Goal: Task Accomplishment & Management: Use online tool/utility

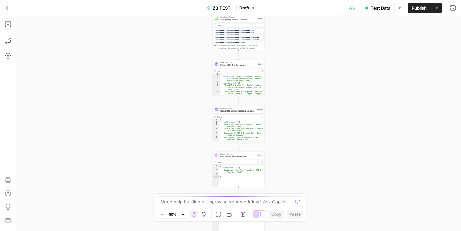
click at [377, 10] on span "Test Data" at bounding box center [381, 8] width 20 height 7
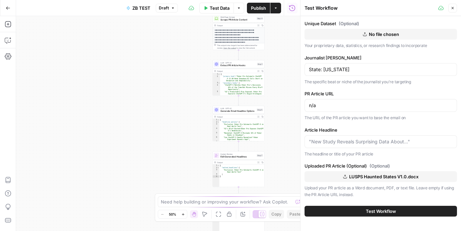
click at [343, 101] on div "n/a" at bounding box center [381, 105] width 153 height 13
click at [343, 103] on input "n/a" at bounding box center [381, 105] width 144 height 7
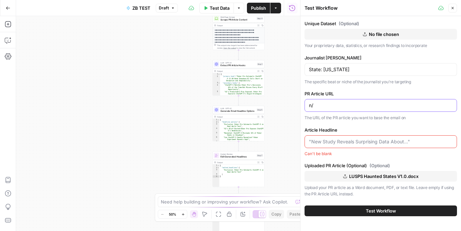
type input "n"
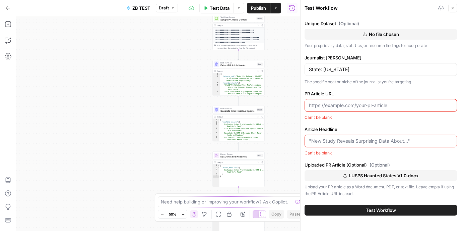
click at [347, 140] on input "Article Headline" at bounding box center [381, 140] width 144 height 7
click at [225, 18] on span "Scrape PR Article Content" at bounding box center [238, 19] width 35 height 3
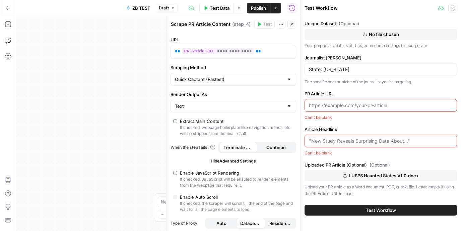
click at [290, 23] on icon "button" at bounding box center [292, 24] width 4 height 4
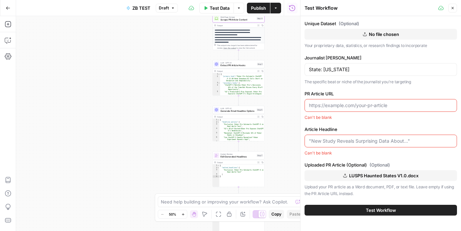
click at [186, 204] on div "Need help building or improving your workflow? Ask Copilot." at bounding box center [230, 201] width 145 height 11
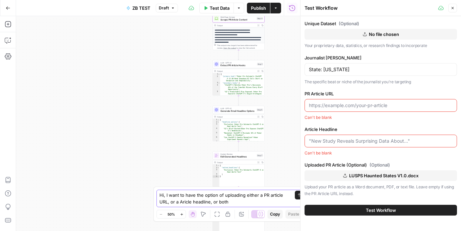
click at [204, 200] on textarea "Hi, I want to have the option of uploading either a PR article URL, or a Aricle…" at bounding box center [224, 197] width 129 height 13
drag, startPoint x: 204, startPoint y: 200, endPoint x: 188, endPoint y: 200, distance: 16.4
click at [188, 200] on textarea "Hi, I want to have the option of uploading either a PR article URL, or a Aricle…" at bounding box center [224, 197] width 129 height 13
click at [253, 201] on textarea "Hi, I want to have the option of uploading either a PR article URL, or a docume…" at bounding box center [224, 197] width 129 height 13
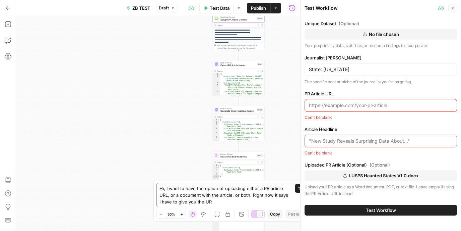
type textarea "Hi, I want to have the option of uploading either a PR article URL, or a docume…"
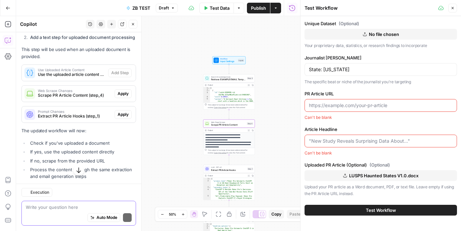
scroll to position [287, 0]
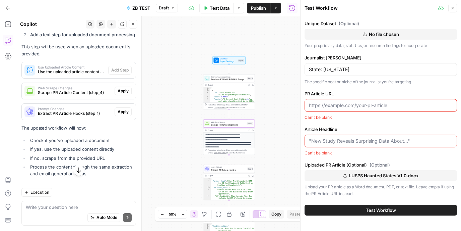
click at [122, 94] on span "Apply" at bounding box center [123, 91] width 11 height 6
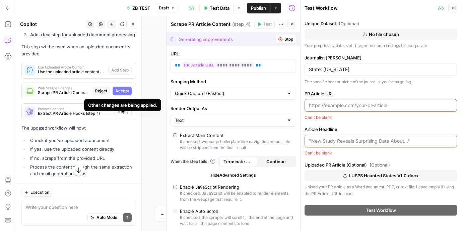
click at [120, 94] on span "Accept" at bounding box center [122, 91] width 14 height 6
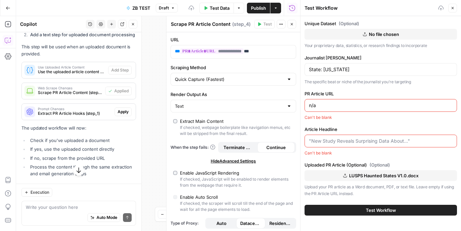
click at [120, 115] on span "Apply" at bounding box center [123, 112] width 11 height 6
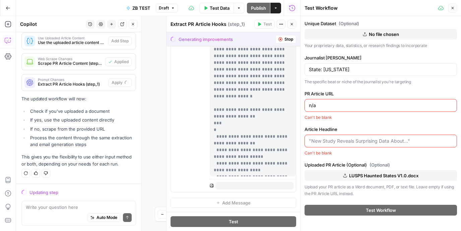
scroll to position [1060, 0]
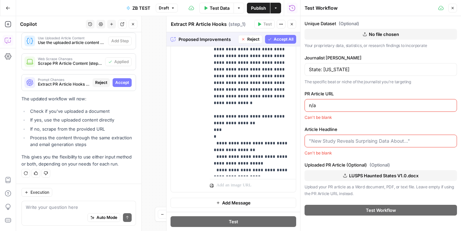
click at [120, 82] on span "Accept" at bounding box center [122, 82] width 14 height 6
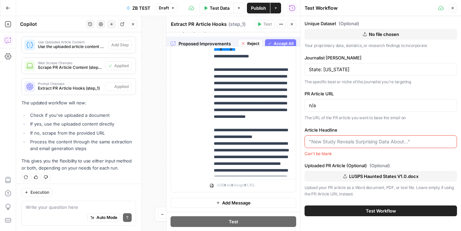
scroll to position [0, 0]
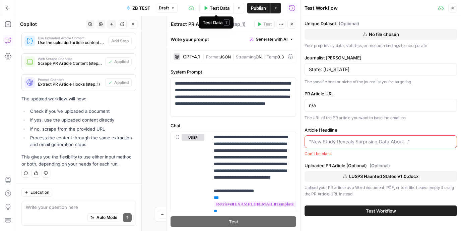
click at [229, 10] on span "Test Data" at bounding box center [220, 8] width 20 height 7
click at [332, 144] on input "Article Headline" at bounding box center [381, 141] width 144 height 7
click at [331, 106] on input "n/a" at bounding box center [381, 105] width 144 height 7
type input "n"
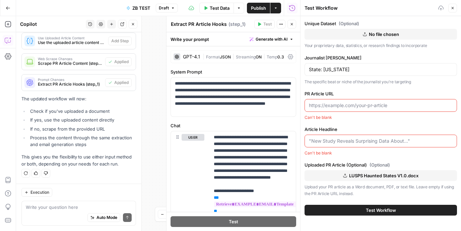
click at [340, 141] on input "Article Headline" at bounding box center [381, 140] width 144 height 7
click at [338, 142] on input "Article Headline" at bounding box center [381, 140] width 144 height 7
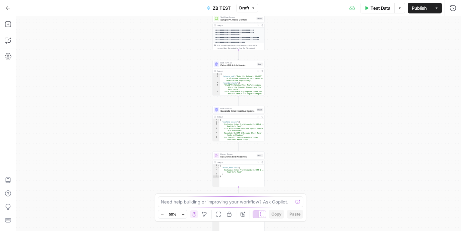
click at [382, 10] on span "Test Data" at bounding box center [381, 8] width 20 height 7
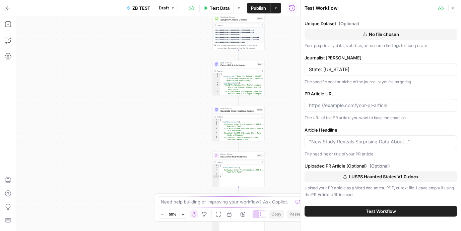
click at [339, 112] on div "PR Article URL The URL of the PR article you want to base the email on" at bounding box center [381, 105] width 153 height 31
click at [339, 107] on input "PR Article URL" at bounding box center [381, 105] width 144 height 7
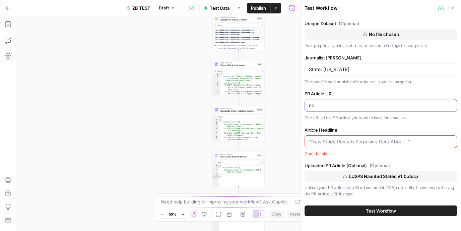
type input "c"
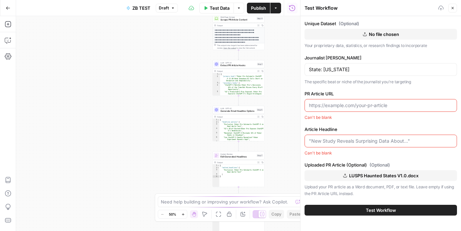
click at [340, 138] on input "Article Headline" at bounding box center [381, 140] width 144 height 7
click at [235, 200] on textarea at bounding box center [227, 201] width 132 height 7
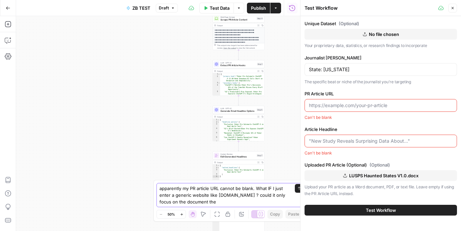
type textarea "apparently my PR article URL cannot be blank. What IF I just enter a generic we…"
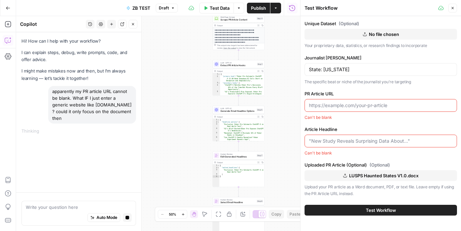
click at [60, 91] on div "apparently my PR article URL cannot be blank. What IF I just enter a generic we…" at bounding box center [92, 105] width 88 height 38
drag, startPoint x: 60, startPoint y: 91, endPoint x: 57, endPoint y: 149, distance: 58.4
click at [57, 149] on div "Hi! How can I help with your workflow? I can explain steps, debug, write prompt…" at bounding box center [78, 112] width 125 height 160
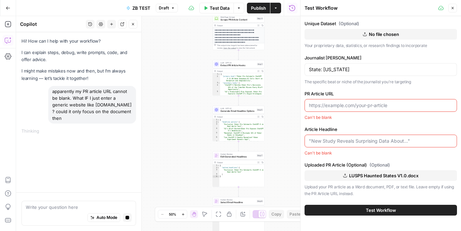
click at [354, 110] on div at bounding box center [381, 105] width 153 height 13
click at [354, 80] on p "The specific beat or niche of the journalist you're targeting" at bounding box center [381, 81] width 153 height 7
click at [351, 107] on input "PR Article URL" at bounding box center [381, 105] width 144 height 7
click at [348, 136] on div at bounding box center [381, 140] width 153 height 13
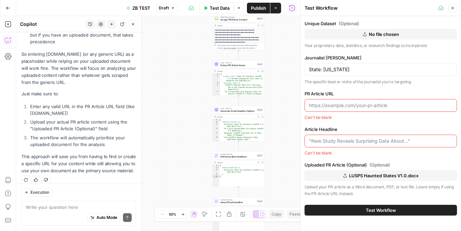
scroll to position [183, 0]
click at [341, 101] on div at bounding box center [381, 105] width 153 height 13
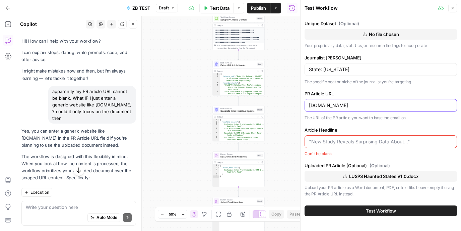
scroll to position [184, 0]
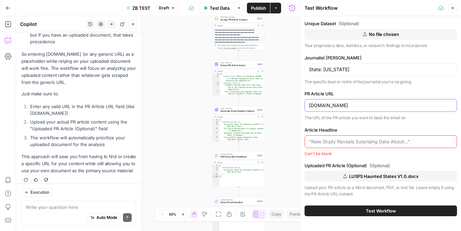
type input "[DOMAIN_NAME]"
click at [345, 136] on div at bounding box center [381, 141] width 153 height 13
paste input "The Most Haunted States in the [GEOGRAPHIC_DATA]: Ranking America’s Haunted Hot…"
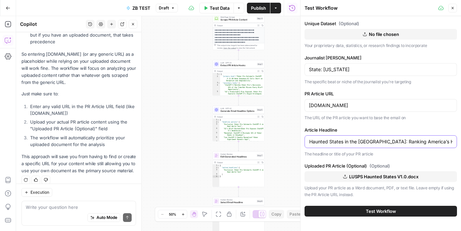
scroll to position [0, 0]
drag, startPoint x: 368, startPoint y: 142, endPoint x: 287, endPoint y: 144, distance: 80.5
click at [287, 144] on body "W Workspace1 New Home Browse Insights Opportunities Your Data Recent Grids New …" at bounding box center [230, 115] width 461 height 231
type input "The Most Haunted States in the [GEOGRAPHIC_DATA]: Ranking America’s Haunted Hot…"
click at [354, 214] on button "Test Workflow" at bounding box center [381, 210] width 153 height 11
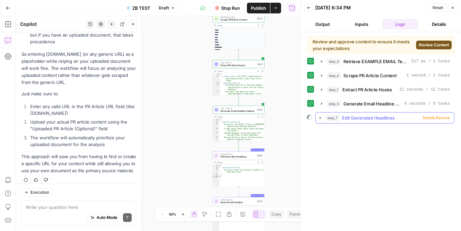
click at [378, 120] on span "Edit Generated Headlines" at bounding box center [368, 117] width 53 height 7
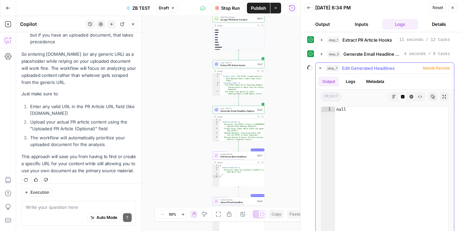
scroll to position [64, 0]
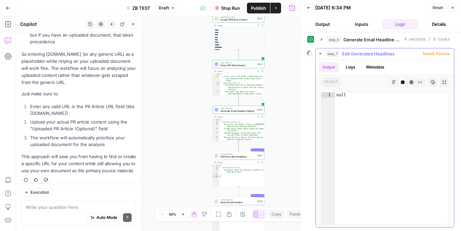
click at [343, 66] on button "Logs" at bounding box center [351, 67] width 18 height 10
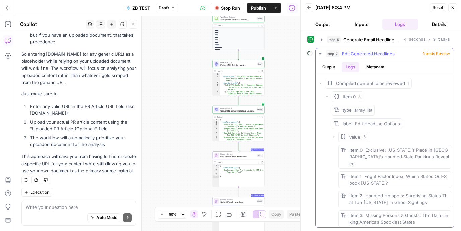
click at [330, 68] on button "Output" at bounding box center [328, 67] width 21 height 10
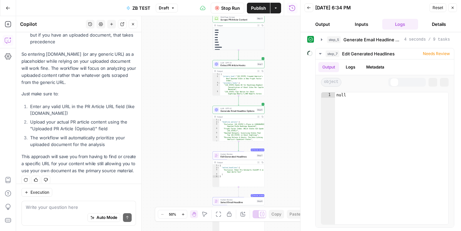
scroll to position [0, 0]
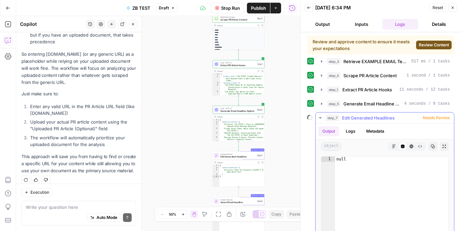
click at [384, 114] on span "Edit Generated Headlines" at bounding box center [368, 117] width 53 height 7
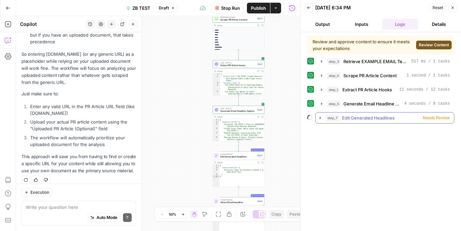
click at [433, 121] on div "step_7 Edit Generated Headlines Needs Review" at bounding box center [388, 117] width 124 height 7
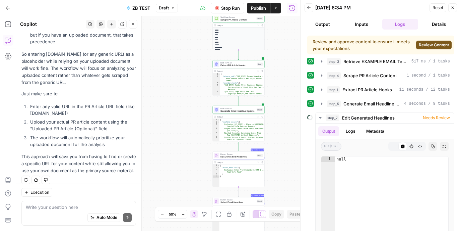
click at [424, 43] on span "Review Content" at bounding box center [434, 45] width 30 height 6
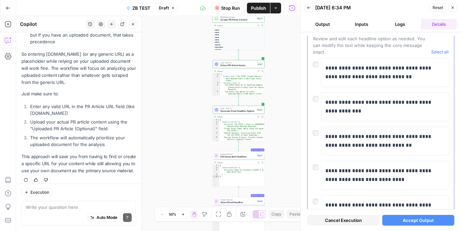
scroll to position [27, 0]
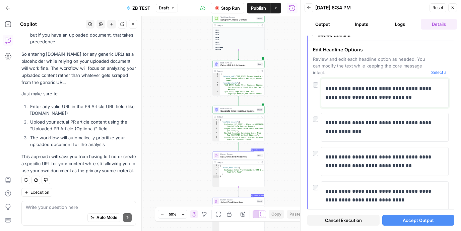
click at [356, 88] on p "**********" at bounding box center [384, 92] width 119 height 17
click at [386, 88] on p "**********" at bounding box center [384, 92] width 119 height 17
drag, startPoint x: 386, startPoint y: 88, endPoint x: 403, endPoint y: 91, distance: 16.5
click at [403, 91] on p "**********" at bounding box center [384, 92] width 119 height 17
copy p "**********"
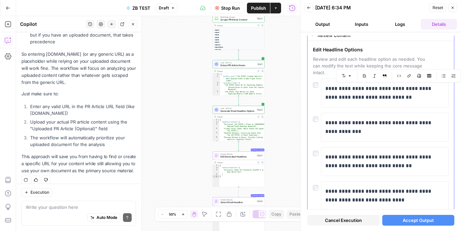
scroll to position [0, 0]
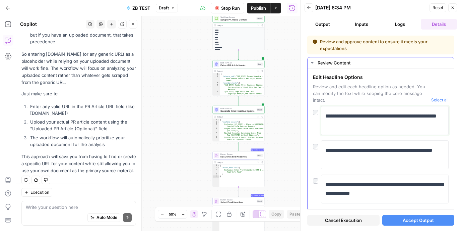
click at [396, 115] on p "**********" at bounding box center [384, 120] width 119 height 17
click at [377, 117] on p "**********" at bounding box center [384, 120] width 119 height 17
click at [382, 116] on p "**********" at bounding box center [384, 120] width 119 height 17
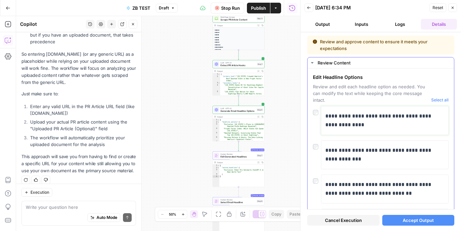
click at [379, 115] on p "**********" at bounding box center [384, 120] width 119 height 17
click at [383, 117] on p "**********" at bounding box center [384, 120] width 119 height 17
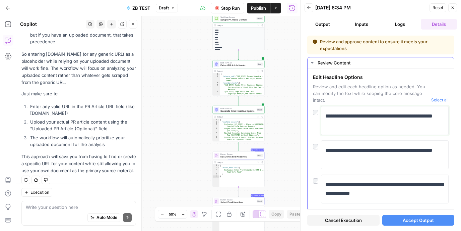
click at [383, 117] on p "**********" at bounding box center [384, 120] width 119 height 17
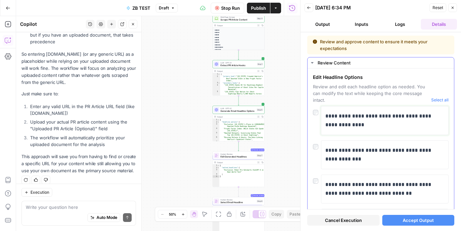
click at [383, 117] on p "**********" at bounding box center [384, 120] width 119 height 17
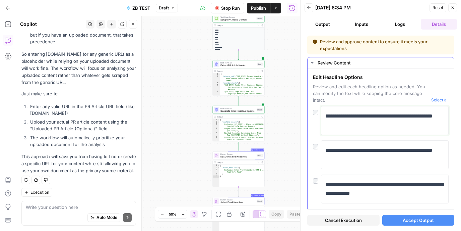
click at [383, 117] on p "**********" at bounding box center [384, 120] width 119 height 17
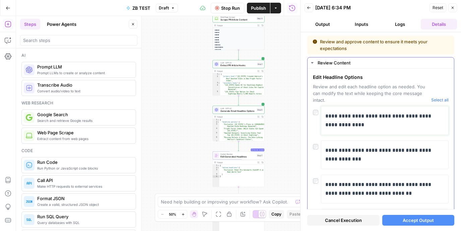
click at [384, 115] on p "**********" at bounding box center [384, 120] width 119 height 17
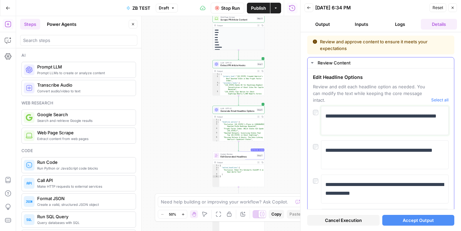
click at [384, 115] on p "**********" at bounding box center [384, 120] width 119 height 17
click at [389, 116] on p "**********" at bounding box center [384, 120] width 119 height 17
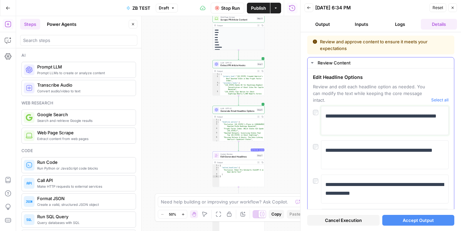
click at [387, 116] on p "**********" at bounding box center [384, 120] width 119 height 17
copy p "**********"
click at [413, 224] on button "Accept Output" at bounding box center [418, 220] width 72 height 11
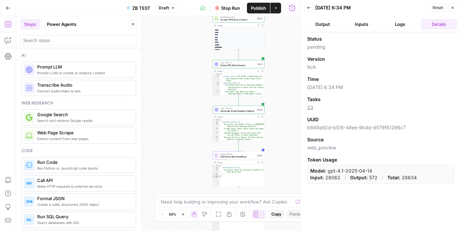
click at [327, 28] on button "Output" at bounding box center [323, 24] width 36 height 11
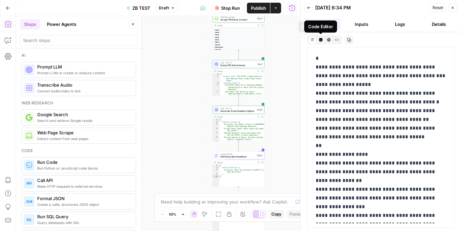
click at [313, 39] on icon at bounding box center [313, 40] width 4 height 4
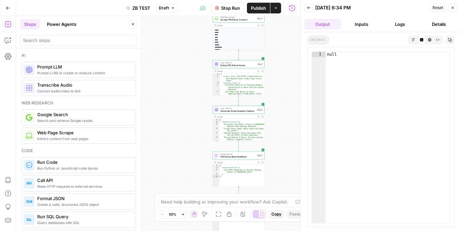
click at [311, 6] on icon "button" at bounding box center [309, 8] width 4 height 4
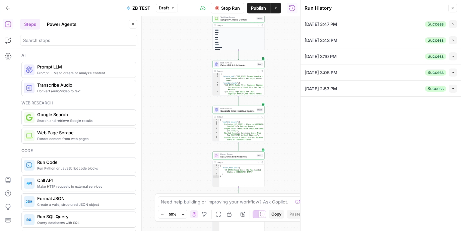
click at [333, 89] on span "10/06/25 at 2:53 PM" at bounding box center [321, 88] width 33 height 7
click at [446, 90] on div "Success" at bounding box center [435, 88] width 21 height 6
click at [454, 90] on button "Collapse" at bounding box center [453, 88] width 8 height 8
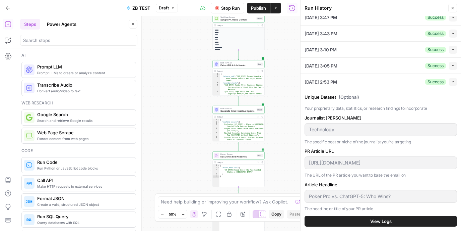
scroll to position [23, 0]
click at [454, 82] on icon "button" at bounding box center [454, 82] width 4 height 4
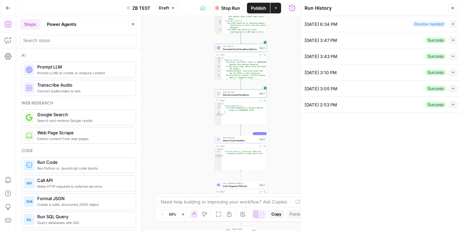
click at [420, 24] on div "Review needed" at bounding box center [429, 24] width 35 height 6
click at [454, 25] on icon "button" at bounding box center [454, 24] width 4 height 4
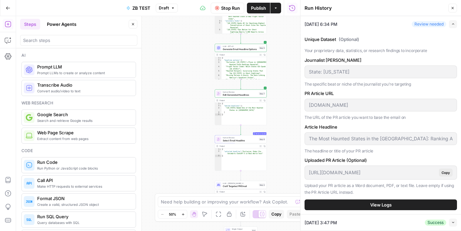
click at [453, 2] on header "Run History Close" at bounding box center [381, 8] width 161 height 16
click at [454, 2] on header "Run History Close" at bounding box center [381, 8] width 161 height 16
click at [454, 6] on icon "button" at bounding box center [453, 8] width 4 height 4
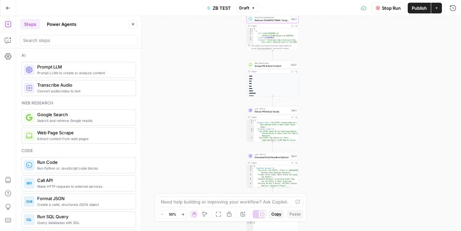
click at [392, 7] on span "Stop Run" at bounding box center [391, 8] width 19 height 7
click at [380, 5] on button "Stop Run" at bounding box center [389, 8] width 34 height 11
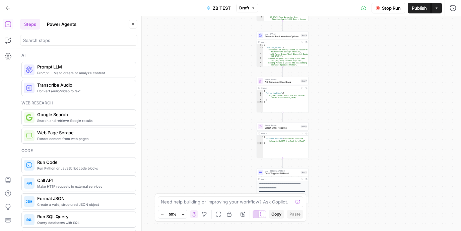
scroll to position [69, 0]
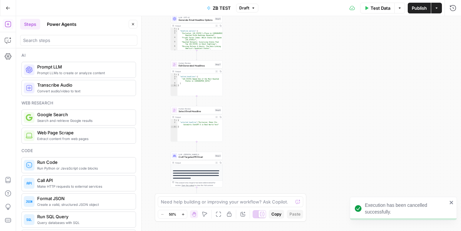
click at [374, 7] on span "Test Data" at bounding box center [381, 8] width 20 height 7
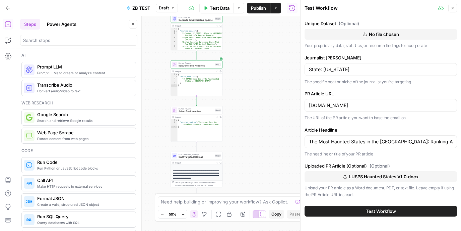
click at [386, 211] on span "Test Workflow" at bounding box center [381, 210] width 30 height 7
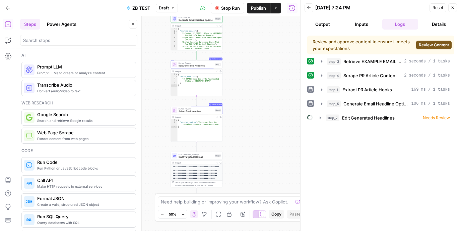
click at [437, 47] on span "Review Content" at bounding box center [434, 45] width 30 height 6
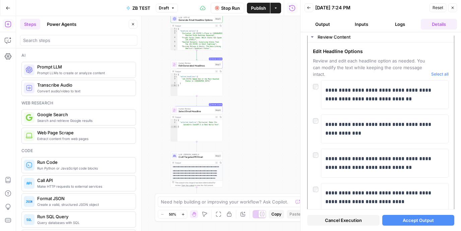
scroll to position [29, 0]
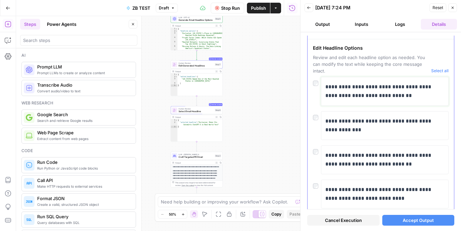
click at [339, 93] on p "**********" at bounding box center [384, 90] width 119 height 17
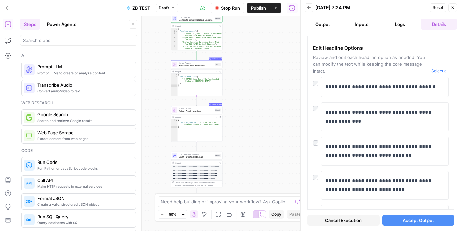
click at [397, 221] on button "Accept Output" at bounding box center [418, 220] width 72 height 11
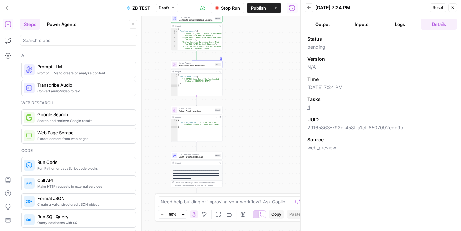
click at [398, 25] on button "Logs" at bounding box center [400, 24] width 36 height 11
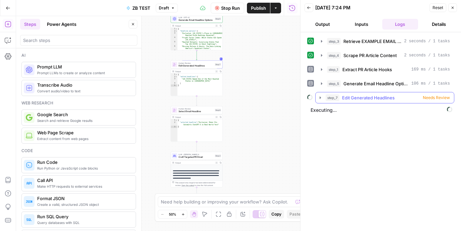
click at [429, 99] on span "Needs Review" at bounding box center [436, 98] width 27 height 6
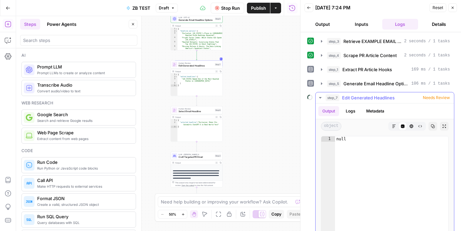
click at [355, 108] on button "Logs" at bounding box center [351, 111] width 18 height 10
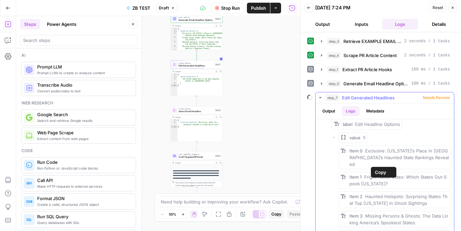
scroll to position [55, 0]
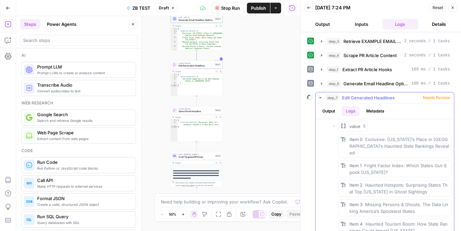
click at [433, 101] on button "step_7 Edit Generated Headlines Needs Review" at bounding box center [385, 97] width 138 height 11
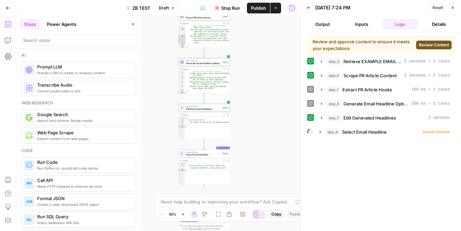
scroll to position [0, 0]
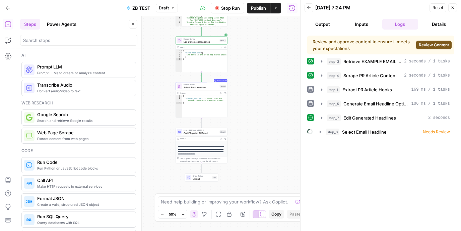
click at [418, 47] on button "Review Content" at bounding box center [434, 45] width 36 height 9
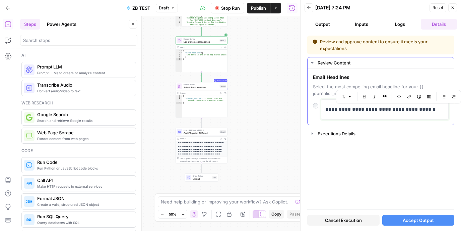
drag, startPoint x: 402, startPoint y: 110, endPoint x: 448, endPoint y: 106, distance: 46.5
click at [448, 106] on div "**********" at bounding box center [385, 109] width 128 height 20
click at [423, 112] on p "**********" at bounding box center [384, 109] width 119 height 9
click at [430, 112] on p "**********" at bounding box center [384, 109] width 119 height 9
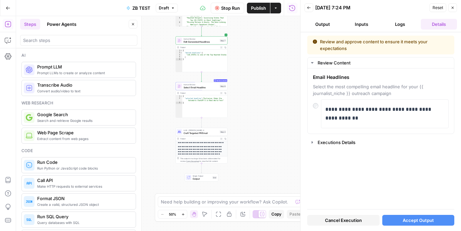
click at [432, 220] on span "Accept Output" at bounding box center [418, 220] width 31 height 7
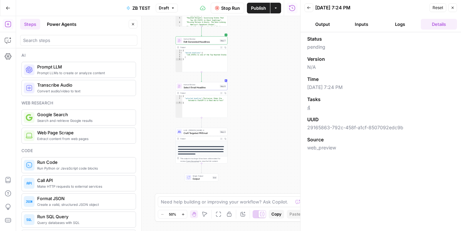
click at [405, 24] on button "Logs" at bounding box center [400, 24] width 36 height 11
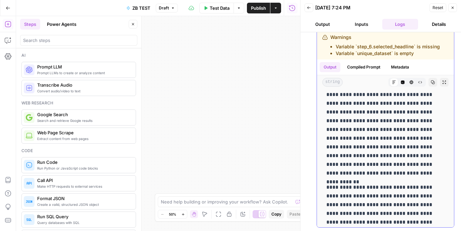
scroll to position [108, 0]
drag, startPoint x: 341, startPoint y: 133, endPoint x: 338, endPoint y: 199, distance: 66.8
click at [338, 199] on div "**********" at bounding box center [385, 195] width 126 height 423
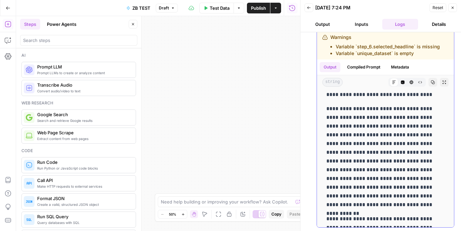
scroll to position [73, 0]
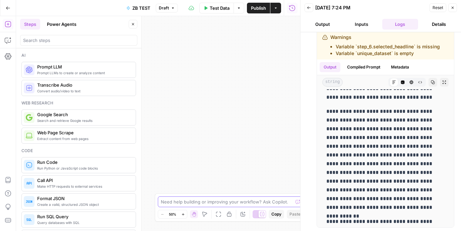
click at [188, 204] on textarea at bounding box center [227, 201] width 132 height 7
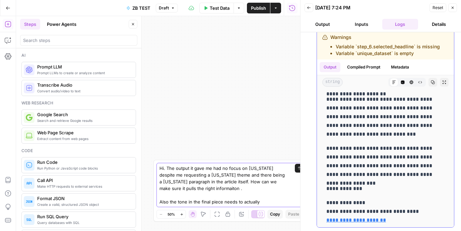
scroll to position [273, 0]
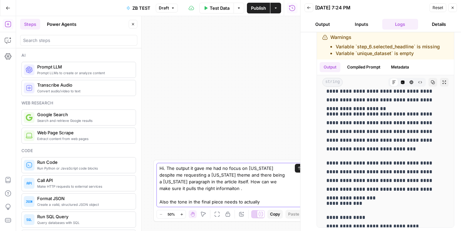
click at [253, 200] on textarea "Hi. The output it gave me had no focus on new york despite me requesting a new …" at bounding box center [224, 185] width 129 height 40
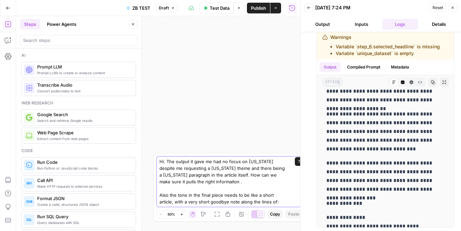
paste textarea "Would you be interested in covering this New Jersey story for your readers? We’…"
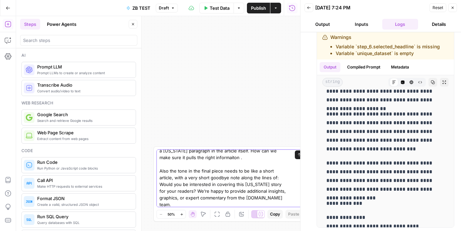
click at [263, 196] on textarea "Hi. The output it gave me had no focus on new york despite me requesting a new …" at bounding box center [224, 171] width 129 height 74
drag, startPoint x: 263, startPoint y: 196, endPoint x: 279, endPoint y: 196, distance: 15.8
click at [279, 196] on textarea "Hi. The output it gave me had no focus on new york despite me requesting a new …" at bounding box center [224, 171] width 129 height 74
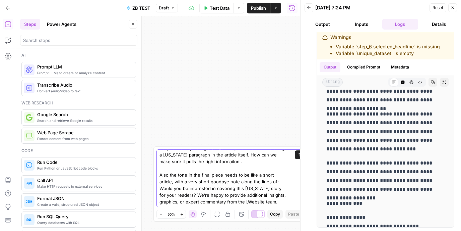
type textarea "Hi. The output it gave me had no focus on new york despite me requesting a new …"
click at [287, 199] on textarea "Hi. The output it gave me had no focus on new york despite me requesting a new …" at bounding box center [224, 171] width 129 height 67
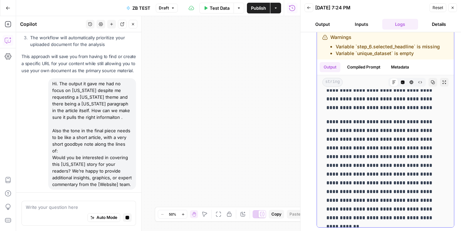
scroll to position [76, 0]
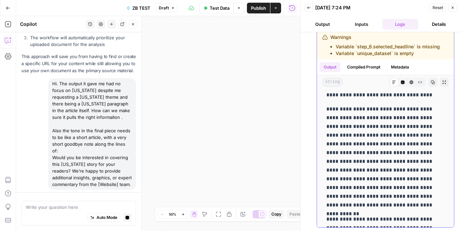
drag, startPoint x: 361, startPoint y: 114, endPoint x: 354, endPoint y: 174, distance: 59.8
click at [354, 173] on p "**********" at bounding box center [385, 157] width 118 height 105
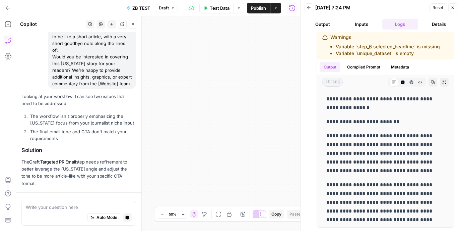
scroll to position [403, 0]
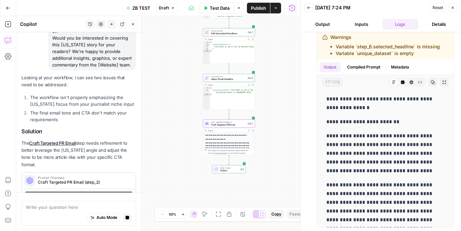
click at [105, 172] on div "Prompt Changes Craft Targeted PR Email (step_2) Update the prompt to strongly e…" at bounding box center [78, 190] width 115 height 36
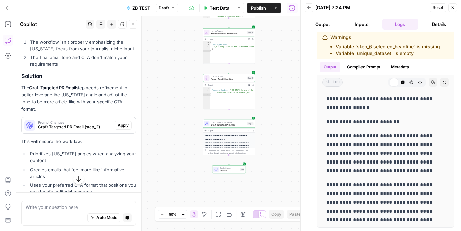
scroll to position [464, 0]
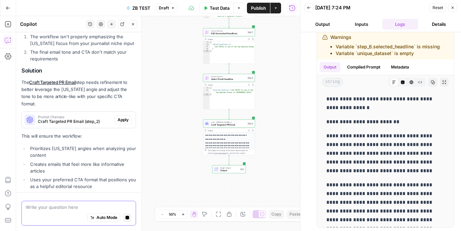
click at [59, 207] on textarea at bounding box center [79, 206] width 106 height 7
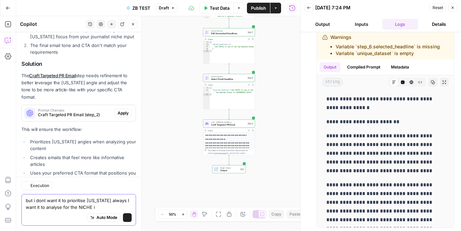
scroll to position [490, 0]
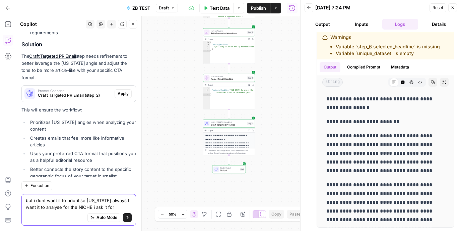
type textarea "but i dont want it to prioritise new york always I want it to analyse for the N…"
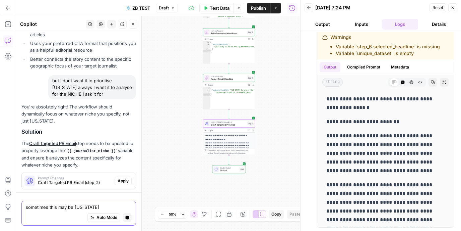
scroll to position [607, 0]
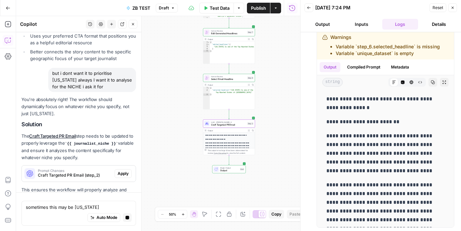
click at [128, 170] on span "Apply" at bounding box center [123, 173] width 11 height 6
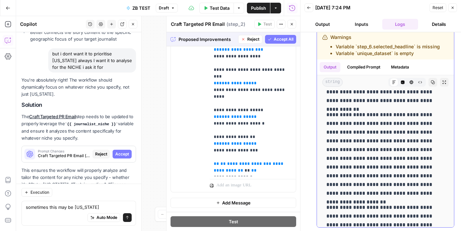
scroll to position [291, 0]
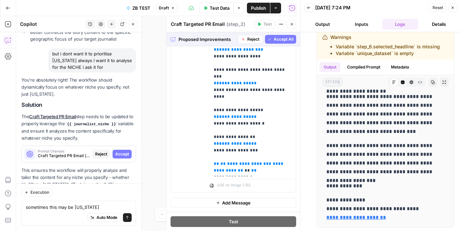
click at [82, 202] on div "sometimes this may be new york sometimes this may be new york Auto Mode Send" at bounding box center [78, 212] width 115 height 25
click at [128, 151] on span "Accept" at bounding box center [122, 154] width 14 height 6
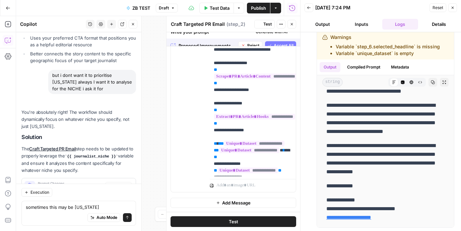
scroll to position [0, 0]
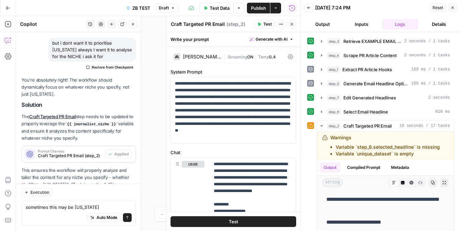
click at [292, 24] on icon "button" at bounding box center [292, 24] width 4 height 4
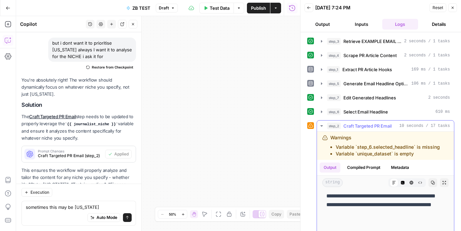
scroll to position [179, 0]
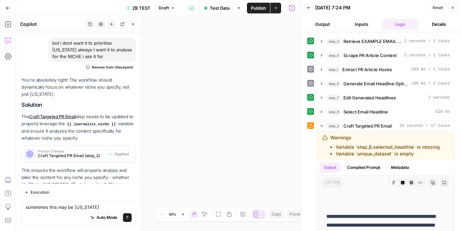
click at [354, 25] on button "Inputs" at bounding box center [362, 24] width 36 height 11
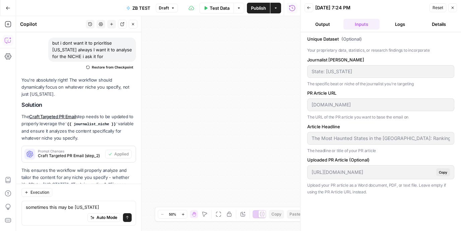
click at [325, 24] on button "Output" at bounding box center [323, 24] width 36 height 11
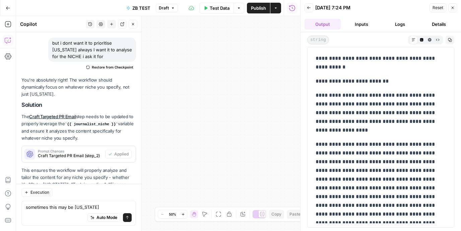
click at [311, 13] on header "Back 10/09/25 at 7:24 PM Reset Close Output Inputs Logs Details" at bounding box center [381, 16] width 161 height 32
click at [311, 6] on icon "button" at bounding box center [309, 8] width 4 height 4
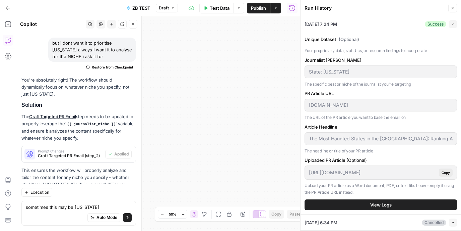
click at [317, 82] on p "The specific beat or niche of the journalist you're targeting" at bounding box center [381, 84] width 153 height 7
click at [317, 76] on div "State: New York" at bounding box center [381, 71] width 153 height 13
click at [221, 10] on span "Test Data" at bounding box center [220, 8] width 20 height 7
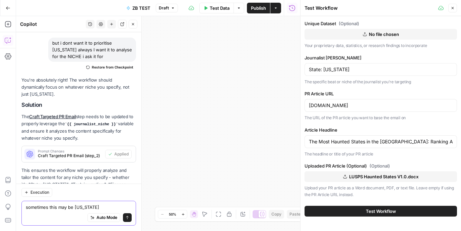
click at [87, 204] on textarea "sometimes this may be new york" at bounding box center [79, 206] width 106 height 7
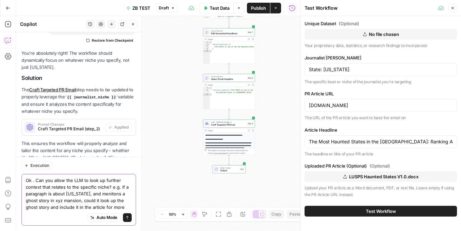
scroll to position [693, 0]
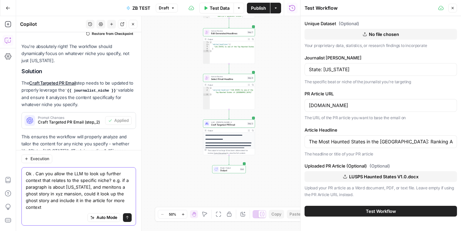
click at [48, 200] on textarea "Ok . Can you allow the LLM to look up further context that relates to the speci…" at bounding box center [79, 190] width 106 height 40
click at [27, 200] on textarea "Ok . Can you allow the LLM to look up further context that relates to the speci…" at bounding box center [79, 190] width 106 height 40
type textarea "Ok . Can you allow the LLM to look up further context that relates to the speci…"
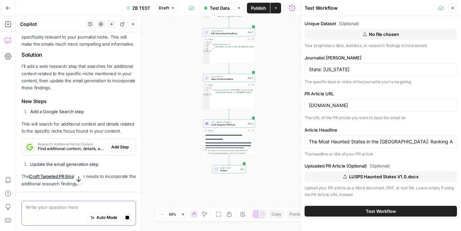
scroll to position [901, 0]
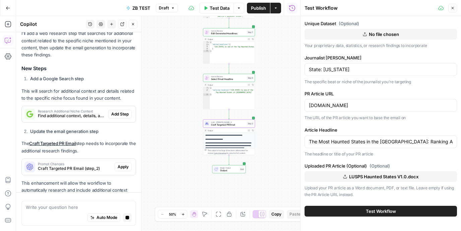
click at [123, 164] on span "Apply" at bounding box center [123, 167] width 11 height 6
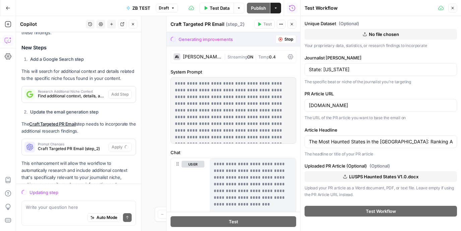
scroll to position [255, 0]
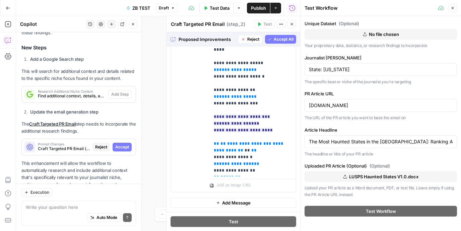
click at [126, 144] on span "Accept" at bounding box center [122, 147] width 14 height 6
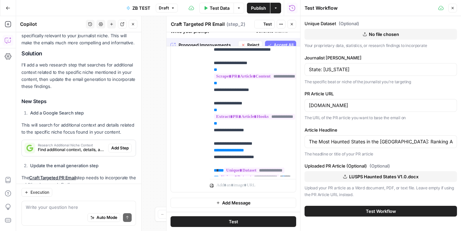
scroll to position [0, 0]
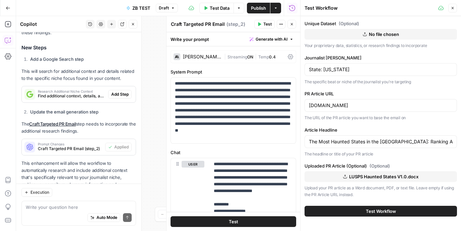
click at [344, 208] on button "Test Workflow" at bounding box center [381, 210] width 153 height 11
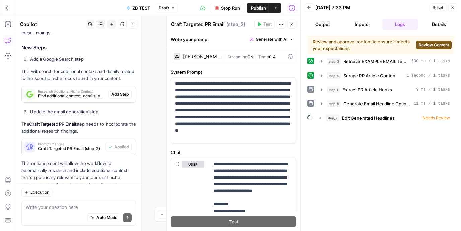
click at [429, 49] on button "Review Content" at bounding box center [434, 45] width 36 height 9
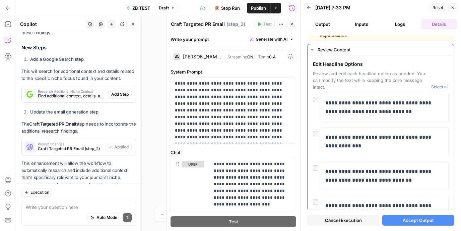
scroll to position [16, 0]
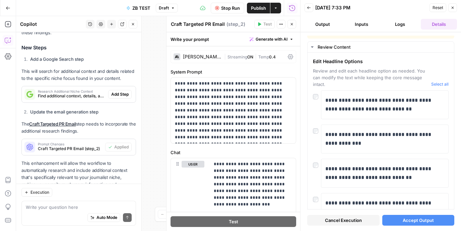
click at [413, 219] on span "Accept Output" at bounding box center [418, 220] width 31 height 7
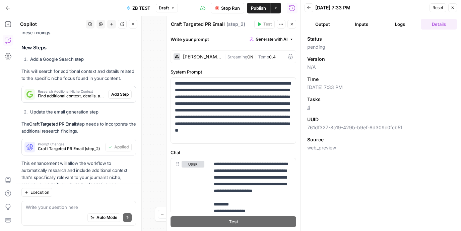
click at [403, 22] on button "Logs" at bounding box center [400, 24] width 36 height 11
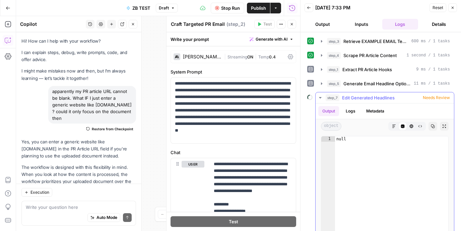
click at [429, 98] on span "Needs Review" at bounding box center [436, 98] width 27 height 6
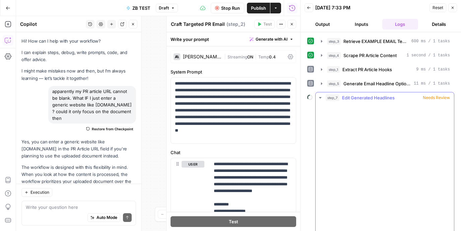
scroll to position [977, 0]
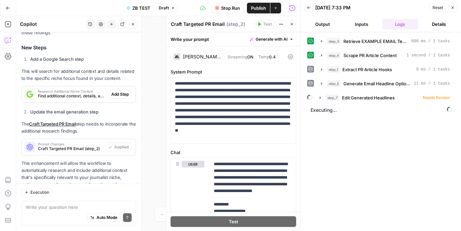
click at [289, 23] on button "Close" at bounding box center [292, 24] width 9 height 9
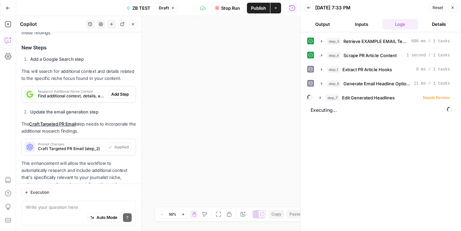
scroll to position [904, 0]
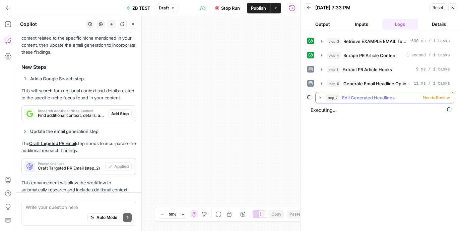
click at [374, 97] on span "Edit Generated Headlines" at bounding box center [368, 97] width 53 height 7
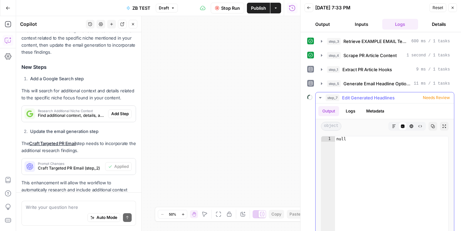
scroll to position [977, 0]
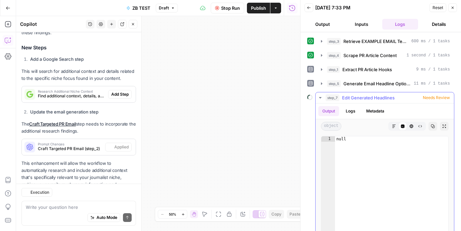
click at [375, 97] on span "Edit Generated Headlines" at bounding box center [368, 97] width 53 height 7
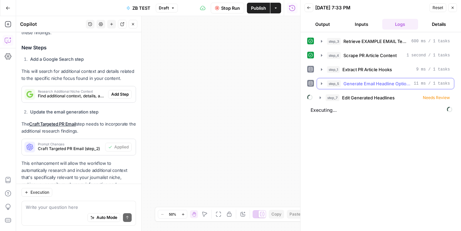
click at [373, 83] on span "Generate Email Headline Options" at bounding box center [378, 83] width 68 height 7
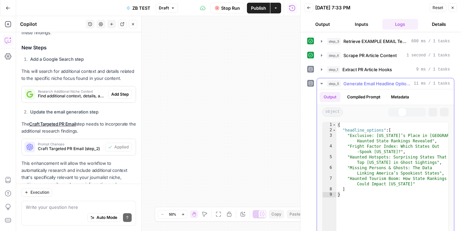
click at [373, 83] on span "Generate Email Headline Options" at bounding box center [378, 83] width 68 height 7
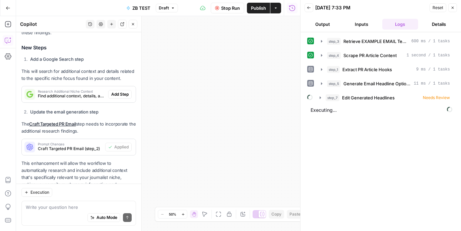
click at [358, 139] on div "step_3 Retrieve EXAMPLE EMAIL Template 600 ms / 1 tasks step_4 Scrape PR Articl…" at bounding box center [380, 132] width 147 height 192
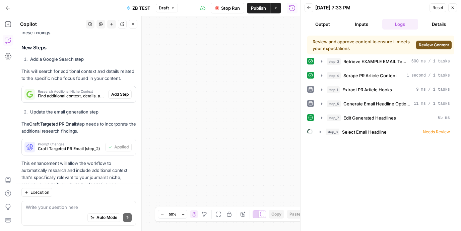
click at [420, 45] on span "Review Content" at bounding box center [434, 45] width 30 height 6
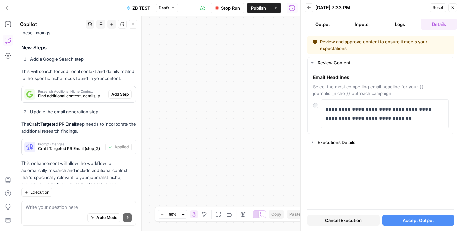
click at [402, 222] on button "Accept Output" at bounding box center [418, 220] width 72 height 11
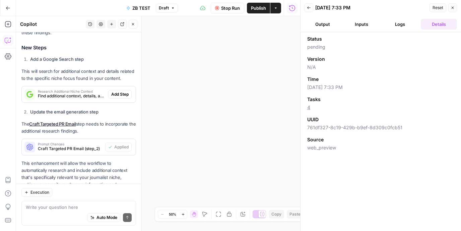
click at [400, 23] on button "Logs" at bounding box center [400, 24] width 36 height 11
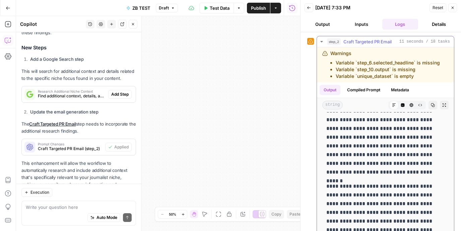
scroll to position [87, 0]
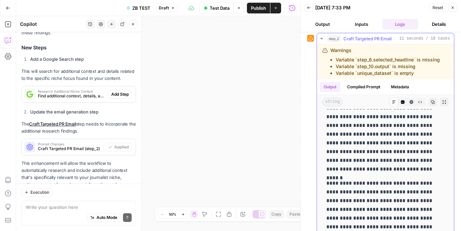
click at [340, 45] on div "Warnings Variable `step_6.selected_headline` is missing Variable `step_10.outpu…" at bounding box center [385, 61] width 137 height 35
drag, startPoint x: 340, startPoint y: 45, endPoint x: 361, endPoint y: 77, distance: 38.6
click at [361, 77] on div "Warnings Variable `step_6.selected_headline` is missing Variable `step_10.outpu…" at bounding box center [385, 61] width 137 height 35
copy div "Warnings Variable `step_6.selected_headline` is missing Variable `step_10.outpu…"
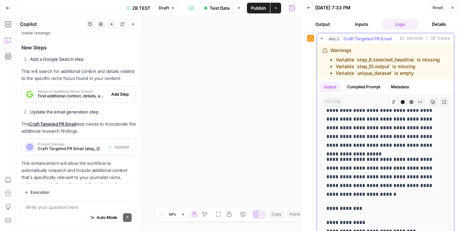
scroll to position [338, 0]
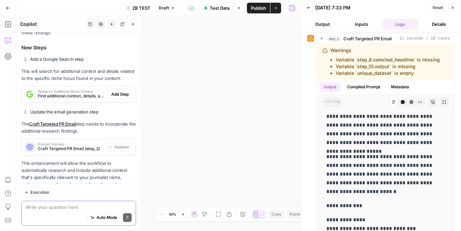
click at [48, 204] on textarea at bounding box center [79, 206] width 106 height 7
type textarea "f"
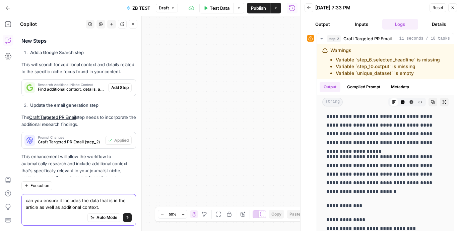
click at [30, 200] on textarea "can you ensure it includes the data that is in the article as well as additiona…" at bounding box center [79, 203] width 106 height 13
click at [28, 198] on textarea "However, can you ensure it includes the data that is in the article as well as …" at bounding box center [79, 203] width 106 height 13
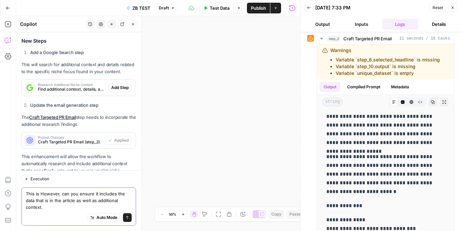
scroll to position [990, 0]
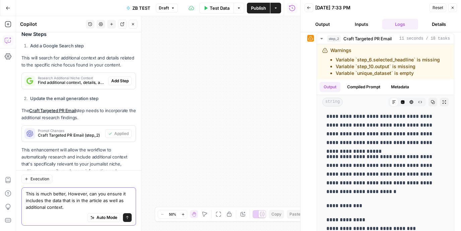
click at [103, 205] on textarea "This is much better, However, can you ensure it includes the data that is in th…" at bounding box center [79, 200] width 106 height 20
click at [101, 198] on textarea "This is much better, However, can you ensure it includes the data that is in th…" at bounding box center [79, 200] width 106 height 20
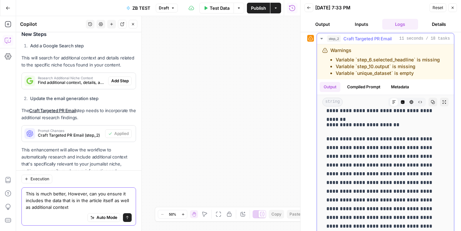
scroll to position [0, 0]
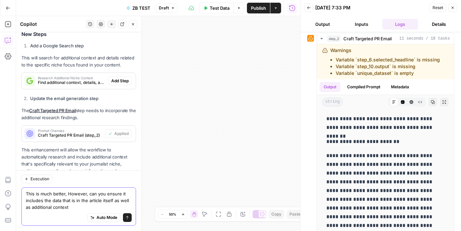
type textarea "This is much better, However, can you ensure it includes the data that is in th…"
click at [132, 220] on div "This is much better, However, can you ensure it includes the data that is in th…" at bounding box center [78, 206] width 115 height 38
click at [130, 219] on button "Send" at bounding box center [127, 217] width 9 height 9
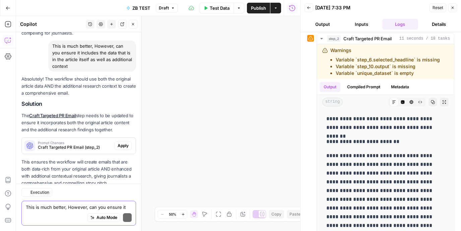
scroll to position [1127, 0]
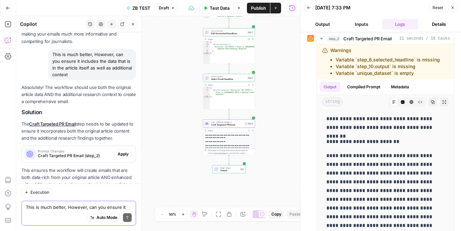
click at [121, 151] on span "Apply" at bounding box center [123, 154] width 11 height 6
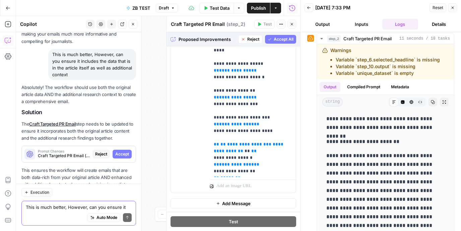
scroll to position [255, 0]
click at [119, 150] on button "Accept" at bounding box center [122, 154] width 19 height 9
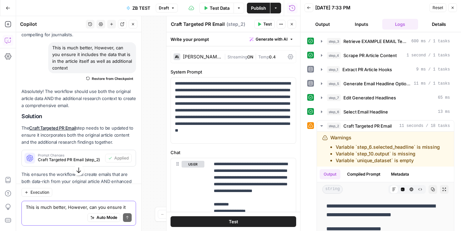
scroll to position [1138, 0]
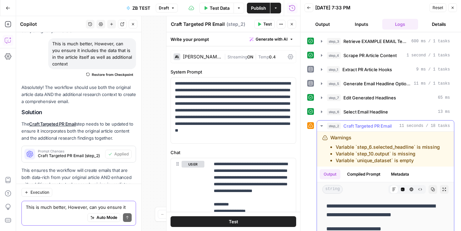
click at [338, 137] on div "Warnings Variable `step_6.selected_headline` is missing Variable `step_10.outpu…" at bounding box center [386, 148] width 110 height 29
drag, startPoint x: 338, startPoint y: 137, endPoint x: 346, endPoint y: 164, distance: 27.6
click at [346, 164] on div "Warnings Variable `step_6.selected_headline` is missing Variable `step_10.outpu…" at bounding box center [385, 148] width 137 height 35
copy div "Warnings Variable `step_6.selected_headline` is missing Variable `step_10.outpu…"
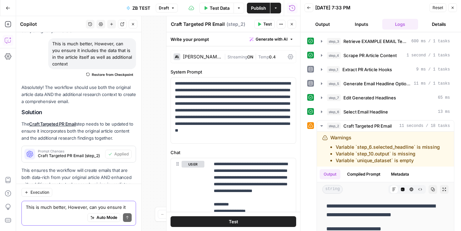
click at [43, 211] on div "Auto Mode Send" at bounding box center [79, 217] width 106 height 15
type textarea "u"
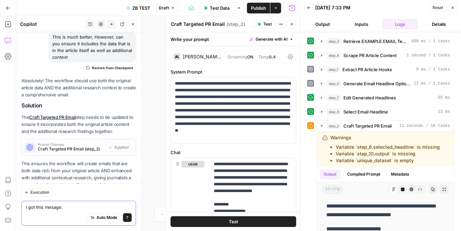
paste textarea "Warnings Variable `step_6.selected_headline` is missing Variable `step_10.outpu…"
type textarea "i got this mesage: Warnings Variable `step_6.selected_headline` is missing Vari…"
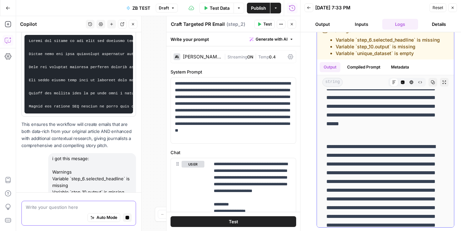
scroll to position [4, 0]
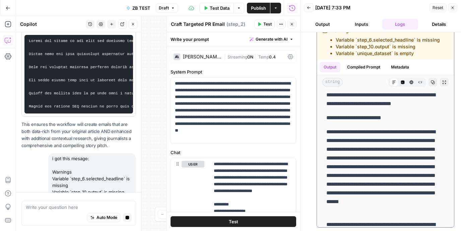
click at [359, 74] on div "Output Compiled Prompt Metadata" at bounding box center [385, 66] width 137 height 15
click at [359, 68] on button "Compiled Prompt" at bounding box center [363, 67] width 41 height 10
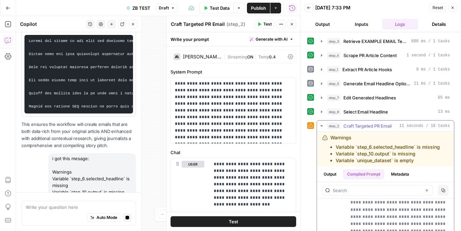
scroll to position [280, 0]
click at [395, 173] on button "Metadata" at bounding box center [400, 174] width 26 height 10
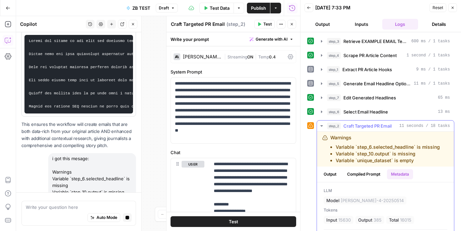
scroll to position [0, 0]
click at [345, 167] on div "Output Compiled Prompt Metadata" at bounding box center [385, 173] width 137 height 15
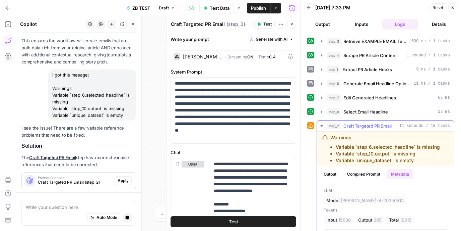
click at [323, 125] on icon "button" at bounding box center [321, 125] width 5 height 5
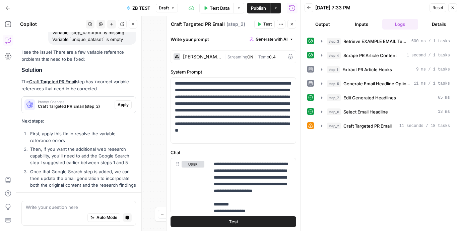
scroll to position [1334, 0]
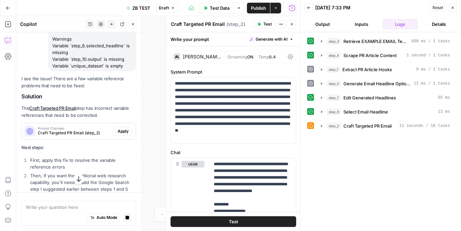
click at [125, 128] on span "Apply" at bounding box center [123, 131] width 11 height 6
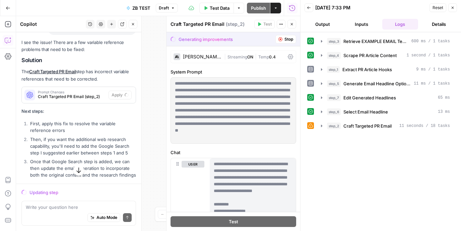
scroll to position [1298, 0]
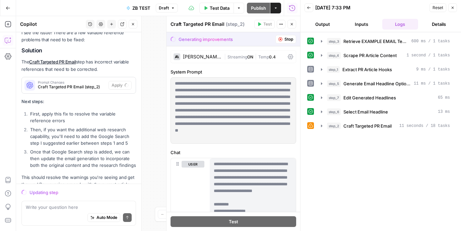
click at [128, 148] on li "Once that Google Search step is added, we can then update the email generation …" at bounding box center [82, 158] width 108 height 20
drag, startPoint x: 128, startPoint y: 122, endPoint x: 121, endPoint y: 73, distance: 49.0
click at [121, 73] on div "I see the issue! There are a few variable reference problems that need to be fi…" at bounding box center [78, 112] width 115 height 166
click at [121, 98] on p "Next steps:" at bounding box center [78, 101] width 115 height 7
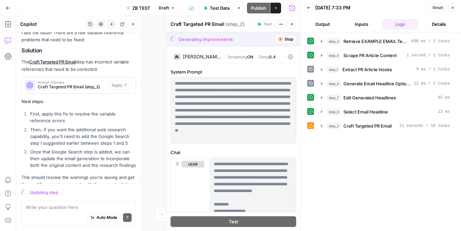
drag, startPoint x: 121, startPoint y: 73, endPoint x: 126, endPoint y: 168, distance: 94.6
click at [126, 168] on div "I see the issue! There are a few variable reference problems that need to be fi…" at bounding box center [78, 117] width 115 height 177
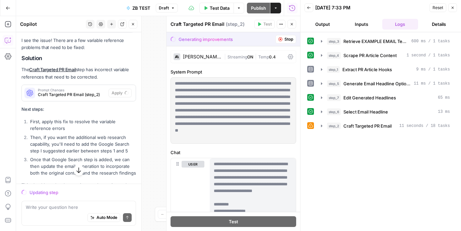
click at [109, 184] on div "Updating step Write your question here Auto Mode Send" at bounding box center [78, 206] width 125 height 47
click at [75, 212] on div "Auto Mode Send" at bounding box center [79, 217] width 106 height 15
type textarea "="
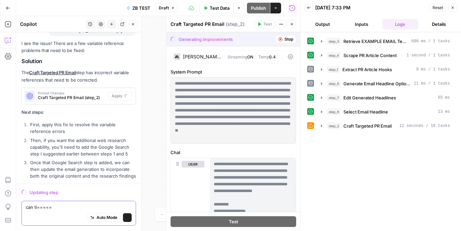
scroll to position [1298, 0]
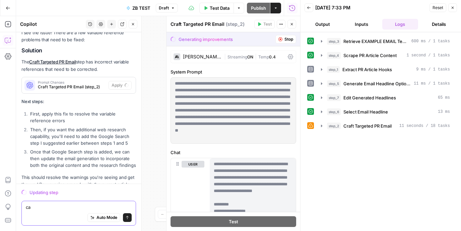
type textarea "c"
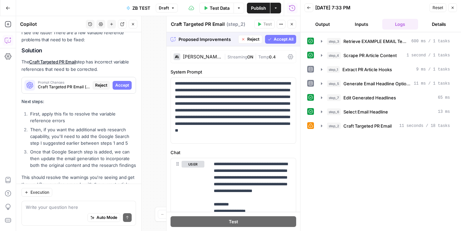
drag, startPoint x: 278, startPoint y: 39, endPoint x: 277, endPoint y: 56, distance: 17.1
click at [278, 40] on span "Accept All" at bounding box center [284, 39] width 20 height 6
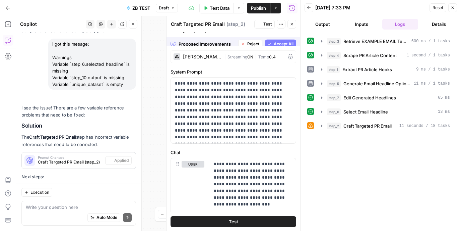
scroll to position [1373, 0]
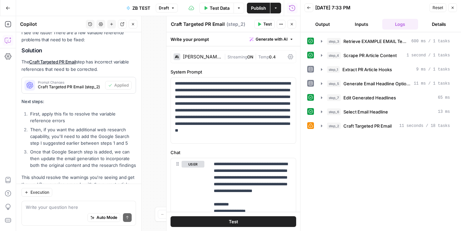
click at [293, 23] on icon "button" at bounding box center [292, 24] width 4 height 4
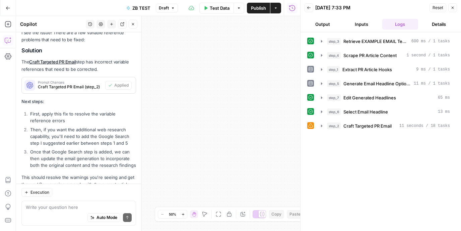
click at [213, 9] on span "Test Data" at bounding box center [220, 8] width 20 height 7
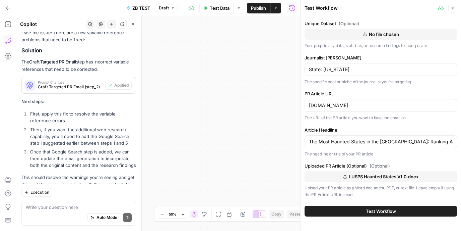
click at [354, 207] on button "Test Workflow" at bounding box center [381, 210] width 153 height 11
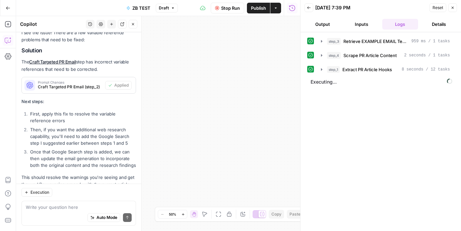
scroll to position [273, 0]
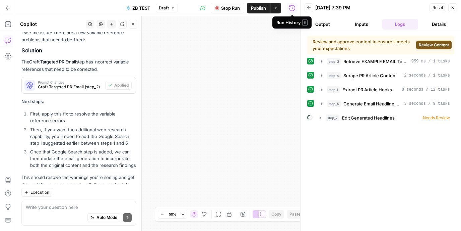
click at [435, 38] on div "Review and approve content to ensure it meets your expectations Review Content" at bounding box center [380, 45] width 147 height 19
click at [437, 50] on div "Review and approve content to ensure it meets your expectations Review Content" at bounding box center [380, 45] width 147 height 19
click at [436, 46] on span "Review Content" at bounding box center [434, 45] width 30 height 6
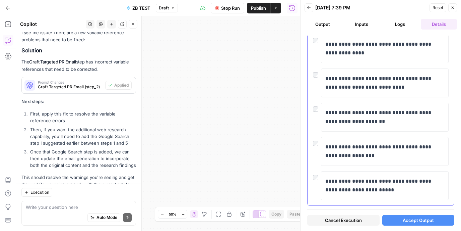
scroll to position [82, 0]
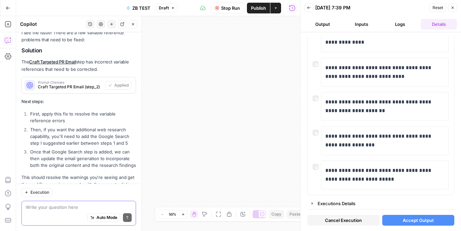
click at [100, 206] on textarea at bounding box center [79, 206] width 106 height 7
type textarea "now none of the headlines are niche related"
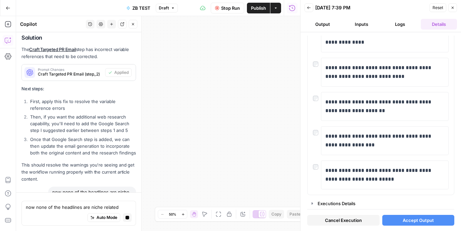
click at [453, 6] on icon "button" at bounding box center [453, 8] width 4 height 4
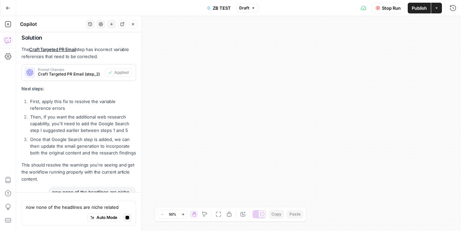
click at [376, 9] on icon "button" at bounding box center [378, 8] width 4 height 4
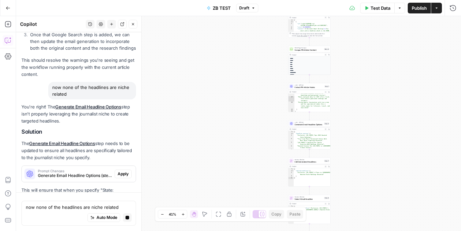
scroll to position [1504, 0]
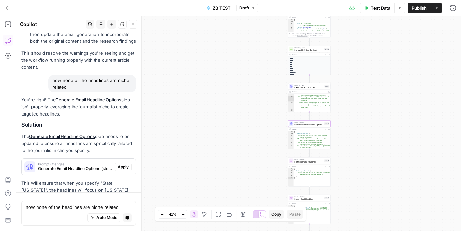
click at [124, 164] on span "Apply" at bounding box center [123, 167] width 11 height 6
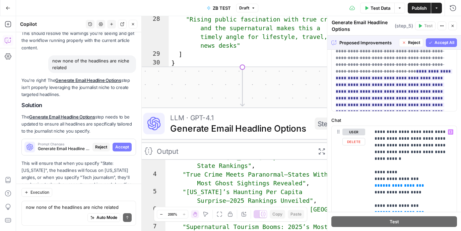
scroll to position [1, 0]
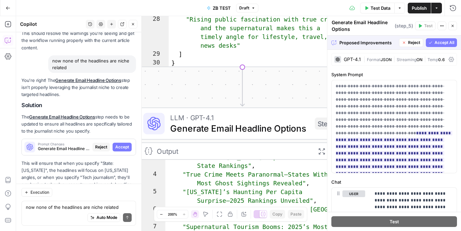
click at [447, 43] on span "Accept All" at bounding box center [445, 43] width 20 height 6
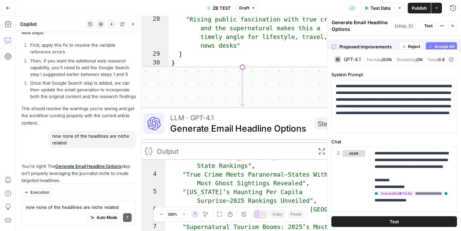
scroll to position [0, 0]
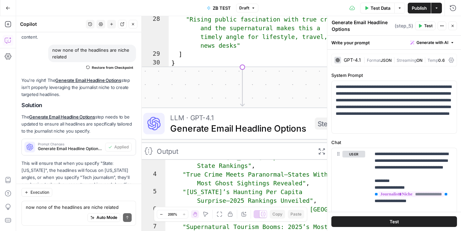
click at [388, 218] on button "Test" at bounding box center [395, 221] width 126 height 11
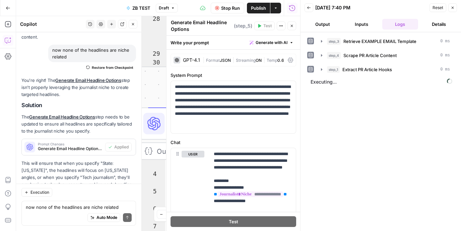
click at [321, 21] on button "Output" at bounding box center [323, 24] width 36 height 11
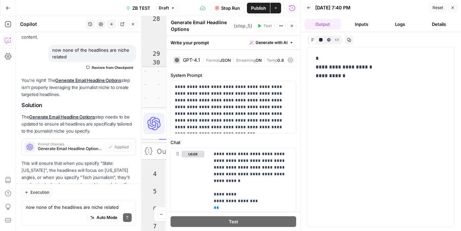
click at [393, 20] on button "Logs" at bounding box center [400, 24] width 36 height 11
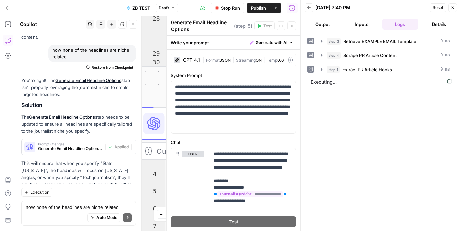
click at [291, 22] on button "Close" at bounding box center [292, 25] width 9 height 9
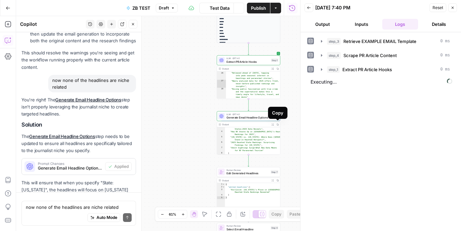
scroll to position [1528, 0]
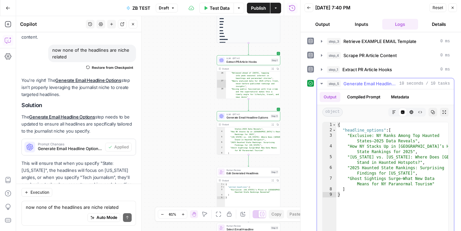
click at [365, 83] on span "Generate Email Headline Options" at bounding box center [370, 83] width 53 height 7
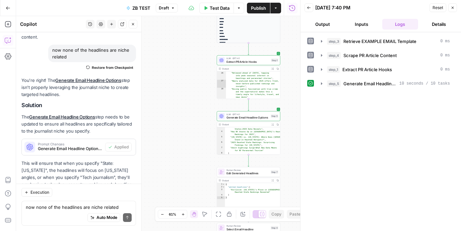
click at [380, 126] on div "step_3 Retrieve EXAMPLE EMAIL Template 0 ms step_4 Scrape PR Article Content 0 …" at bounding box center [380, 132] width 147 height 192
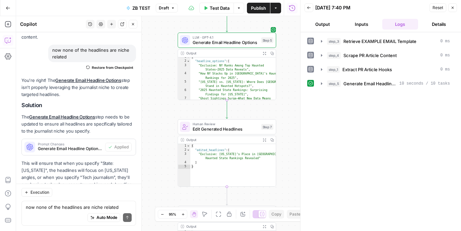
scroll to position [16, 0]
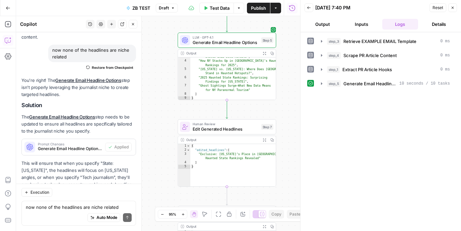
type textarea "*"
click at [194, 98] on div ""Exclusive: NY Ranks Among Top Haunted States—2025 Data Reveals" , "How NY Stac…" at bounding box center [233, 78] width 86 height 55
click at [196, 100] on div "Workflow Input Settings Inputs Search Knowledge Base Retrieve EXAMPLE EMAIL Tem…" at bounding box center [158, 123] width 284 height 215
click at [194, 109] on div "Workflow Input Settings Inputs Search Knowledge Base Retrieve EXAMPLE EMAIL Tem…" at bounding box center [158, 123] width 284 height 215
click at [169, 105] on div "Workflow Input Settings Inputs Search Knowledge Base Retrieve EXAMPLE EMAIL Tem…" at bounding box center [158, 123] width 284 height 215
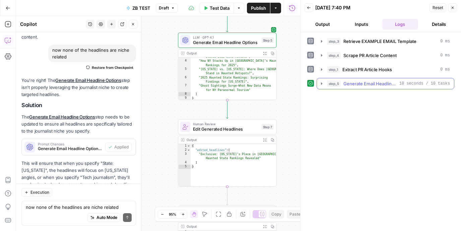
click at [330, 80] on span "step_5" at bounding box center [334, 83] width 14 height 7
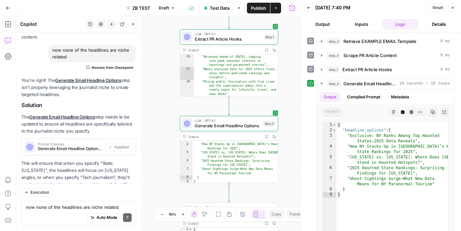
click at [156, 135] on div "Workflow Input Settings Inputs Search Knowledge Base Retrieve EXAMPLE EMAIL Tem…" at bounding box center [158, 123] width 284 height 215
click at [327, 84] on span "step_5" at bounding box center [334, 83] width 14 height 7
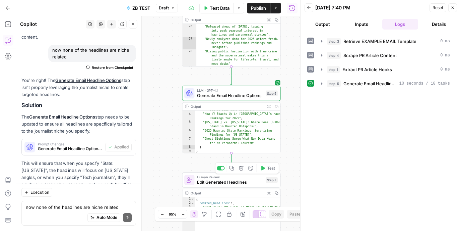
click at [237, 179] on span "Edit Generated Headlines" at bounding box center [230, 182] width 66 height 6
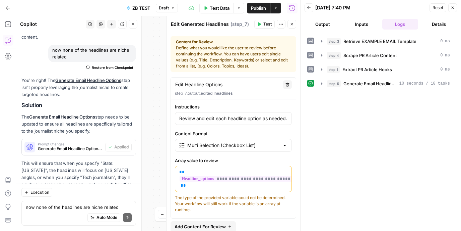
click at [83, 202] on div "now none of the headlines are niche related Write your question here Auto Mode …" at bounding box center [78, 212] width 115 height 25
click at [54, 205] on textarea "now none of the headlines are niche related" at bounding box center [79, 206] width 106 height 7
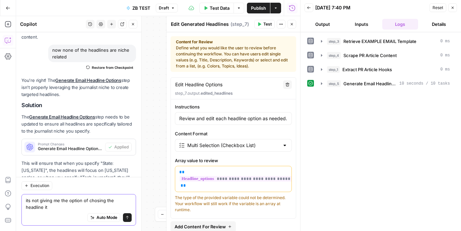
scroll to position [1535, 0]
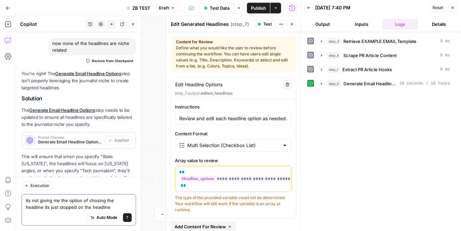
type textarea "its not giving me the option of chosing the headline its just stopped on the he…"
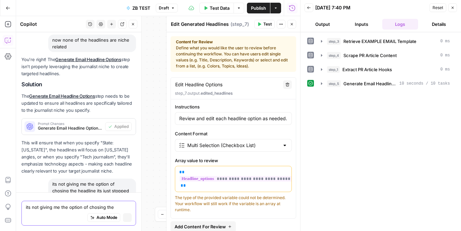
scroll to position [1543, 0]
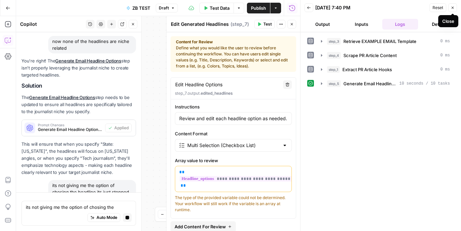
click at [454, 8] on icon "button" at bounding box center [453, 8] width 4 height 4
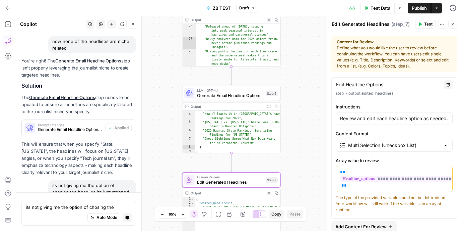
scroll to position [15, 0]
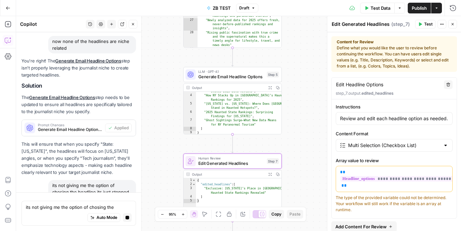
click at [130, 217] on button "Stop generating" at bounding box center [127, 217] width 9 height 9
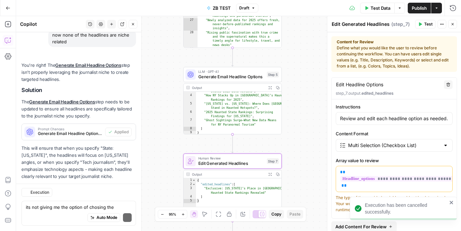
scroll to position [1556, 0]
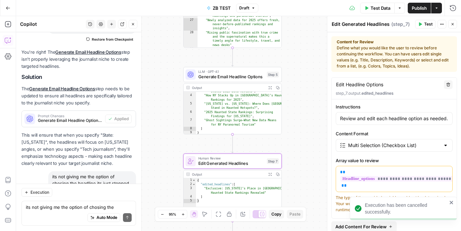
click at [373, 11] on button "Test Data" at bounding box center [377, 8] width 35 height 11
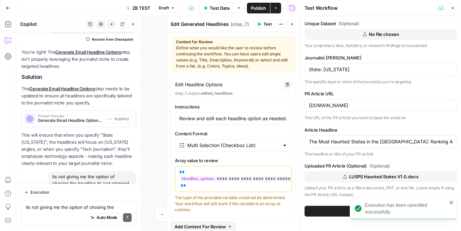
click at [453, 201] on icon "close" at bounding box center [451, 201] width 3 height 3
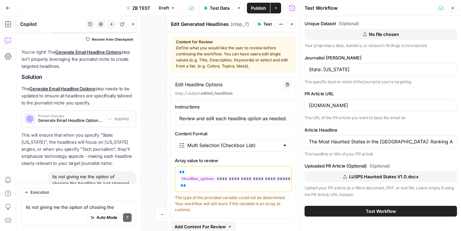
click at [386, 211] on span "Test Workflow" at bounding box center [381, 210] width 30 height 7
click at [390, 209] on span "Test Workflow" at bounding box center [381, 210] width 30 height 7
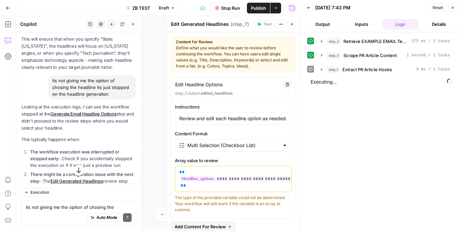
scroll to position [1657, 0]
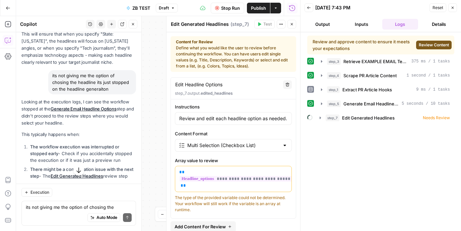
click at [436, 49] on button "Review Content" at bounding box center [434, 45] width 36 height 9
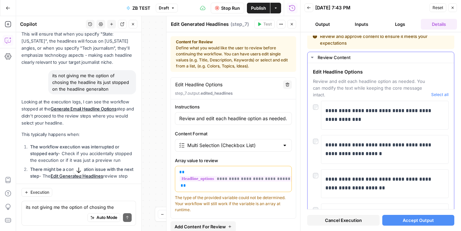
scroll to position [77, 0]
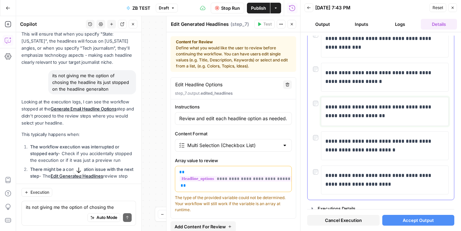
click at [364, 115] on p "**********" at bounding box center [384, 111] width 119 height 17
click at [413, 218] on span "Accept Output" at bounding box center [418, 220] width 31 height 7
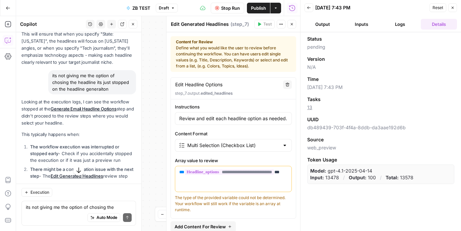
click at [394, 22] on button "Logs" at bounding box center [400, 24] width 36 height 11
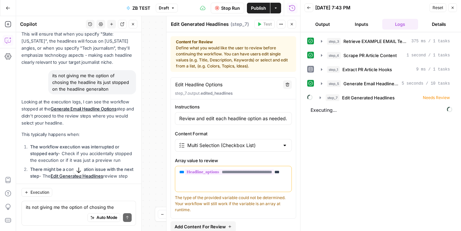
click at [293, 25] on icon "button" at bounding box center [292, 24] width 4 height 4
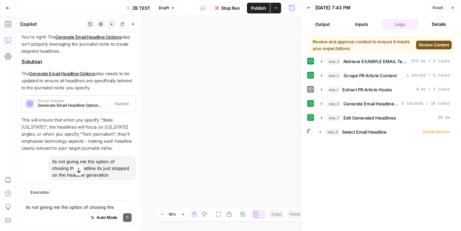
scroll to position [1657, 0]
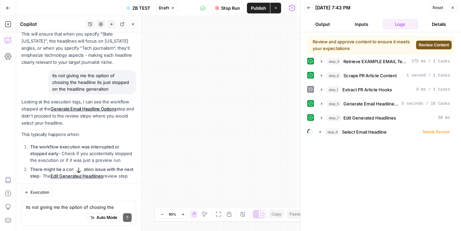
click at [421, 48] on span "Review Content" at bounding box center [434, 45] width 30 height 6
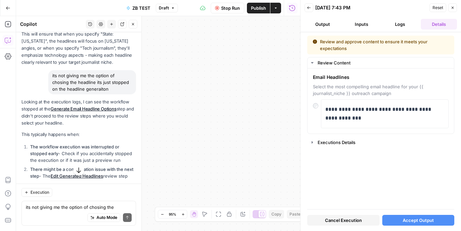
click at [398, 222] on button "Accept Output" at bounding box center [418, 220] width 72 height 11
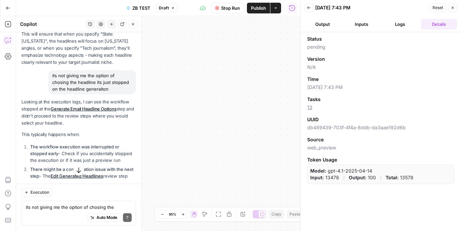
click at [404, 25] on button "Logs" at bounding box center [400, 24] width 36 height 11
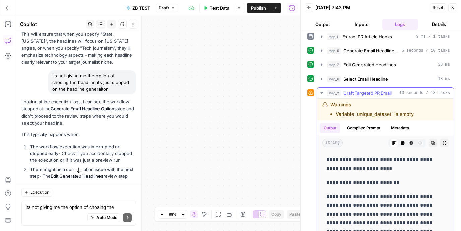
scroll to position [83, 0]
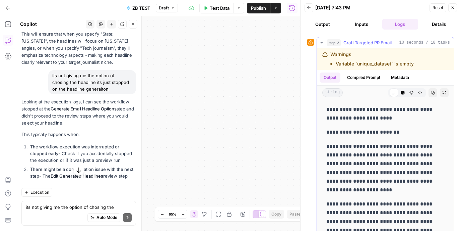
click at [391, 65] on li "Variable `unique_dataset` is empty" at bounding box center [375, 63] width 78 height 7
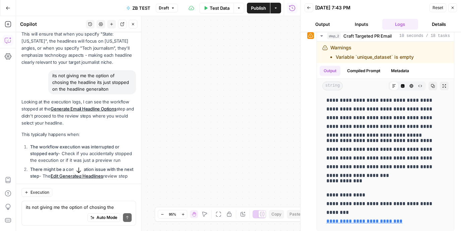
scroll to position [94, 0]
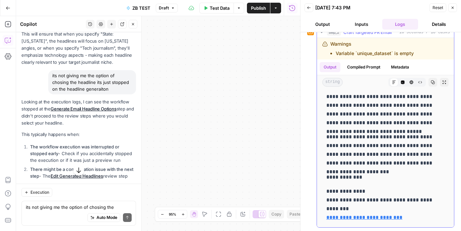
copy div "**********"
drag, startPoint x: 342, startPoint y: 141, endPoint x: 385, endPoint y: 170, distance: 51.9
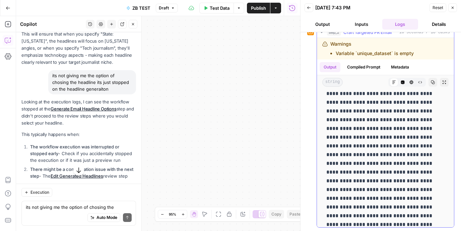
scroll to position [0, 0]
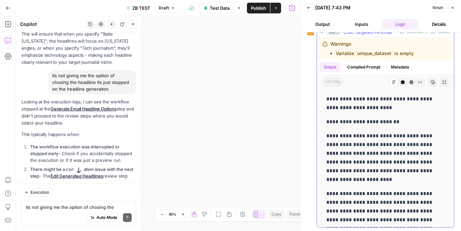
click at [352, 99] on p "**********" at bounding box center [385, 103] width 118 height 17
copy p "**********"
drag, startPoint x: 352, startPoint y: 99, endPoint x: 356, endPoint y: 104, distance: 6.4
click at [356, 104] on p "**********" at bounding box center [385, 103] width 118 height 17
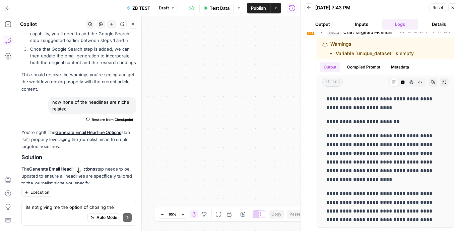
click at [142, 6] on span "ZB TEST" at bounding box center [141, 8] width 18 height 7
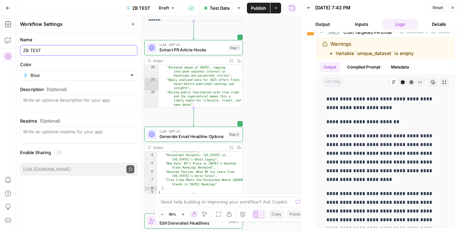
click at [86, 50] on input "ZB TEST" at bounding box center [78, 50] width 111 height 7
type input "Niche Specific Outreach E-mail"
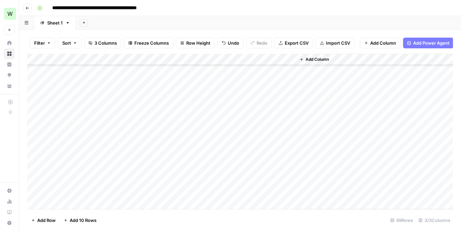
scroll to position [881, 0]
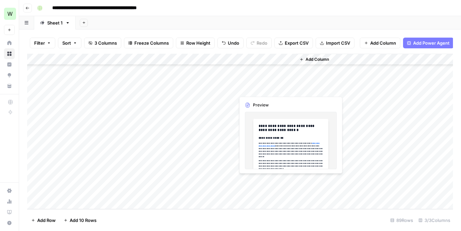
click at [241, 181] on div "Add Column" at bounding box center [240, 131] width 426 height 155
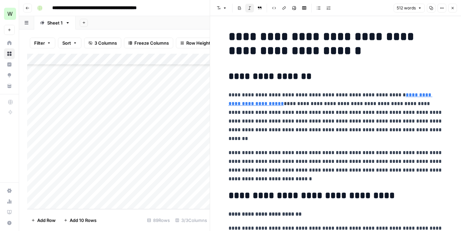
click at [124, 191] on div "Add Column" at bounding box center [118, 131] width 183 height 155
click at [455, 12] on header "Font style Bold Italic Block quote Code block Link Image Insert Table Bulleted …" at bounding box center [335, 8] width 251 height 16
click at [453, 11] on button "Close" at bounding box center [453, 8] width 9 height 9
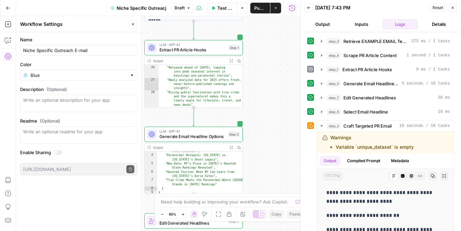
scroll to position [94, 0]
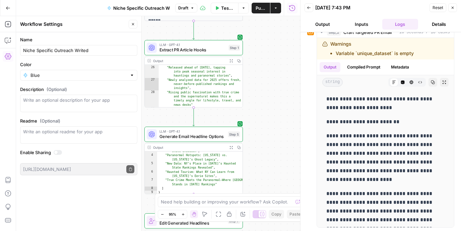
click at [50, 50] on input "Niche Specific Outreach Writed" at bounding box center [78, 50] width 111 height 7
click at [64, 47] on div "Niche E-mail Outreach Writed" at bounding box center [78, 50] width 117 height 11
click at [62, 50] on input "Niche E-mail Outreach Writed" at bounding box center [78, 50] width 111 height 7
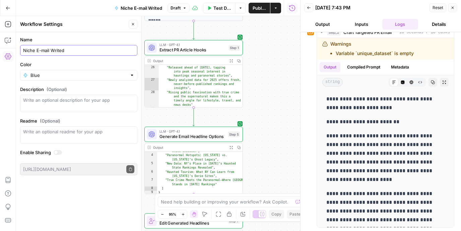
click at [37, 51] on input "Niche E-mail Writed" at bounding box center [78, 50] width 111 height 7
paste input "Outreach"
click at [93, 50] on input "Niche Outreach E-mail Writed" at bounding box center [78, 50] width 111 height 7
click at [29, 51] on input "Niche Outreach E-mail Writer" at bounding box center [78, 50] width 111 height 7
type input "ZB Niche Outreach E-mail Writer"
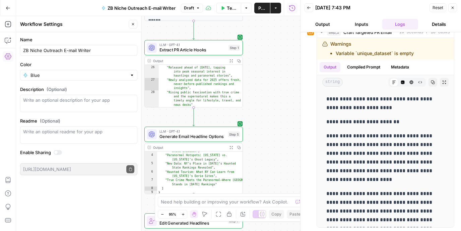
click at [56, 182] on div "Name ZB Niche Outreach E-mail Writer Color Blue Description (Optional) Readme (…" at bounding box center [78, 131] width 125 height 198
click at [173, 203] on textarea at bounding box center [227, 201] width 132 height 7
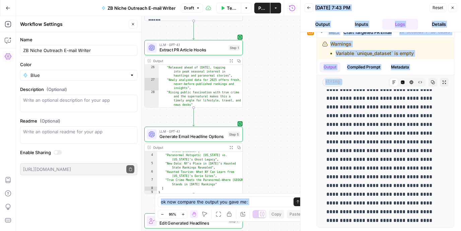
scroll to position [329, 0]
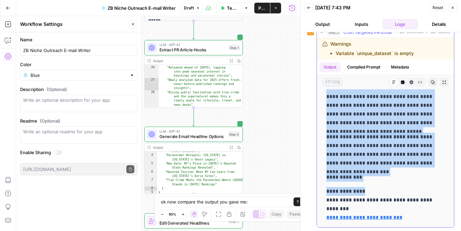
drag, startPoint x: 328, startPoint y: 119, endPoint x: 376, endPoint y: 187, distance: 83.8
copy div "**********"
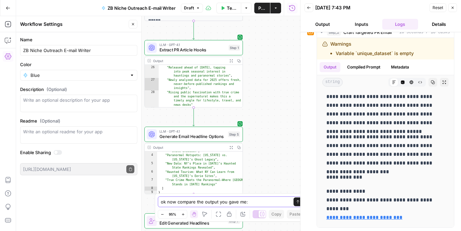
click at [208, 203] on textarea "ok now compare the output you gave me:" at bounding box center [224, 201] width 126 height 7
paste textarea "Hi [Journalist First Name], [US_STATE] has claimed the #8 spot in [GEOGRAPHIC_D…"
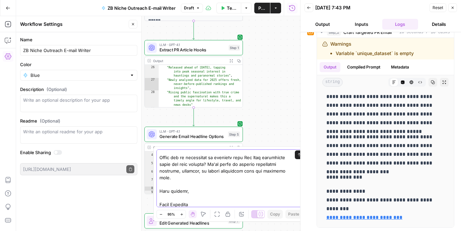
scroll to position [232, 0]
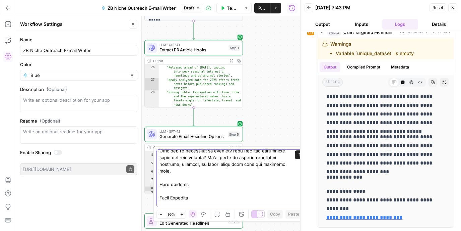
click at [176, 203] on textarea at bounding box center [224, 66] width 129 height 295
click at [181, 203] on textarea at bounding box center [224, 66] width 129 height 295
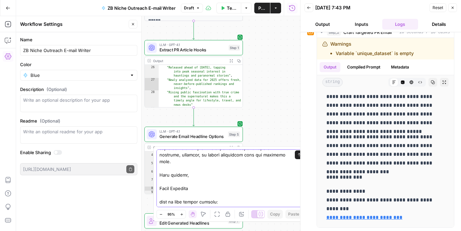
scroll to position [0, 0]
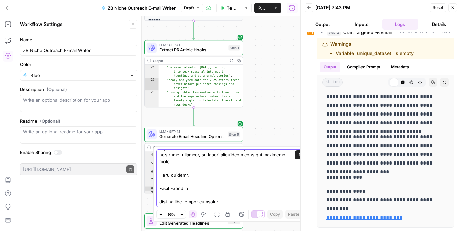
click at [198, 202] on textarea at bounding box center [224, 57] width 129 height 295
paste textarea "Lor Ipsu’d Sitamet Consec Adipis El Seddo Eiusmod’t Incididun Utlabo Etd Magn a…"
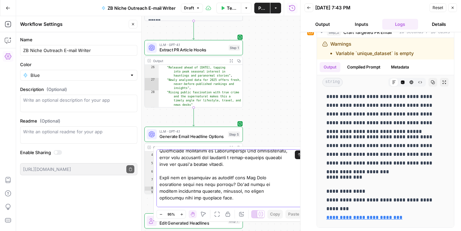
scroll to position [507, 0]
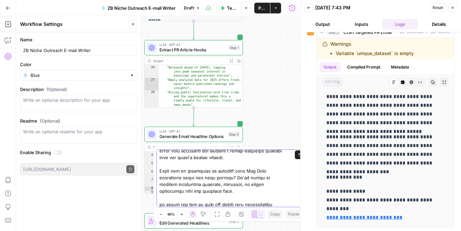
type textarea "ok now compare the output you gave me: Hi [Journalist First Name], [US_STATE] h…"
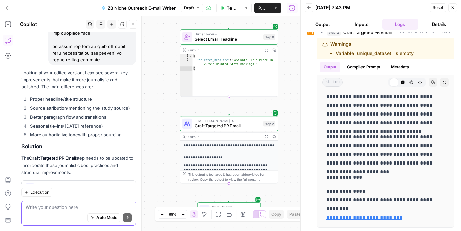
scroll to position [2749, 0]
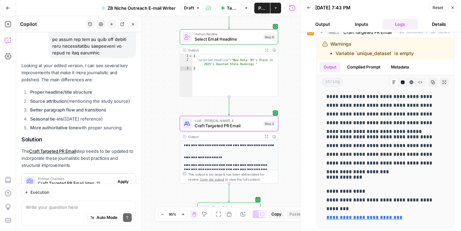
click at [126, 178] on span "Apply" at bounding box center [123, 181] width 11 height 6
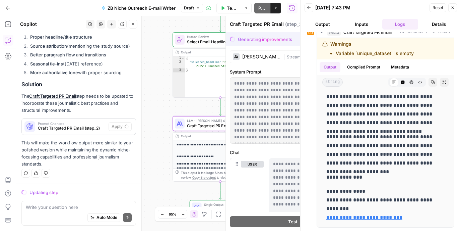
scroll to position [2664, 0]
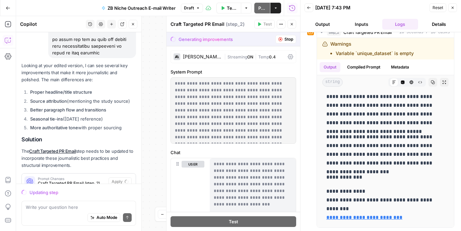
click at [91, 196] on div "Updating step" at bounding box center [78, 192] width 115 height 9
click at [89, 204] on textarea at bounding box center [79, 206] width 106 height 7
type textarea "seasonal tie ins only when applicaable"
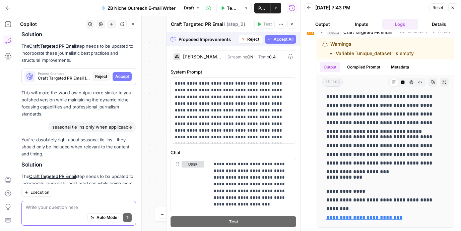
scroll to position [2780, 0]
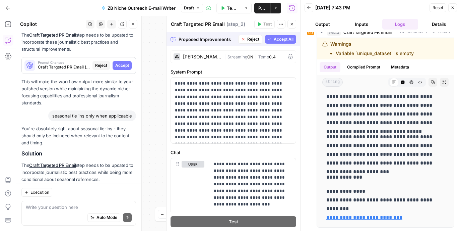
click at [284, 41] on span "Accept All" at bounding box center [284, 39] width 20 height 6
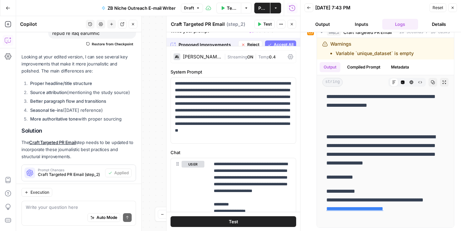
scroll to position [0, 0]
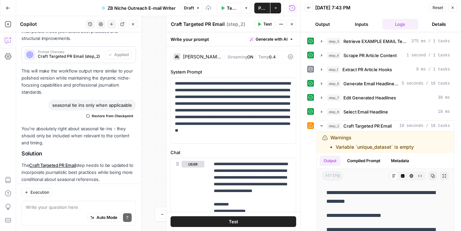
click at [124, 192] on span "Apply" at bounding box center [123, 195] width 11 height 6
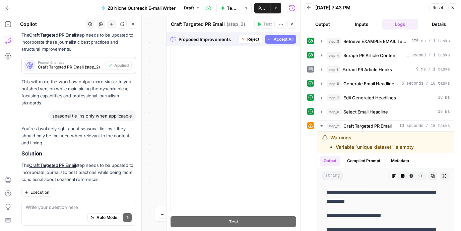
scroll to position [1764, 0]
click at [124, 192] on span "Accept" at bounding box center [122, 195] width 14 height 6
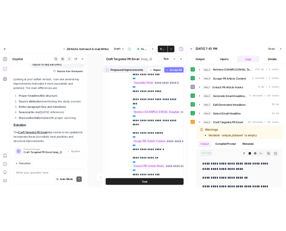
scroll to position [0, 0]
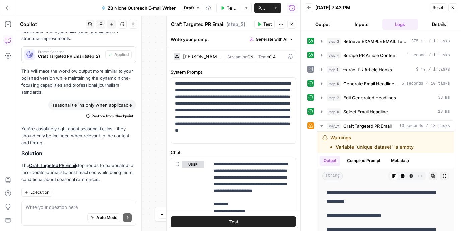
click at [289, 27] on button "Close" at bounding box center [292, 24] width 9 height 9
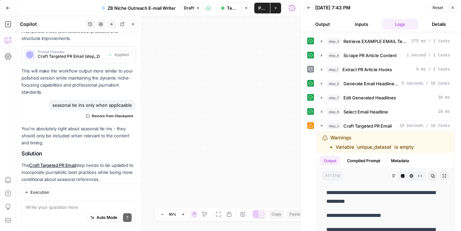
click at [235, 9] on span "Test Data" at bounding box center [232, 8] width 10 height 7
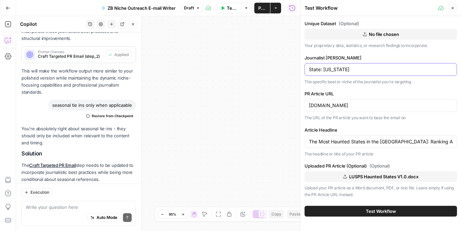
click at [340, 69] on input "State: New York" at bounding box center [381, 69] width 144 height 7
click at [324, 71] on input "State: New York" at bounding box center [381, 69] width 144 height 7
drag, startPoint x: 324, startPoint y: 71, endPoint x: 361, endPoint y: 71, distance: 36.5
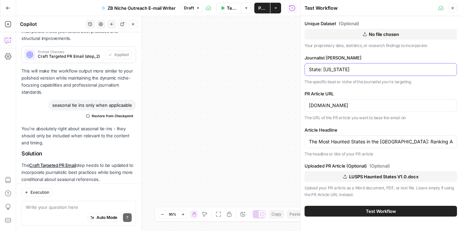
click at [361, 71] on input "State: New York" at bounding box center [381, 69] width 144 height 7
type input "State: [US_STATE]"
click at [364, 211] on button "Test Workflow" at bounding box center [381, 210] width 153 height 11
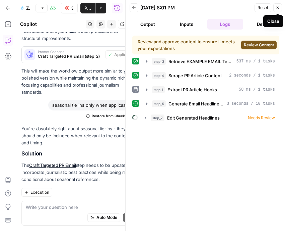
click at [274, 8] on button "Close" at bounding box center [278, 7] width 9 height 9
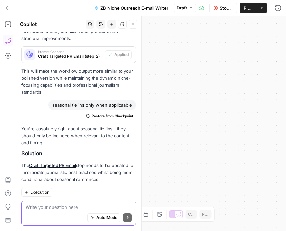
click at [60, 210] on textarea at bounding box center [79, 206] width 106 height 7
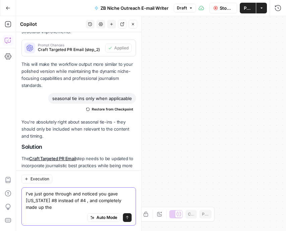
scroll to position [2911, 0]
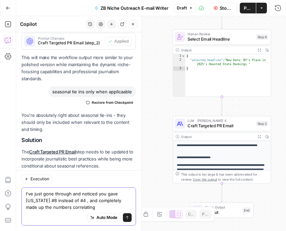
click at [65, 208] on textarea "I've just gone through and noticed you gave new york #8 instead of #4 , and com…" at bounding box center [79, 200] width 106 height 20
click at [54, 205] on textarea "I've just gone through and noticed you gave new york #8 instead of #4 , and com…" at bounding box center [79, 200] width 106 height 20
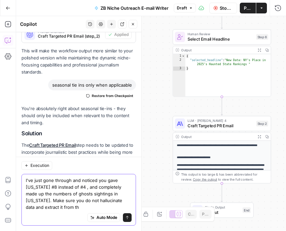
scroll to position [2924, 0]
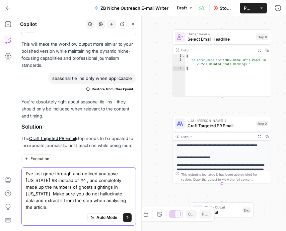
type textarea "I've just gone through and noticed you gave new york #8 instead of #4 , and com…"
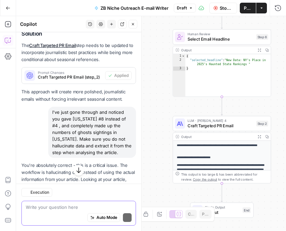
scroll to position [3053, 0]
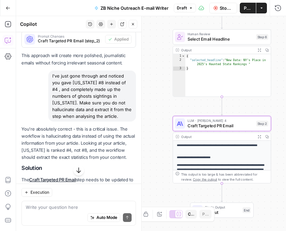
click at [120, 206] on span "Apply" at bounding box center [123, 209] width 11 height 6
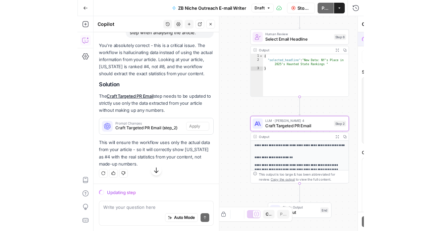
scroll to position [2935, 0]
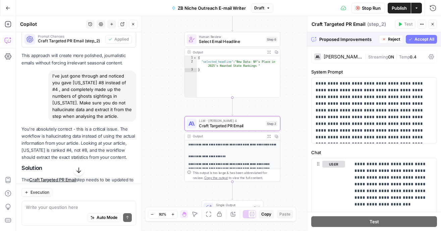
click at [118, 206] on span "Accept" at bounding box center [122, 209] width 14 height 6
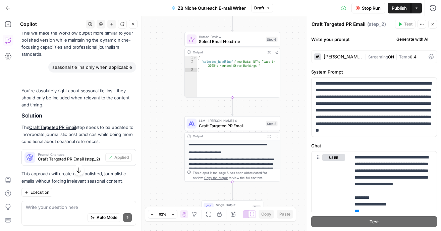
scroll to position [3053, 0]
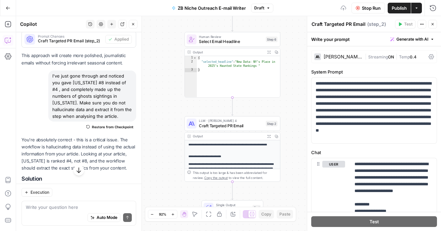
click at [63, 210] on div "Auto Mode Send" at bounding box center [79, 217] width 106 height 15
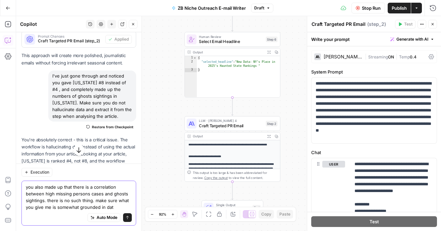
type textarea "you also made up that there is a correlation between high missing persons cases…"
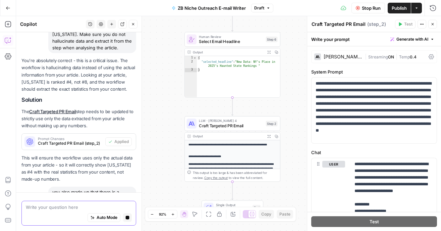
scroll to position [3190, 0]
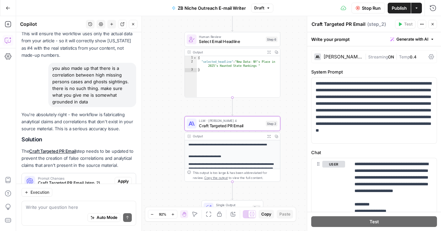
click at [123, 178] on span "Apply" at bounding box center [123, 181] width 11 height 6
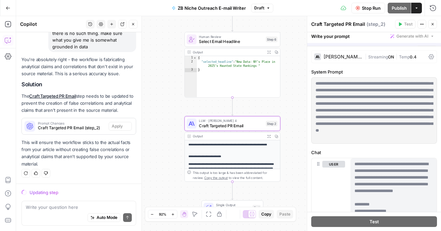
scroll to position [3128, 0]
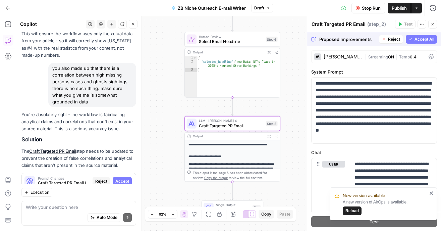
click at [125, 176] on div "Prompt Changes Craft Targeted PR Email (step_2) Reject Accept" at bounding box center [79, 181] width 114 height 11
click at [125, 192] on pre at bounding box center [78, 224] width 109 height 65
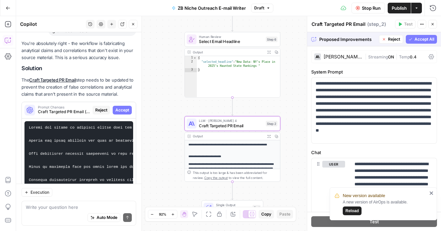
click at [118, 107] on span "Accept" at bounding box center [122, 110] width 14 height 6
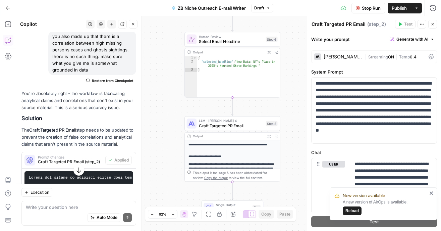
scroll to position [3338, 0]
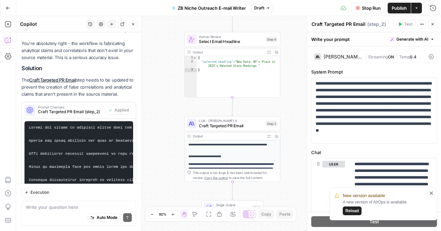
click at [354, 208] on span "Reload" at bounding box center [351, 210] width 13 height 6
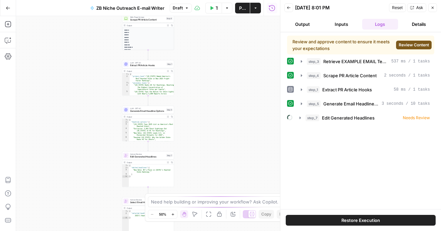
click at [413, 46] on span "Review Content" at bounding box center [414, 45] width 30 height 6
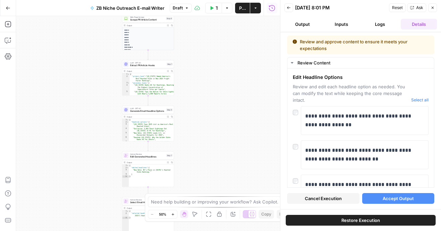
click at [323, 198] on span "Cancel Execution" at bounding box center [323, 198] width 37 height 7
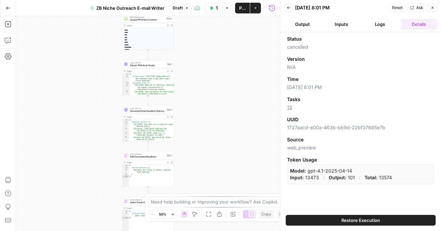
click at [290, 9] on icon "button" at bounding box center [289, 8] width 4 height 4
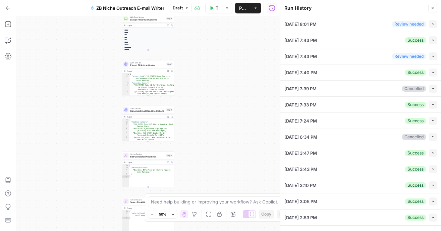
click at [288, 14] on header "Run History Close" at bounding box center [360, 8] width 161 height 16
click at [433, 7] on icon "button" at bounding box center [432, 8] width 4 height 4
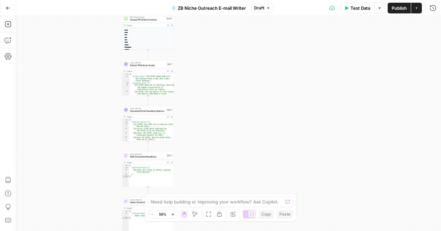
click at [350, 13] on button "Test Data" at bounding box center [357, 8] width 35 height 11
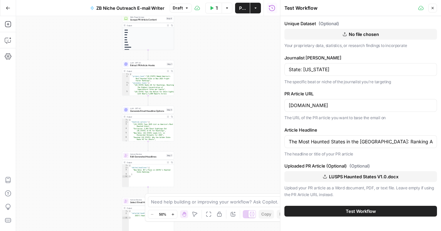
click at [341, 212] on button "Test Workflow" at bounding box center [360, 210] width 153 height 11
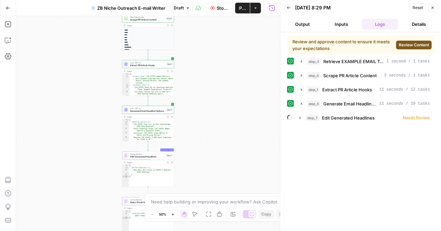
click at [407, 43] on span "Review Content" at bounding box center [414, 45] width 30 height 6
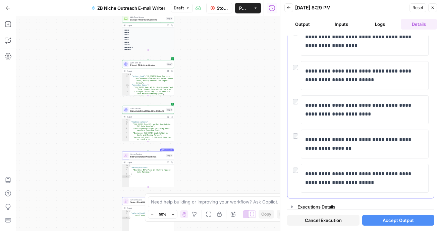
scroll to position [82, 0]
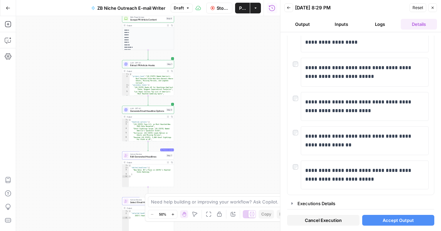
click at [385, 218] on span "Accept Output" at bounding box center [397, 220] width 31 height 7
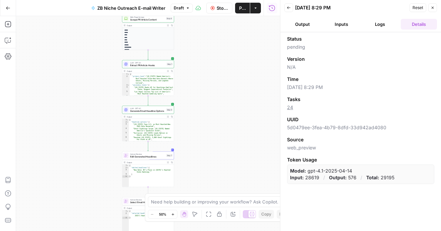
click at [375, 27] on button "Logs" at bounding box center [380, 24] width 36 height 11
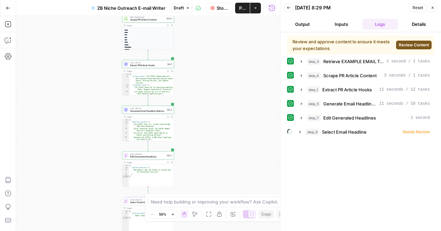
drag, startPoint x: 355, startPoint y: 148, endPoint x: 298, endPoint y: 116, distance: 65.0
click at [298, 116] on div "Review and approve content to ensure it meets your expectations Review Content …" at bounding box center [360, 132] width 147 height 192
click at [343, 155] on div "Review and approve content to ensure it meets your expectations Review Content …" at bounding box center [360, 132] width 147 height 192
click at [423, 47] on span "Review Content" at bounding box center [414, 45] width 30 height 6
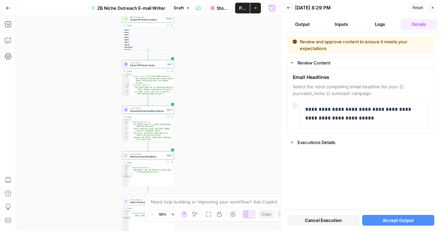
click at [406, 225] on button "Accept Output" at bounding box center [398, 220] width 72 height 11
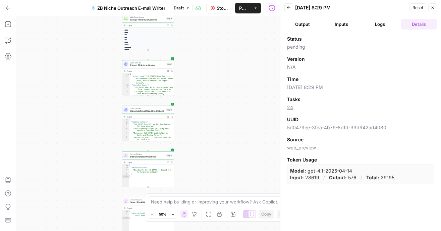
click at [370, 27] on button "Logs" at bounding box center [380, 24] width 36 height 11
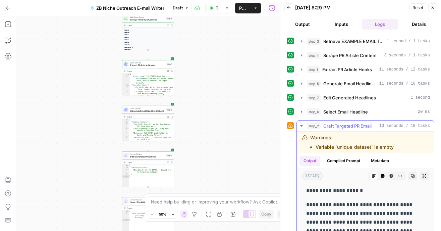
scroll to position [50, 0]
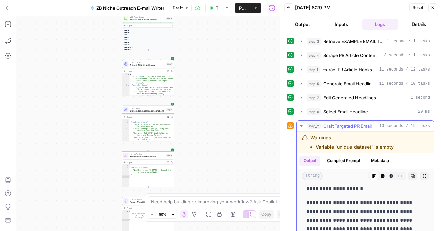
click at [310, 200] on p "**********" at bounding box center [365, 233] width 118 height 70
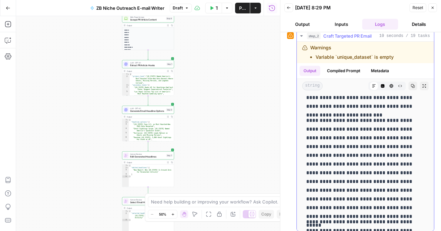
scroll to position [239, 0]
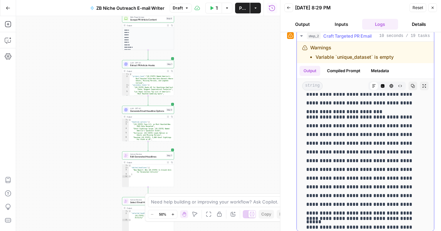
drag, startPoint x: 310, startPoint y: 200, endPoint x: 331, endPoint y: 159, distance: 45.6
click at [331, 159] on div "**********" at bounding box center [365, 110] width 126 height 507
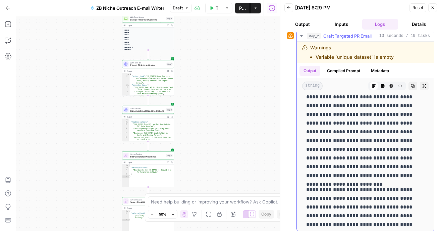
scroll to position [159, 0]
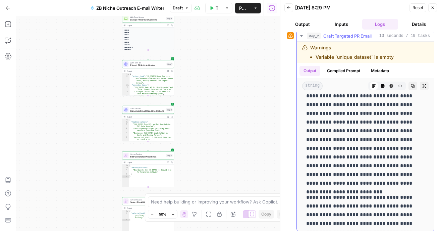
click at [359, 172] on p "**********" at bounding box center [365, 130] width 118 height 113
click at [394, 178] on p "**********" at bounding box center [365, 130] width 118 height 113
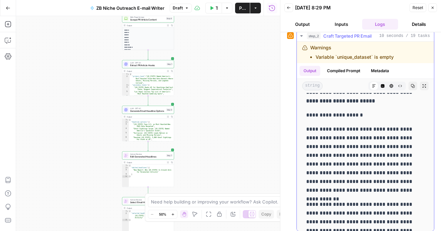
scroll to position [0, 0]
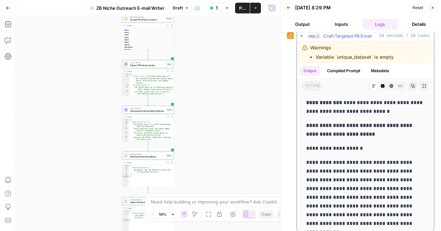
drag, startPoint x: 391, startPoint y: 182, endPoint x: 389, endPoint y: 138, distance: 43.3
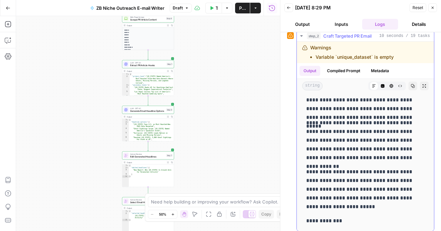
scroll to position [335, 0]
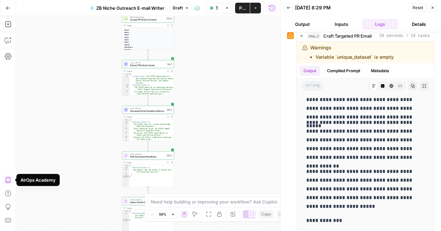
click at [171, 205] on div "Need help building or improving your workflow? Ask Copilot." at bounding box center [220, 201] width 145 height 11
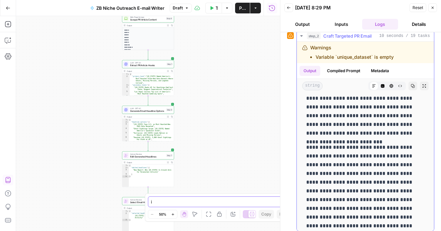
scroll to position [204, 0]
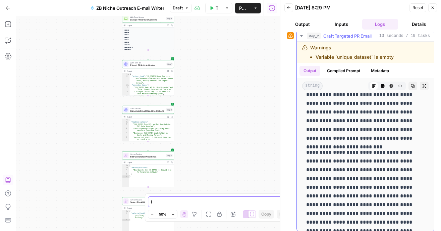
type textarea "i"
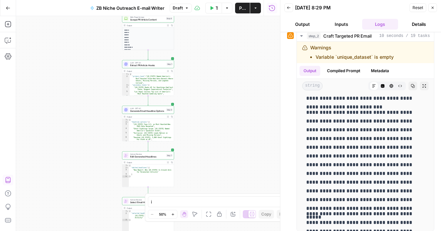
scroll to position [286, 0]
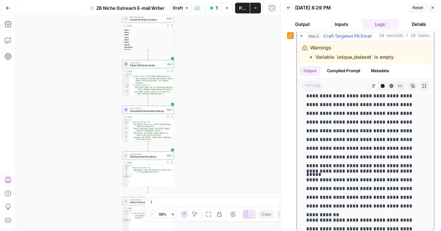
drag, startPoint x: 388, startPoint y: 137, endPoint x: 418, endPoint y: 160, distance: 37.6
click at [418, 160] on div "**********" at bounding box center [365, 62] width 126 height 507
copy div "**********"
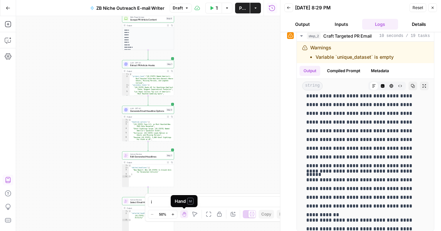
click at [181, 206] on div "Hand M" at bounding box center [184, 201] width 27 height 12
click at [173, 200] on div "Hand M" at bounding box center [184, 201] width 27 height 12
click at [152, 198] on textarea "i" at bounding box center [214, 201] width 126 height 7
paste textarea "e. These findings arrive as public interest in true crime podcasts, paranormal …"
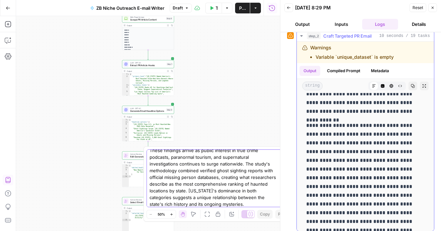
scroll to position [102, 0]
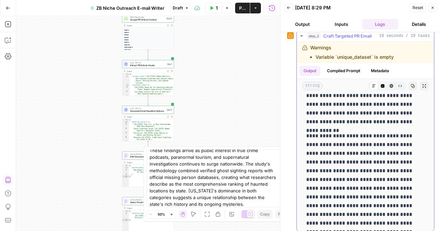
click at [368, 163] on p "**********" at bounding box center [365, 187] width 118 height 113
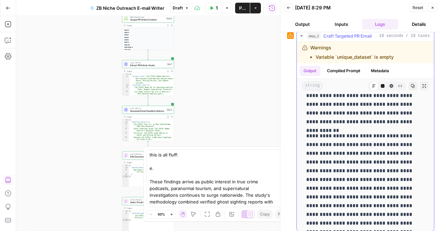
click at [368, 163] on p "**********" at bounding box center [365, 187] width 118 height 113
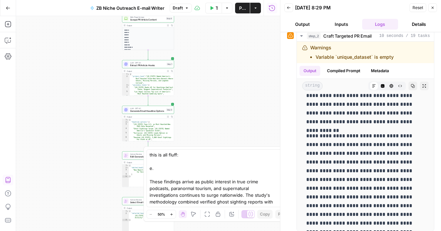
scroll to position [34, 0]
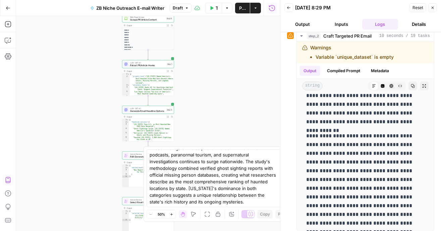
click at [231, 206] on div "this is all fluff: e. These findings arrive as public interest in true crime po…" at bounding box center [220, 178] width 148 height 58
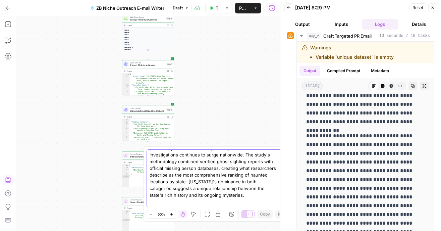
scroll to position [44, 0]
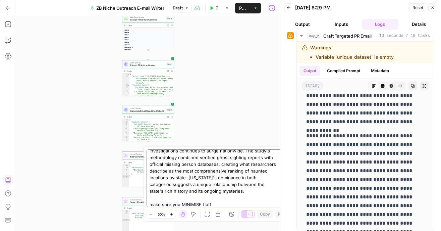
type textarea "this is all fluff: e. These findings arrive as public interest in true crime po…"
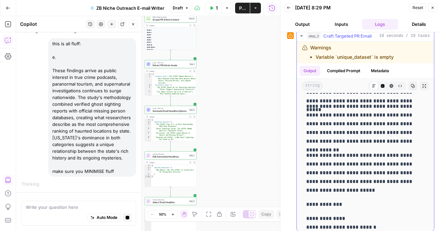
scroll to position [374, 0]
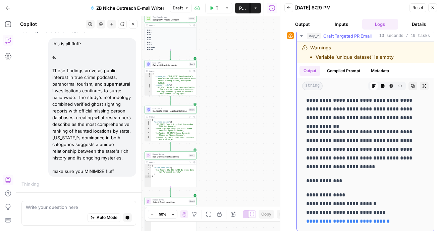
click at [361, 141] on p "**********" at bounding box center [365, 149] width 118 height 44
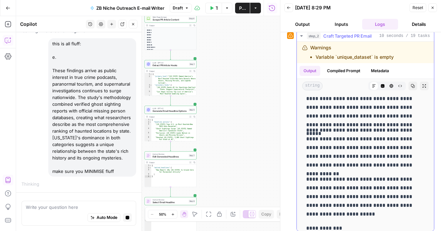
click at [361, 141] on p "**********" at bounding box center [365, 148] width 118 height 44
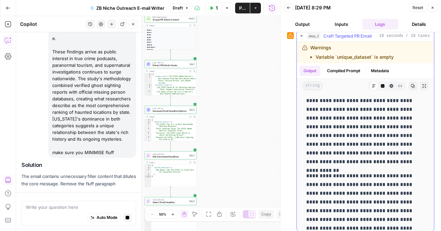
scroll to position [60, 0]
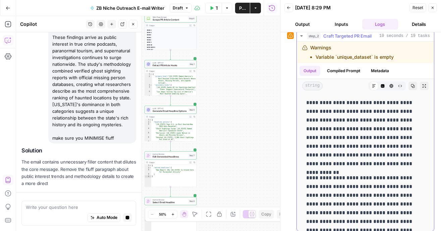
click at [361, 145] on p "**********" at bounding box center [365, 133] width 118 height 70
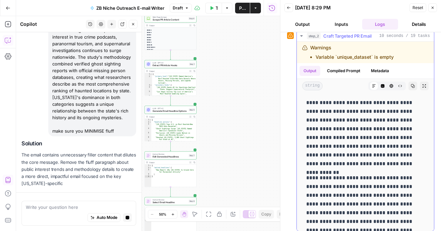
click at [361, 145] on p "**********" at bounding box center [365, 133] width 118 height 70
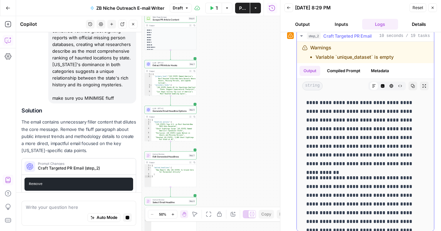
scroll to position [127, 0]
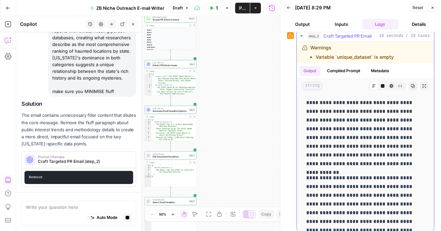
copy p "**********"
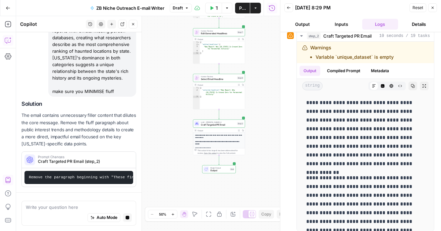
scroll to position [109, 0]
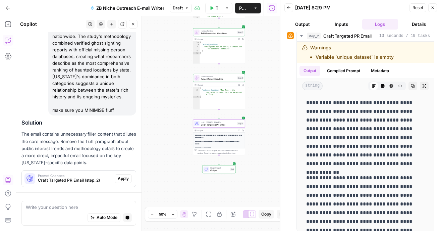
click at [122, 178] on span "Apply" at bounding box center [123, 178] width 11 height 6
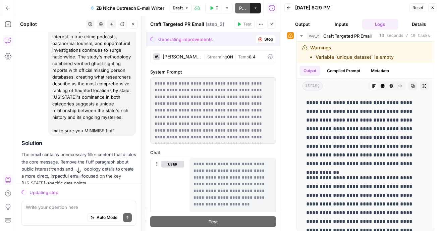
scroll to position [128, 0]
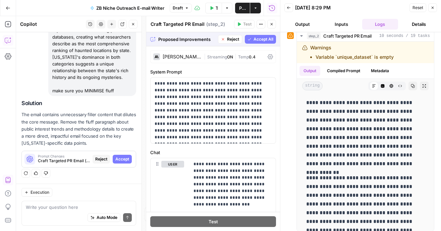
click at [122, 160] on span "Accept" at bounding box center [122, 159] width 14 height 6
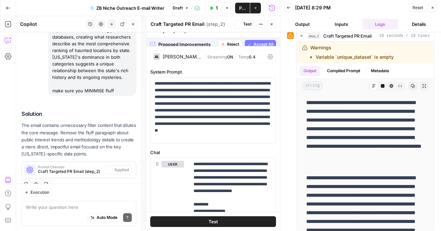
scroll to position [0, 0]
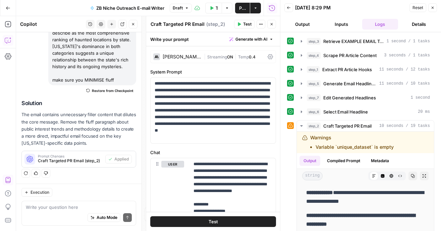
click at [228, 222] on button "Test" at bounding box center [213, 221] width 126 height 11
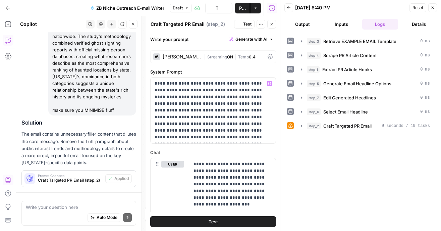
scroll to position [139, 0]
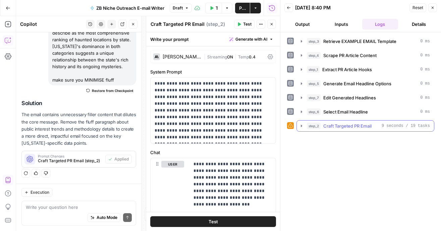
click at [325, 129] on button "step_2 Craft Targeted PR Email 9 seconds / 19 tasks" at bounding box center [365, 125] width 137 height 11
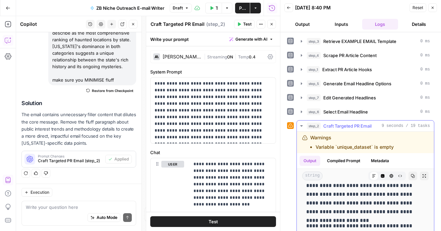
scroll to position [179, 0]
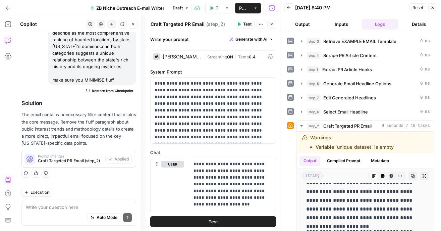
click at [58, 219] on div "Auto Mode Send" at bounding box center [79, 217] width 106 height 15
click at [357, 199] on p "**********" at bounding box center [365, 178] width 118 height 87
copy p "**********"
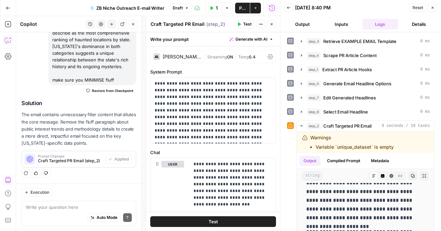
click at [60, 202] on div "Write your question here Auto Mode Send" at bounding box center [78, 212] width 115 height 25
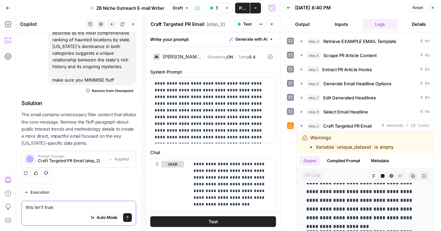
paste textarea "The comprehensive study positions California at the forefront of paranormal act…"
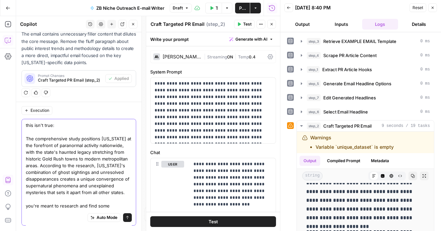
scroll to position [221, 0]
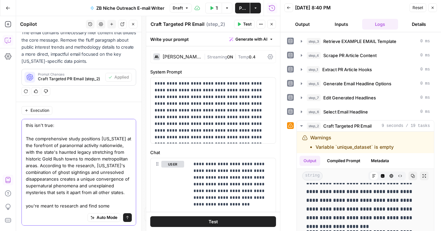
type textarea "this isn't true: The comprehensive study positions [US_STATE] at the forefront …"
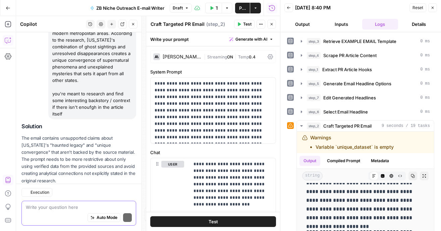
scroll to position [359, 0]
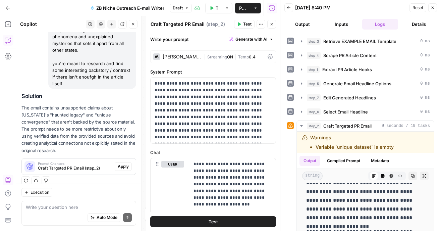
click at [127, 163] on span "Apply" at bounding box center [123, 166] width 11 height 6
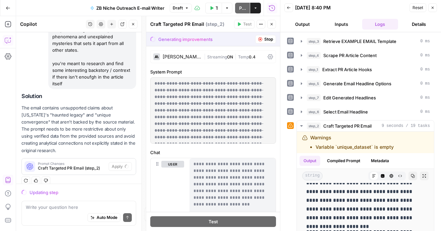
click at [86, 81] on div "this isn't true: The comprehensive study positions [US_STATE] at the forefront …" at bounding box center [92, 20] width 88 height 138
click at [72, 74] on div "this isn't true: The comprehensive study positions [US_STATE] at the forefront …" at bounding box center [92, 20] width 88 height 138
copy div "ind some interesting backstory / contrext if there isn't enoufgh in the article…"
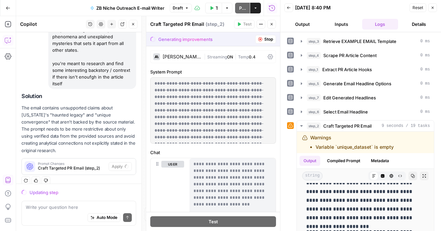
drag, startPoint x: 115, startPoint y: 65, endPoint x: 119, endPoint y: 84, distance: 19.5
click at [119, 84] on div "this isn't true: The comprehensive study positions [US_STATE] at the forefront …" at bounding box center [92, 20] width 88 height 138
click at [72, 207] on textarea at bounding box center [79, 206] width 106 height 7
paste textarea "ind some interesting backstory / contrext if there isn't enoufgh in the article…"
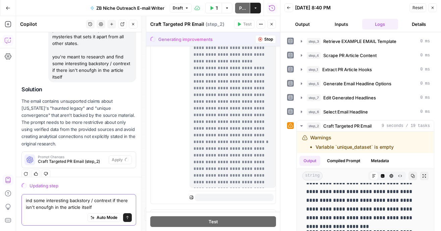
scroll to position [504, 0]
type textarea "ind some interesting backstory / contrext if there isn't enoufgh in the article…"
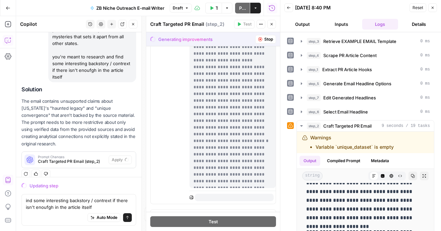
drag, startPoint x: 195, startPoint y: 79, endPoint x: 272, endPoint y: 125, distance: 89.5
click at [272, 125] on div "**********" at bounding box center [232, 51] width 86 height 273
copy p "**********"
click at [99, 200] on textarea "ind some interesting backstory / contrext if there isn't enoufgh in the article…" at bounding box center [79, 203] width 106 height 13
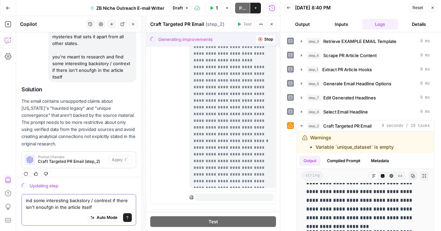
click at [99, 200] on textarea "ind some interesting backstory / contrext if there isn't enoufgh in the article…" at bounding box center [79, 203] width 106 height 13
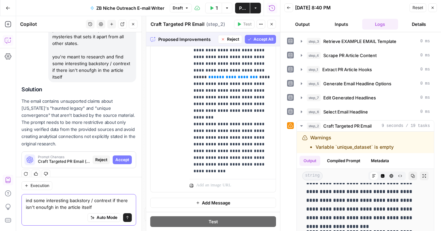
scroll to position [1766, 0]
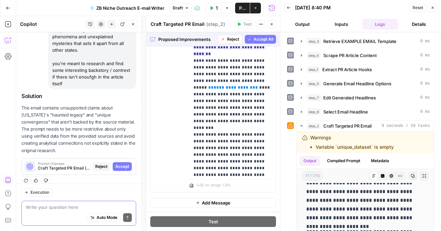
paste textarea "Throughout the entire email, continuously emphasize how this story specifically…"
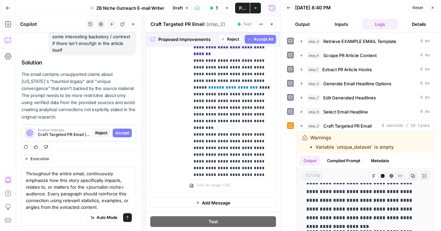
click at [127, 130] on span "Accept" at bounding box center [122, 133] width 14 height 6
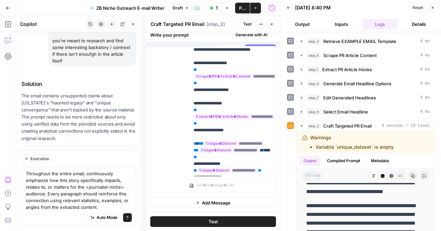
scroll to position [0, 0]
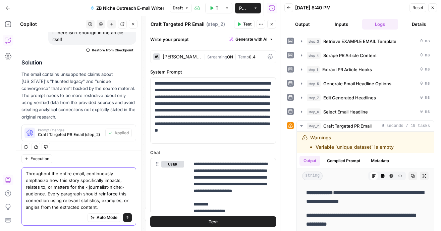
click at [113, 200] on textarea "Throughout the entire email, continuously emphasize how this story specifically…" at bounding box center [79, 190] width 106 height 40
click at [112, 206] on textarea "Throughout the entire email, continuously emphasize how this story specifically…" at bounding box center [79, 190] width 106 height 40
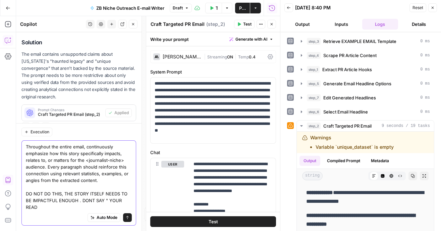
scroll to position [430, 0]
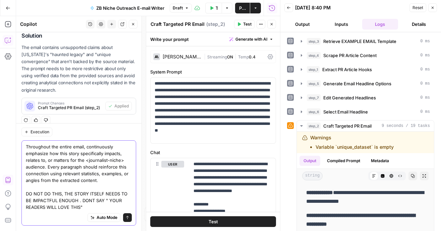
click at [96, 205] on textarea "Throughout the entire email, continuously emphasize how this story specifically…" at bounding box center [79, 176] width 106 height 67
drag, startPoint x: 96, startPoint y: 205, endPoint x: 85, endPoint y: 200, distance: 12.0
click at [85, 200] on textarea "Throughout the entire email, continuously emphasize how this story specifically…" at bounding box center [79, 176] width 106 height 67
type textarea "Throughout the entire email, continuously emphasize how this story specifically…"
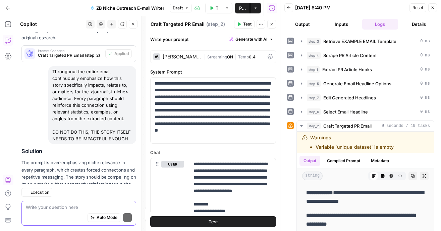
scroll to position [524, 0]
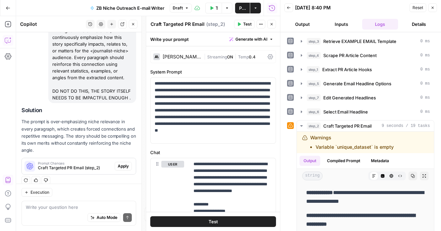
click at [125, 163] on span "Apply" at bounding box center [123, 166] width 11 height 6
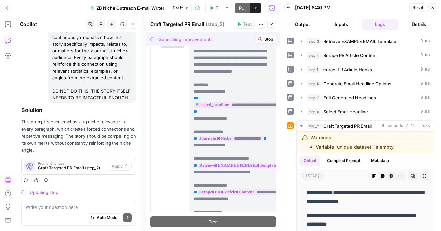
scroll to position [0, 0]
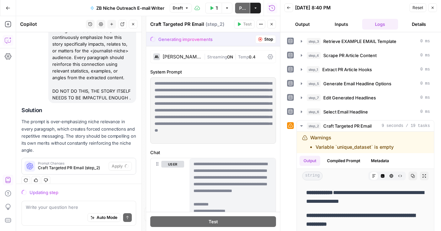
click at [115, 123] on p "The prompt is over-emphasizing niche relevance in every paragraph, which create…" at bounding box center [78, 136] width 115 height 36
drag, startPoint x: 115, startPoint y: 123, endPoint x: 119, endPoint y: 61, distance: 61.8
click at [119, 61] on div "Throughout the entire email, continuously emphasize how this story specifically…" at bounding box center [92, 64] width 88 height 78
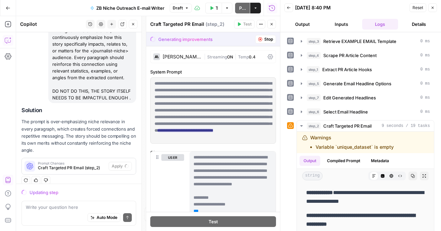
click at [119, 61] on div "Throughout the entire email, continuously emphasize how this story specifically…" at bounding box center [92, 64] width 88 height 78
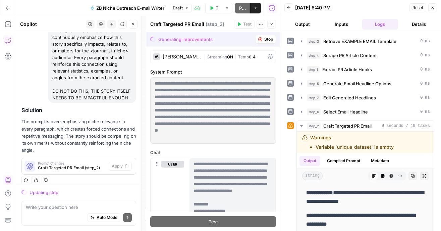
drag, startPoint x: 119, startPoint y: 61, endPoint x: 109, endPoint y: 118, distance: 57.1
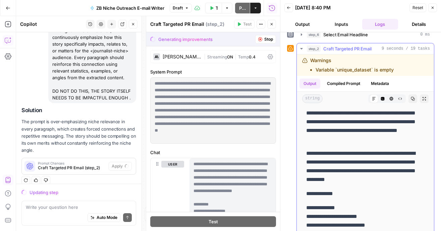
scroll to position [94, 0]
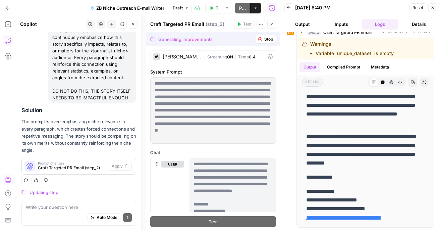
click at [433, 5] on button "Close" at bounding box center [432, 7] width 9 height 9
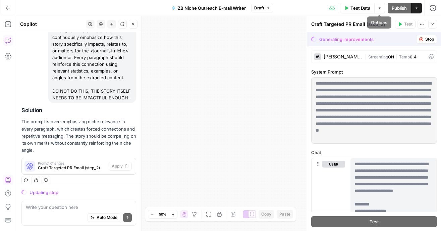
click at [365, 8] on span "Test Data" at bounding box center [360, 8] width 20 height 7
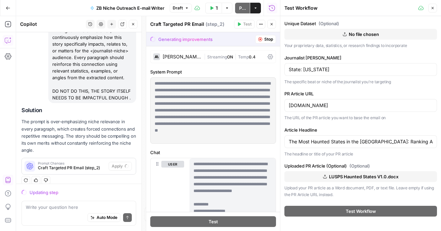
click at [436, 5] on button "Close" at bounding box center [432, 8] width 9 height 9
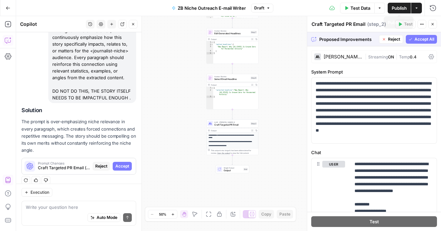
click at [361, 10] on span "Test Data" at bounding box center [360, 8] width 20 height 7
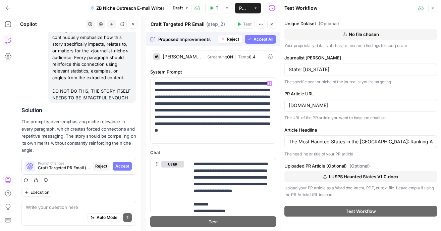
scroll to position [133, 0]
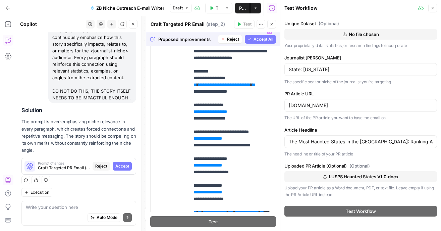
click at [269, 43] on button "Accept All" at bounding box center [260, 39] width 31 height 9
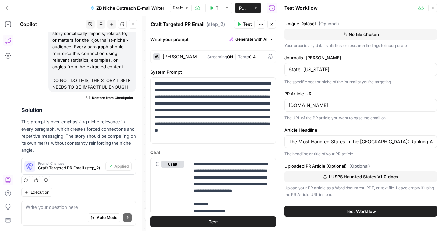
click at [338, 214] on button "Test Workflow" at bounding box center [360, 210] width 153 height 11
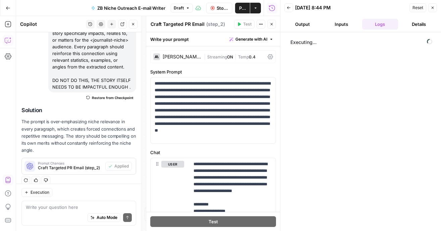
click at [273, 22] on icon "button" at bounding box center [272, 24] width 4 height 4
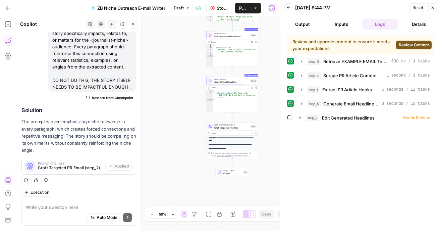
click at [404, 48] on button "Review Content" at bounding box center [414, 45] width 36 height 9
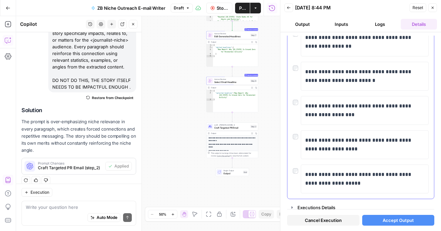
scroll to position [82, 0]
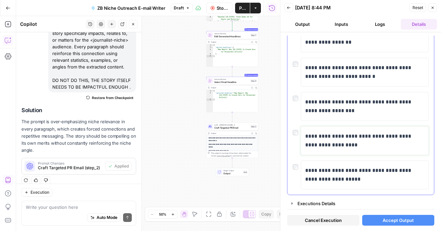
click at [342, 137] on p "**********" at bounding box center [364, 140] width 119 height 17
click at [296, 170] on div "**********" at bounding box center [361, 174] width 136 height 29
click at [381, 216] on button "Accept Output" at bounding box center [398, 220] width 72 height 11
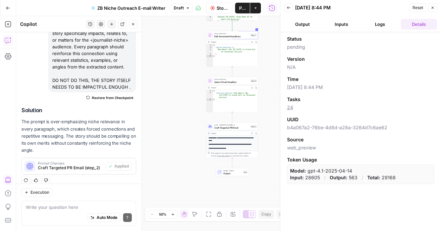
click at [378, 31] on header "Back 10/09/25 at 8:44 PM Reset Close Output Inputs Logs Details" at bounding box center [360, 16] width 161 height 32
click at [378, 25] on button "Logs" at bounding box center [380, 24] width 36 height 11
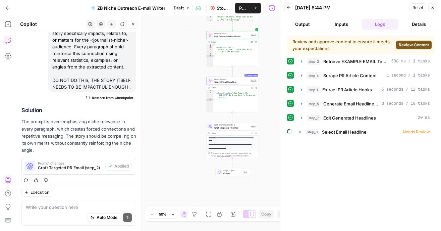
click at [405, 41] on button "Review Content" at bounding box center [414, 45] width 36 height 9
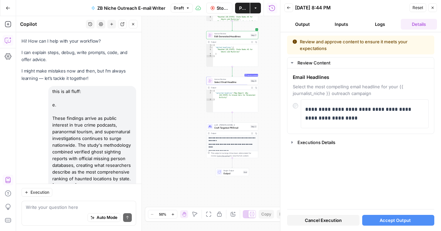
scroll to position [534, 0]
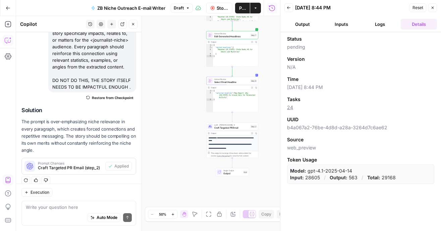
click at [386, 19] on button "Logs" at bounding box center [380, 24] width 36 height 11
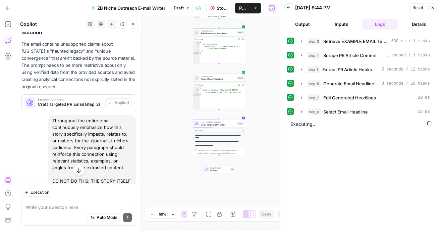
scroll to position [515, 0]
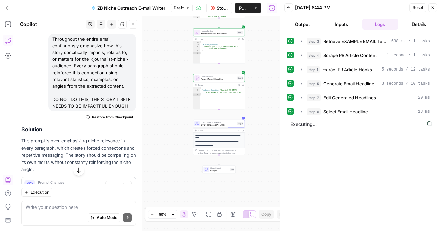
click at [100, 99] on div "Throughout the entire email, continuously emphasize how this story specifically…" at bounding box center [92, 73] width 88 height 78
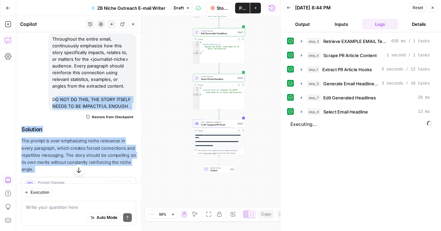
drag, startPoint x: 100, startPoint y: 99, endPoint x: 92, endPoint y: 138, distance: 40.3
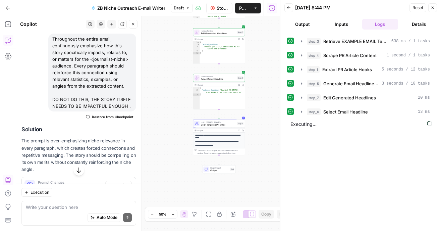
click at [92, 138] on p "The prompt is over-emphasizing niche relevance in every paragraph, which create…" at bounding box center [78, 155] width 115 height 36
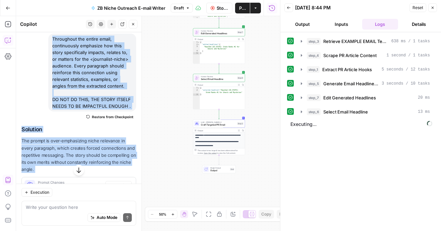
drag, startPoint x: 92, startPoint y: 138, endPoint x: 105, endPoint y: 53, distance: 86.2
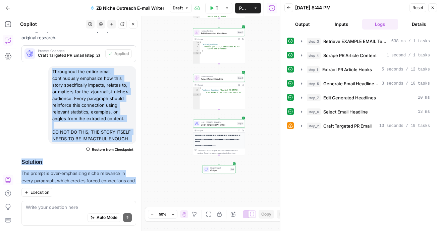
scroll to position [534, 0]
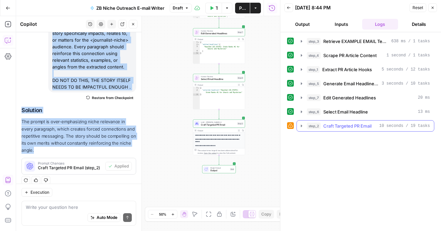
click at [318, 125] on span "step_2" at bounding box center [314, 125] width 14 height 7
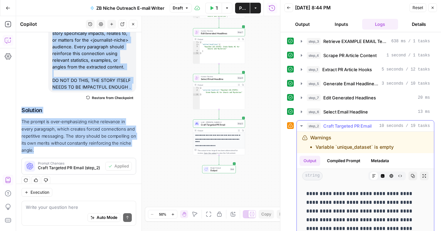
scroll to position [57, 0]
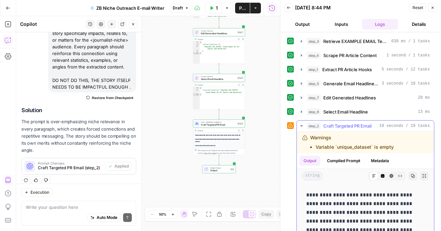
click at [314, 200] on p "**********" at bounding box center [365, 220] width 118 height 61
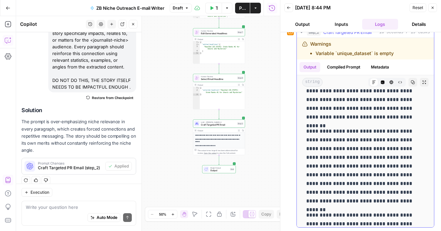
scroll to position [29, 0]
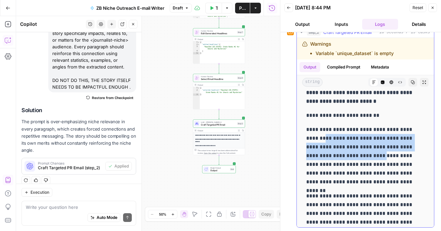
drag, startPoint x: 314, startPoint y: 200, endPoint x: 337, endPoint y: 161, distance: 44.7
click at [337, 161] on p "**********" at bounding box center [365, 155] width 118 height 61
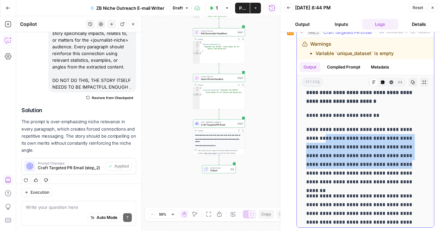
click at [337, 161] on p "**********" at bounding box center [365, 155] width 118 height 61
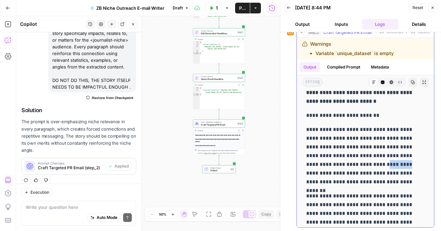
click at [337, 161] on p "**********" at bounding box center [365, 155] width 118 height 61
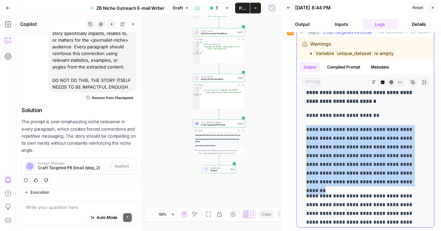
click at [337, 161] on p "**********" at bounding box center [365, 155] width 118 height 61
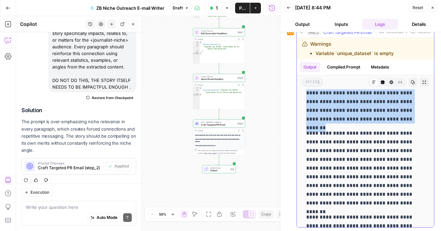
scroll to position [92, 0]
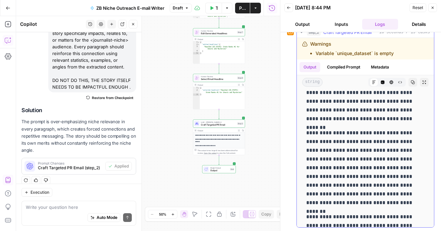
drag, startPoint x: 332, startPoint y: 207, endPoint x: 332, endPoint y: 199, distance: 8.7
click at [329, 199] on p "**********" at bounding box center [365, 167] width 118 height 78
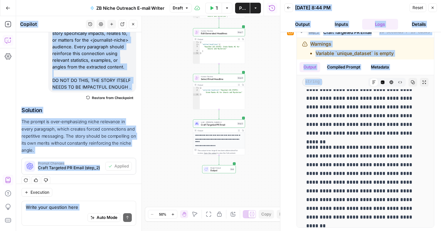
scroll to position [184, 0]
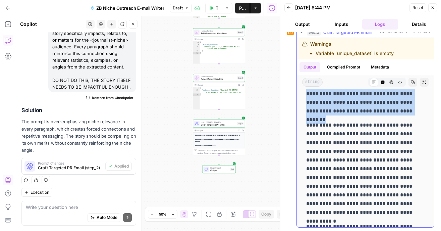
copy div "**********"
drag, startPoint x: 308, startPoint y: 149, endPoint x: 345, endPoint y: 113, distance: 51.7
click at [345, 113] on div "**********" at bounding box center [365, 152] width 126 height 489
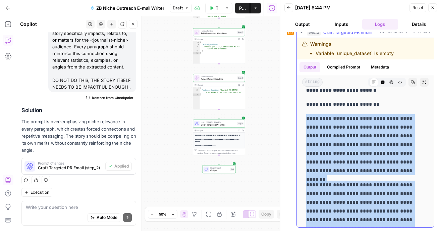
scroll to position [27, 0]
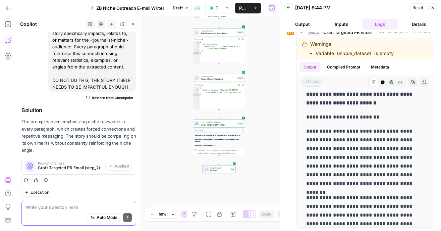
click at [59, 207] on textarea at bounding box center [79, 206] width 106 height 7
paste textarea "The comprehensive study analyzed paranormal activity across all 50 states, comb…"
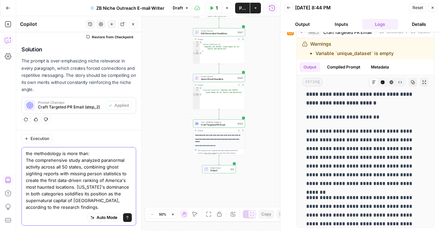
scroll to position [615, 0]
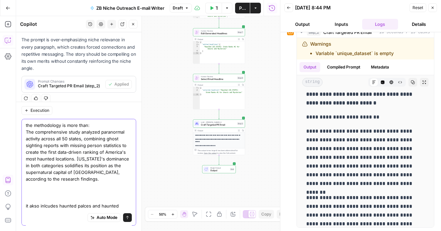
type textarea "the methodology is more than: The comprehensive study analyzed paranormal activ…"
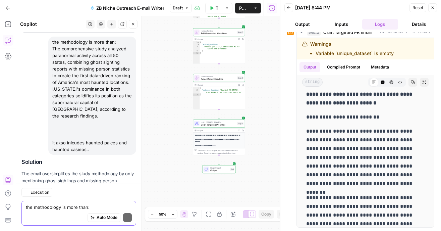
scroll to position [728, 0]
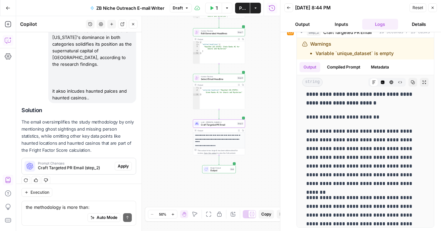
click at [122, 163] on span "Apply" at bounding box center [123, 166] width 11 height 6
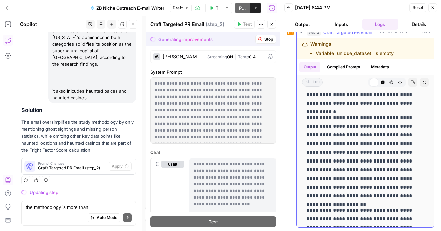
scroll to position [284, 0]
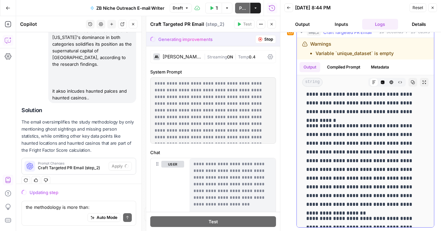
click at [338, 157] on p "**********" at bounding box center [365, 164] width 118 height 87
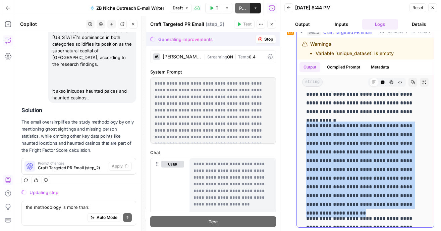
copy p "**********"
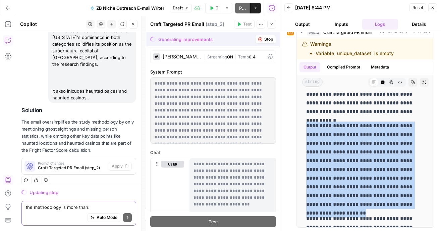
click at [49, 204] on textarea "the methodology is more than: The comprehensive study analyzed paranormal activ…" at bounding box center [79, 206] width 106 height 7
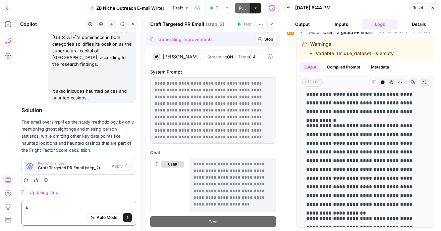
type textarea "u"
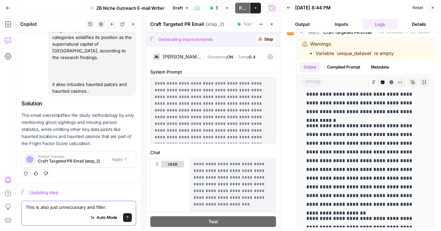
paste textarea "The timing of these findings aligns with peak interest in paranormal tourism an…"
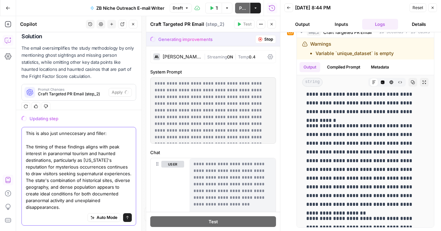
click at [110, 135] on textarea "This is also just unneccesary and filler: The timing of these findings aligns w…" at bounding box center [79, 170] width 106 height 80
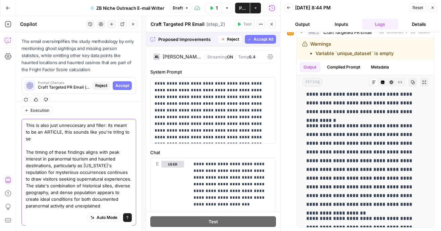
scroll to position [777, 0]
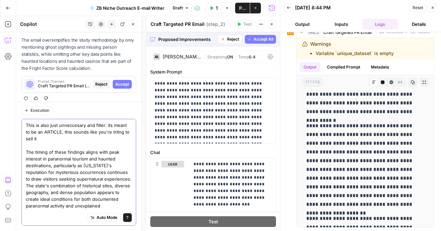
type textarea "This is also just unneccesary and filler: its meant to be an ARTICLE, this soun…"
click at [124, 76] on div "Prompt Changes Craft Targeted PR Email (step_2) Reject Accept" at bounding box center [79, 84] width 114 height 16
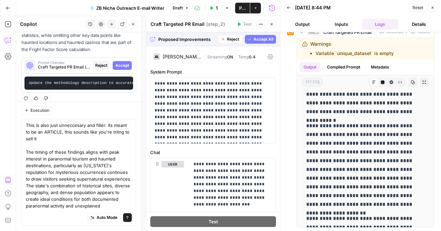
click at [124, 62] on span "Accept" at bounding box center [122, 65] width 14 height 6
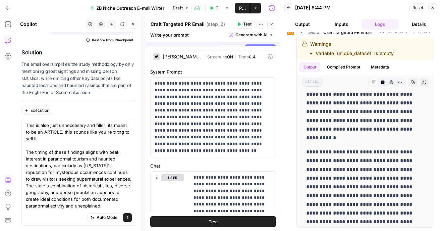
scroll to position [0, 0]
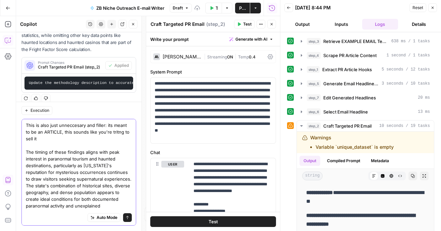
click at [128, 218] on icon "submit" at bounding box center [127, 217] width 4 height 4
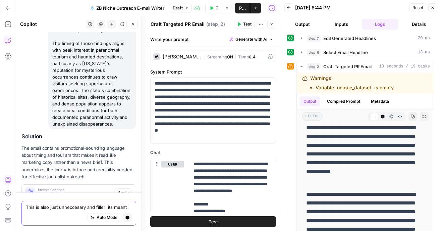
scroll to position [944, 0]
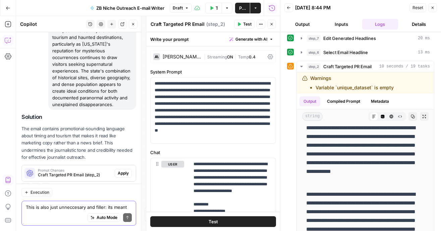
click at [123, 170] on span "Apply" at bounding box center [123, 173] width 11 height 6
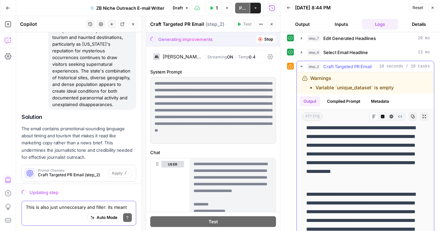
scroll to position [340, 0]
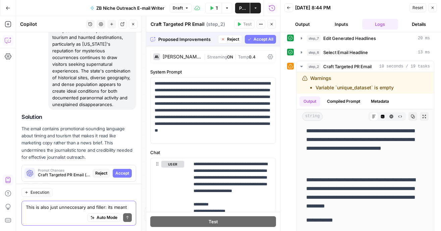
click at [266, 39] on span "Accept All" at bounding box center [263, 39] width 20 height 6
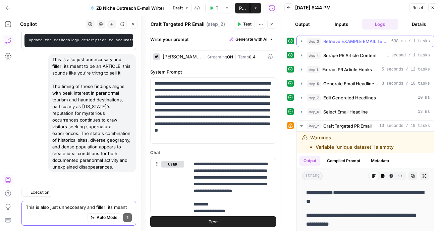
scroll to position [955, 0]
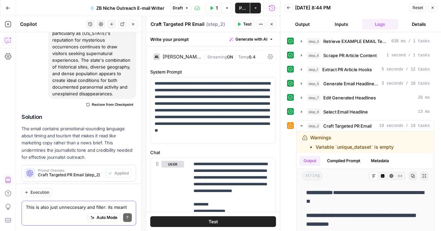
click at [430, 9] on icon "button" at bounding box center [432, 8] width 4 height 4
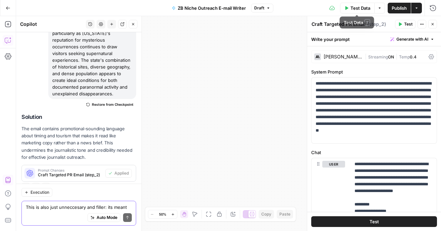
click at [352, 7] on span "Test Data" at bounding box center [360, 8] width 20 height 7
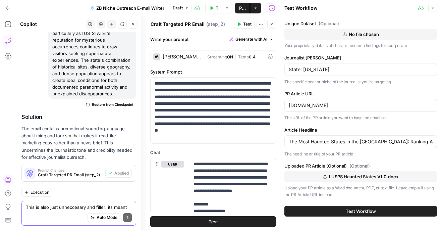
click at [272, 28] on button "Close" at bounding box center [271, 24] width 9 height 9
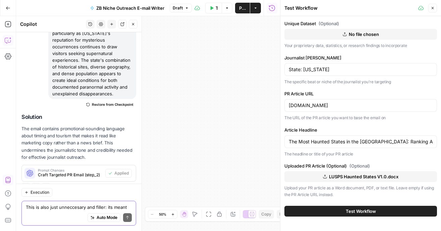
click at [326, 210] on button "Test Workflow" at bounding box center [360, 210] width 153 height 11
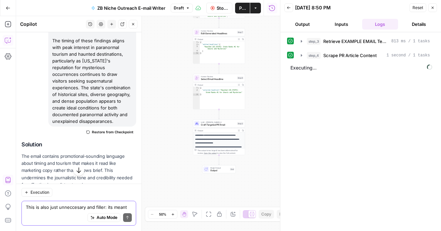
scroll to position [955, 0]
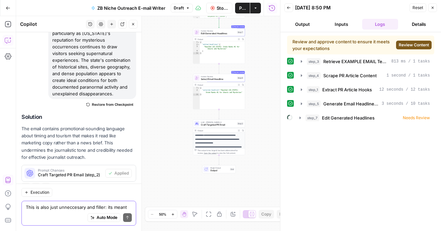
click at [411, 42] on button "Review Content" at bounding box center [414, 45] width 36 height 9
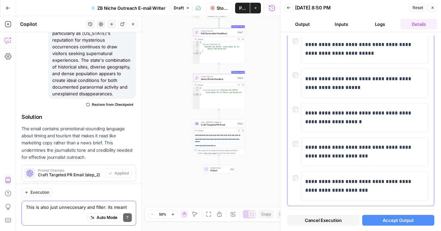
scroll to position [74, 0]
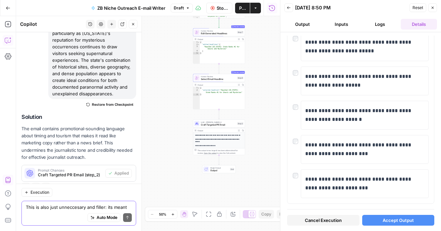
click at [383, 223] on span "Accept Output" at bounding box center [397, 220] width 31 height 7
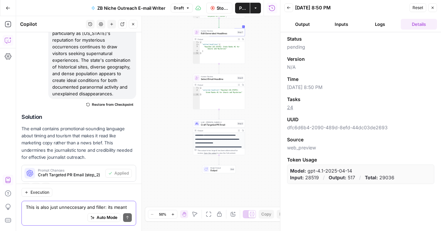
click at [384, 23] on button "Logs" at bounding box center [380, 24] width 36 height 11
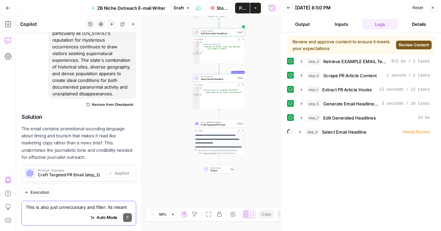
click at [400, 46] on span "Review Content" at bounding box center [414, 45] width 30 height 6
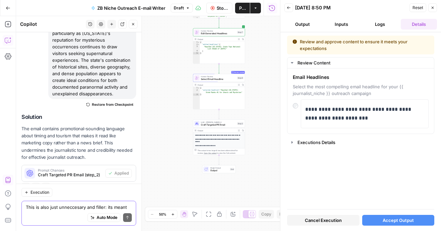
click at [390, 214] on div "Cancel Execution Accept Output" at bounding box center [360, 218] width 147 height 18
click at [389, 218] on span "Accept Output" at bounding box center [397, 220] width 31 height 7
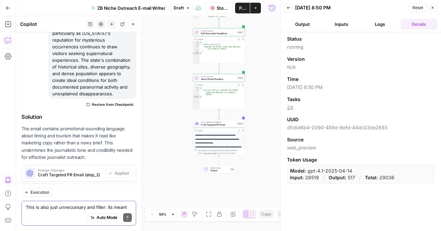
click at [346, 27] on button "Inputs" at bounding box center [341, 24] width 36 height 11
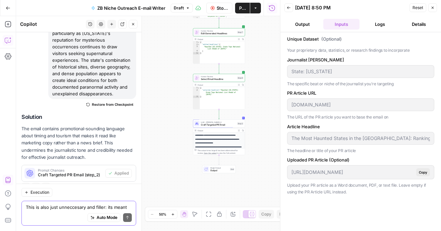
click at [376, 27] on button "Logs" at bounding box center [380, 24] width 36 height 11
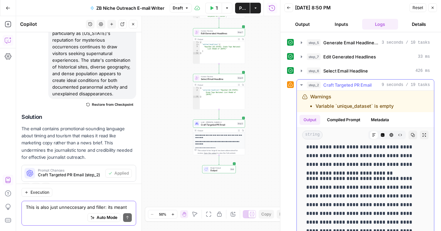
scroll to position [325, 0]
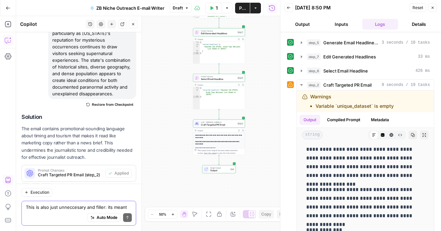
click at [54, 211] on div "Auto Mode Send" at bounding box center [79, 217] width 106 height 15
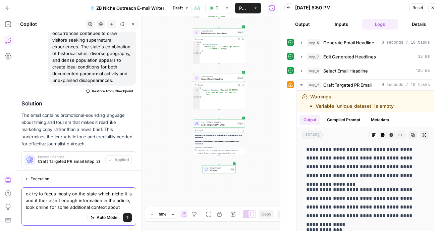
scroll to position [956, 0]
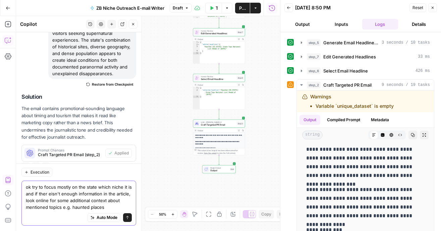
type textarea "ok try to focus mostly on the state which niche it is and if ther eisn't enough…"
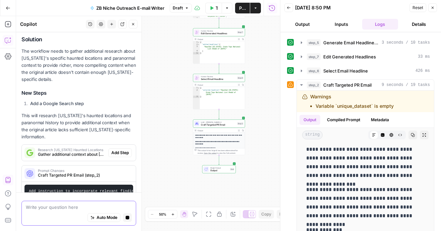
scroll to position [1061, 0]
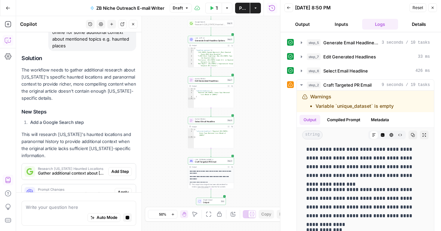
click at [122, 168] on span "Add Step" at bounding box center [119, 171] width 17 height 6
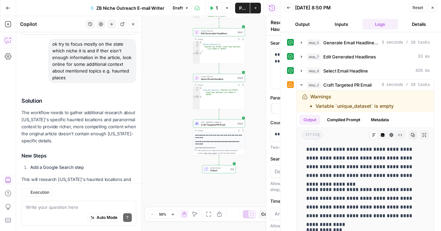
scroll to position [1147, 0]
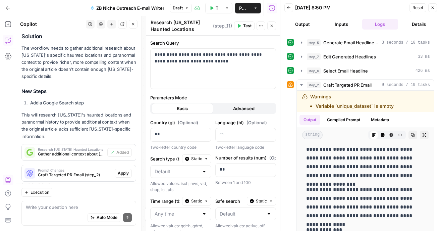
click at [123, 170] on span "Apply" at bounding box center [123, 173] width 11 height 6
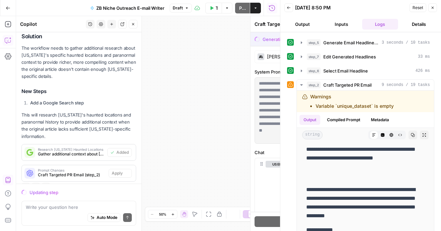
scroll to position [317, 0]
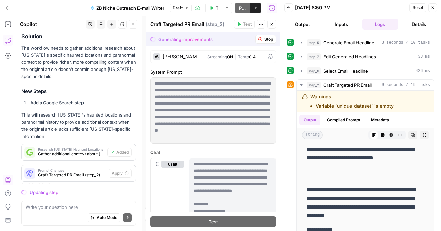
click at [432, 6] on icon "button" at bounding box center [432, 8] width 4 height 4
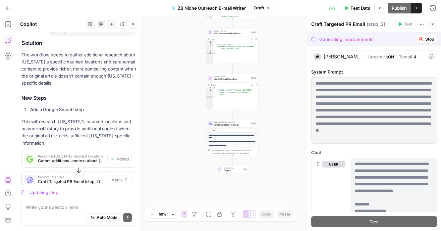
scroll to position [1083, 0]
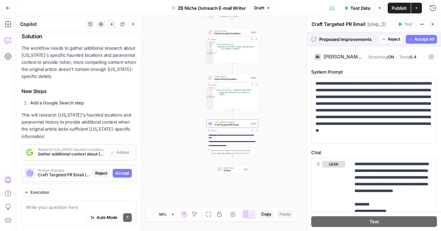
click at [123, 170] on span "Accept" at bounding box center [122, 173] width 14 height 6
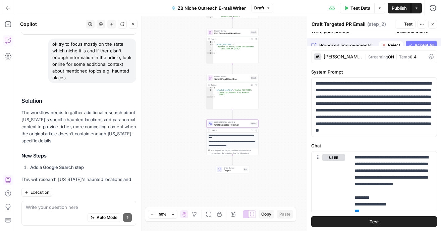
scroll to position [1147, 0]
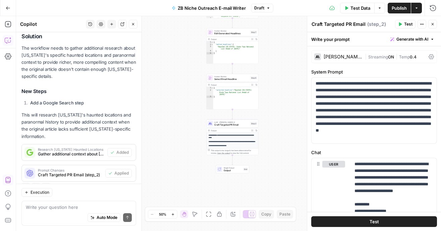
click at [363, 9] on span "Test Data" at bounding box center [360, 8] width 20 height 7
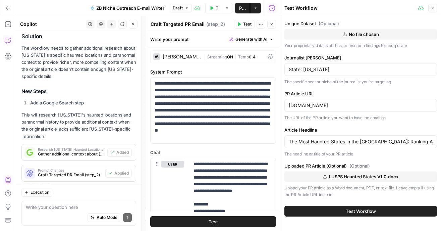
click at [336, 212] on button "Test Workflow" at bounding box center [360, 210] width 153 height 11
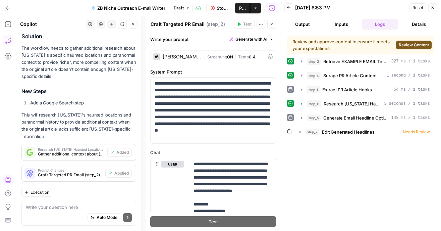
click at [410, 42] on span "Review Content" at bounding box center [414, 45] width 30 height 6
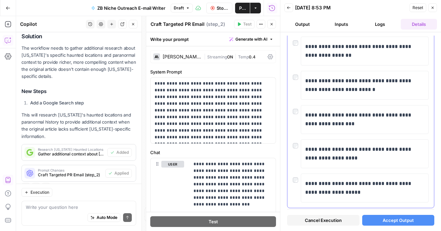
scroll to position [82, 0]
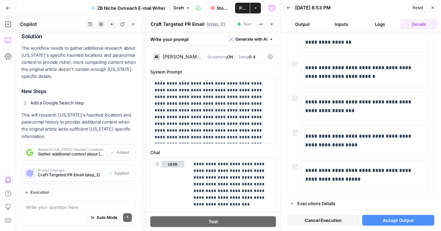
click at [380, 222] on button "Accept Output" at bounding box center [398, 220] width 72 height 11
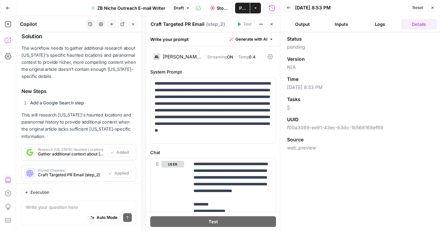
click at [355, 21] on button "Inputs" at bounding box center [341, 24] width 36 height 11
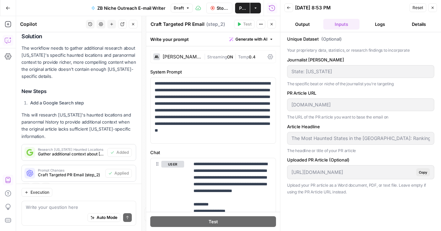
click at [375, 26] on button "Logs" at bounding box center [380, 24] width 36 height 11
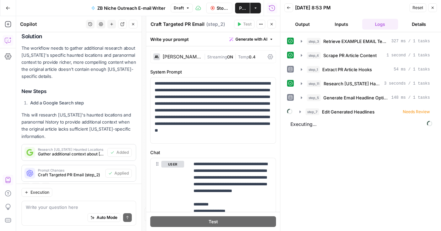
click at [346, 23] on button "Inputs" at bounding box center [341, 24] width 36 height 11
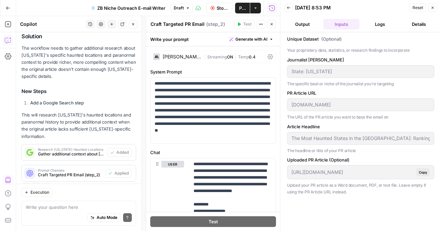
click at [399, 30] on header "Back 10/09/25 at 8:53 PM Reset Close Output Inputs Logs Details" at bounding box center [360, 16] width 161 height 32
click at [390, 25] on button "Logs" at bounding box center [380, 24] width 36 height 11
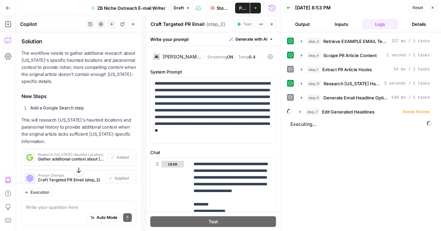
scroll to position [1147, 0]
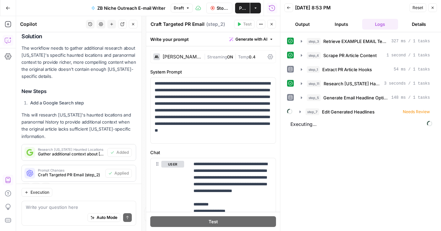
click at [76, 144] on div "Research California Haunted Locations Gather additional context about Californi…" at bounding box center [64, 152] width 85 height 16
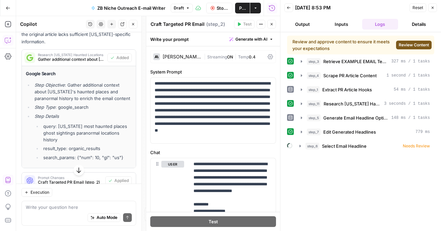
scroll to position [1249, 0]
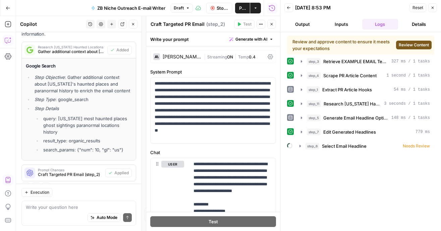
click at [419, 43] on span "Review Content" at bounding box center [414, 45] width 30 height 6
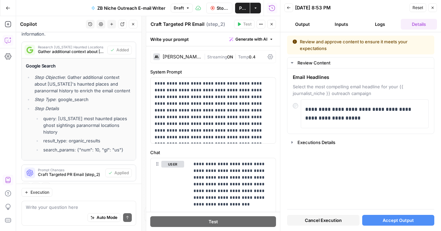
click at [393, 218] on span "Accept Output" at bounding box center [397, 220] width 31 height 7
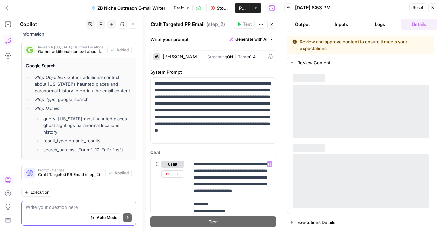
click at [70, 204] on textarea at bounding box center [79, 206] width 106 height 7
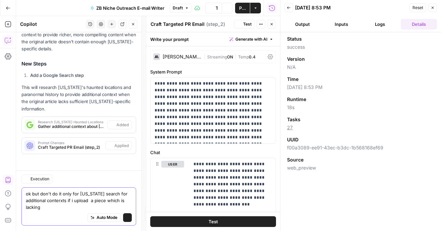
scroll to position [1161, 0]
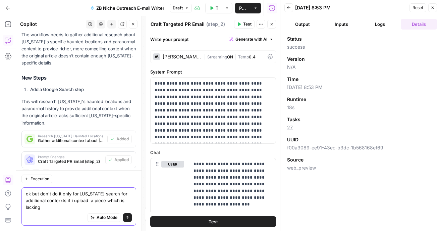
type textarea "ok but don't do it only for [US_STATE] search for additional conterxts if i upl…"
click at [384, 20] on button "Logs" at bounding box center [380, 24] width 36 height 11
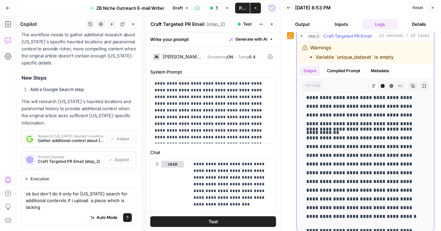
scroll to position [254, 0]
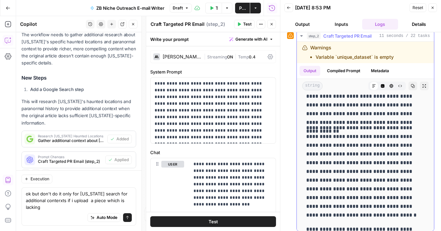
copy p "**********"
drag, startPoint x: 305, startPoint y: 142, endPoint x: 396, endPoint y: 107, distance: 97.5
click at [396, 107] on div "**********" at bounding box center [365, 78] width 126 height 475
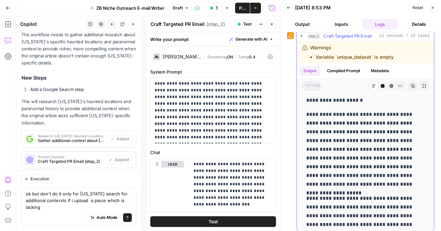
scroll to position [29, 0]
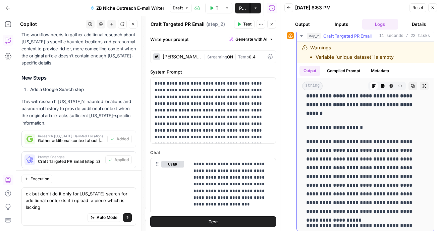
drag, startPoint x: 322, startPoint y: 162, endPoint x: 341, endPoint y: 207, distance: 48.7
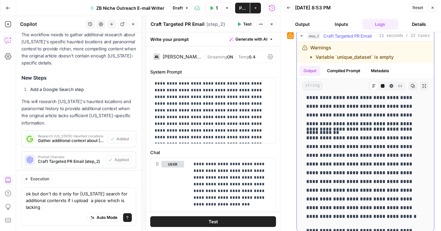
scroll to position [253, 0]
click at [336, 167] on p "**********" at bounding box center [365, 172] width 118 height 96
copy p "**********"
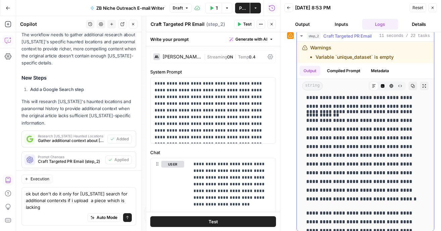
scroll to position [272, 0]
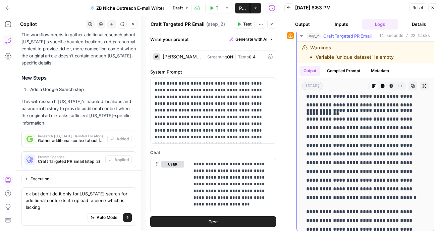
click at [332, 186] on p "**********" at bounding box center [365, 154] width 118 height 96
drag, startPoint x: 332, startPoint y: 186, endPoint x: 340, endPoint y: 121, distance: 65.5
click at [339, 122] on p "**********" at bounding box center [365, 154] width 118 height 96
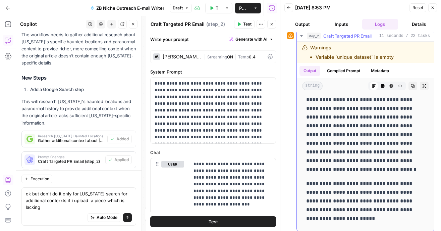
scroll to position [301, 0]
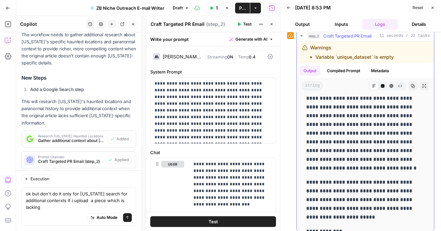
click at [337, 192] on p "**********" at bounding box center [365, 200] width 118 height 44
copy p "**********"
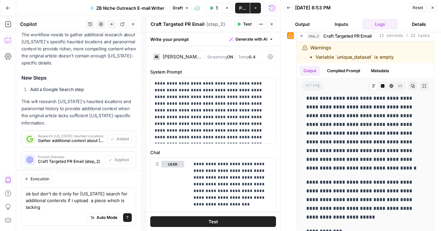
click at [126, 215] on button "Send" at bounding box center [127, 217] width 9 height 9
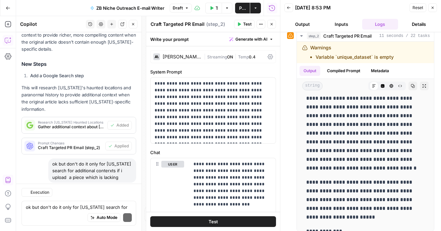
scroll to position [1261, 0]
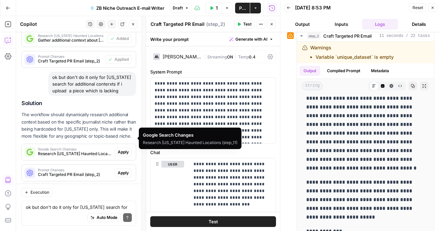
click at [119, 147] on button "Apply" at bounding box center [123, 151] width 17 height 9
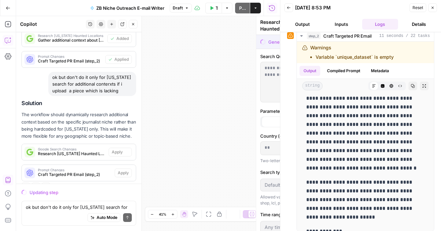
click at [97, 151] on span "Research [US_STATE] Haunted Locations (step_11)" at bounding box center [72, 154] width 68 height 6
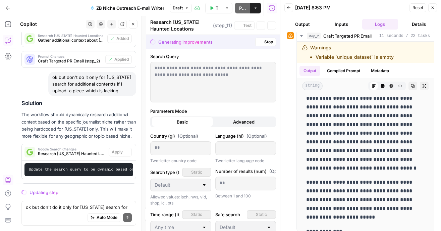
scroll to position [1215, 0]
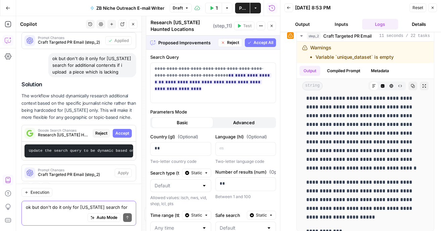
click at [82, 209] on textarea "ok but don't do it only for [US_STATE] search for additional conterxts if i upl…" at bounding box center [79, 206] width 106 height 7
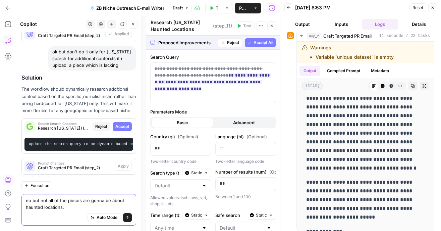
type textarea "no but not all of the pieces are gonna be about haunted locations.."
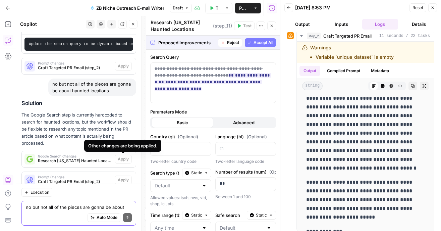
scroll to position [1283, 0]
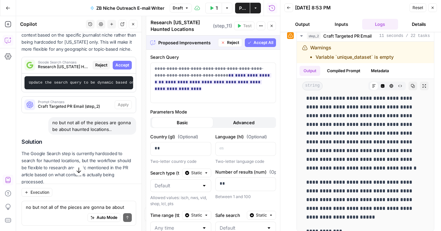
click at [105, 62] on span "Reject" at bounding box center [101, 65] width 12 height 6
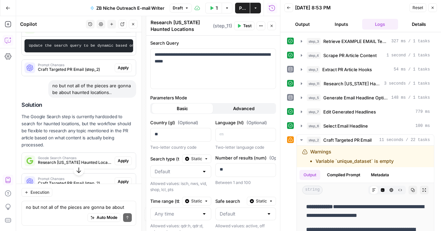
scroll to position [1397, 0]
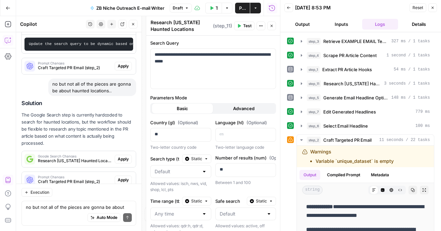
click at [122, 151] on div "Google Search Changes Research California Haunted Locations (step_11) Apply" at bounding box center [79, 159] width 114 height 16
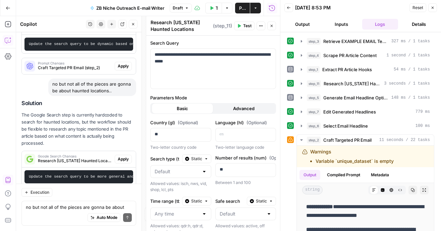
click at [122, 154] on div "Google Search Changes Research California Haunted Locations (step_11) Apply" at bounding box center [79, 159] width 114 height 11
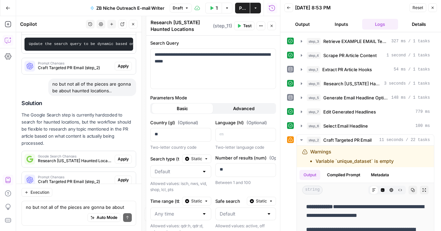
click at [123, 156] on span "Apply" at bounding box center [123, 159] width 11 height 6
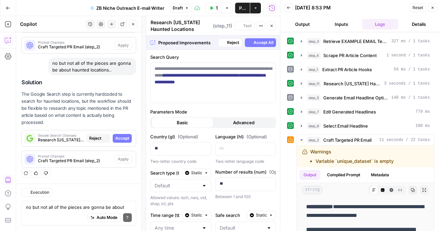
scroll to position [1322, 0]
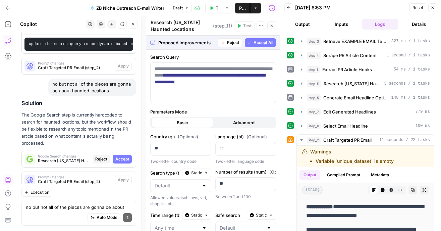
click at [269, 45] on span "Accept All" at bounding box center [263, 43] width 20 height 6
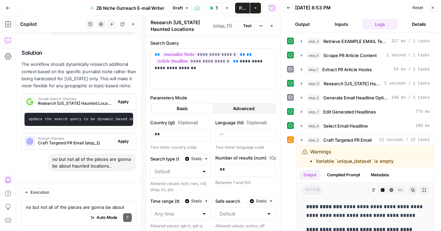
scroll to position [1408, 0]
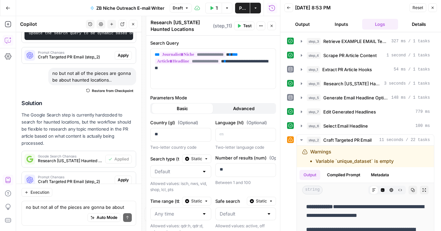
click at [125, 177] on span "Apply" at bounding box center [123, 180] width 11 height 6
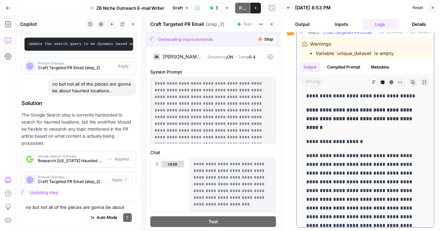
scroll to position [0, 0]
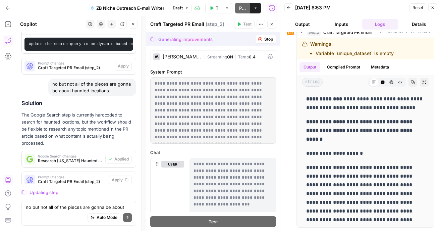
click at [434, 6] on button "Close" at bounding box center [432, 7] width 9 height 9
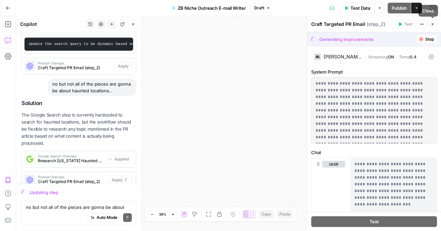
click at [431, 22] on icon "button" at bounding box center [432, 24] width 4 height 4
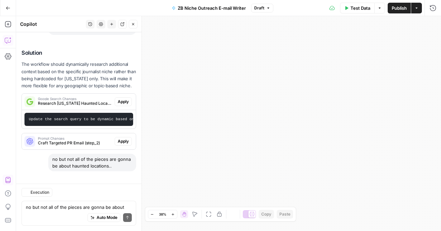
scroll to position [1408, 0]
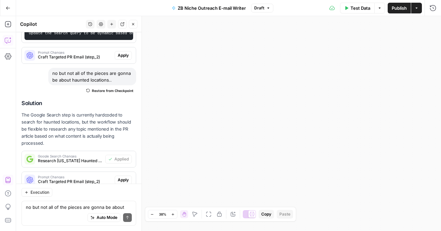
click at [119, 177] on span "Apply" at bounding box center [123, 180] width 11 height 6
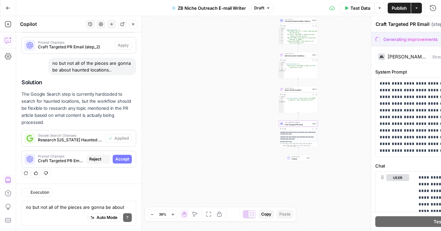
scroll to position [1322, 0]
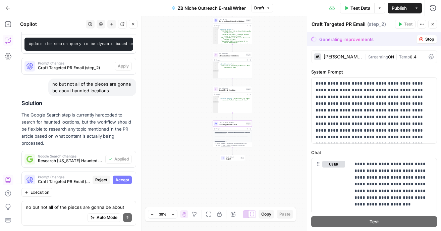
click at [119, 177] on span "Accept" at bounding box center [122, 180] width 14 height 6
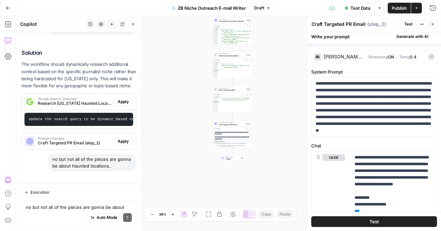
scroll to position [1408, 0]
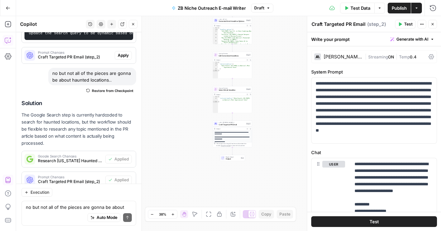
click at [360, 5] on span "Test Data" at bounding box center [360, 8] width 20 height 7
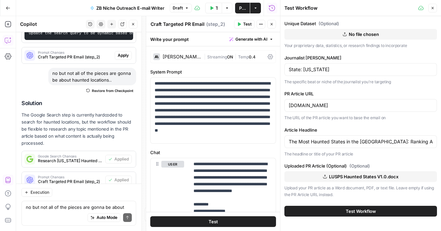
click at [340, 209] on button "Test Workflow" at bounding box center [360, 210] width 153 height 11
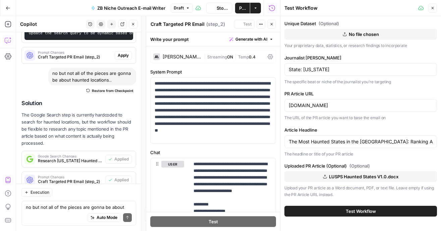
click at [315, 209] on button "Test Workflow" at bounding box center [360, 210] width 153 height 11
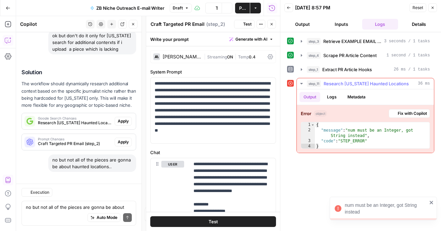
scroll to position [1389, 0]
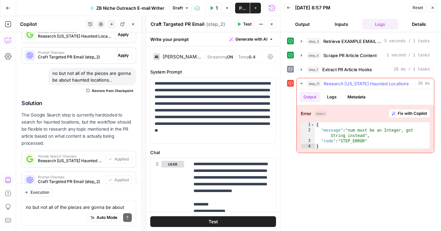
click at [395, 112] on button "Fix with Copilot" at bounding box center [409, 113] width 41 height 9
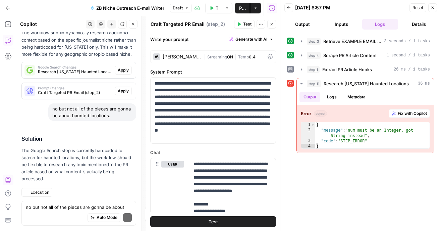
scroll to position [1461, 0]
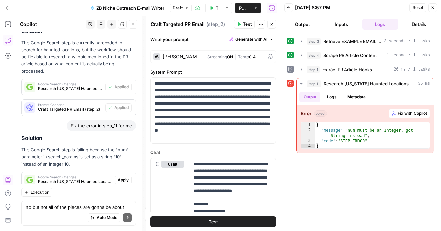
click at [122, 177] on span "Apply" at bounding box center [123, 180] width 11 height 6
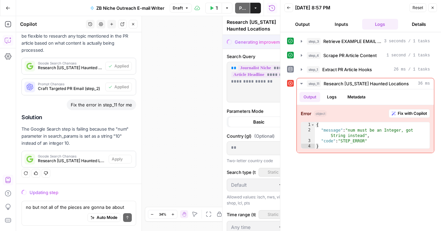
scroll to position [1375, 0]
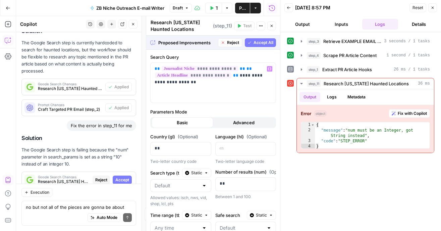
click at [256, 45] on button "Accept All" at bounding box center [260, 42] width 31 height 9
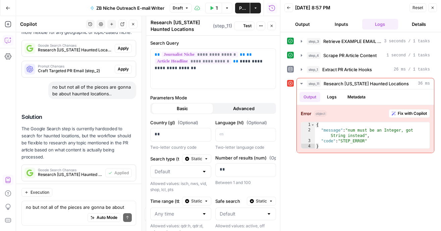
scroll to position [1472, 0]
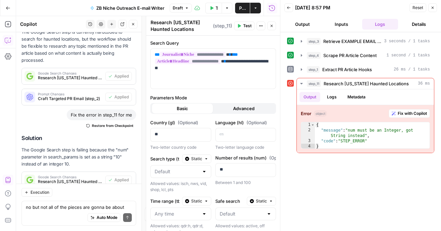
click at [82, 210] on div "Auto Mode Send" at bounding box center [79, 217] width 106 height 15
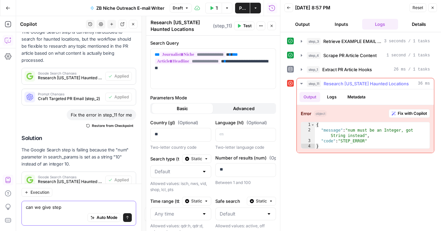
type textarea "can we give step"
click at [401, 110] on span "Fix with Copilot" at bounding box center [412, 113] width 29 height 6
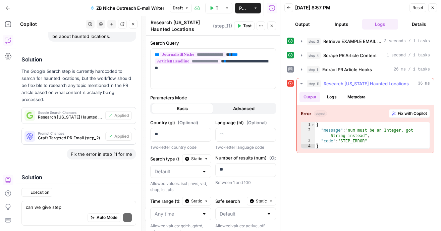
scroll to position [1551, 0]
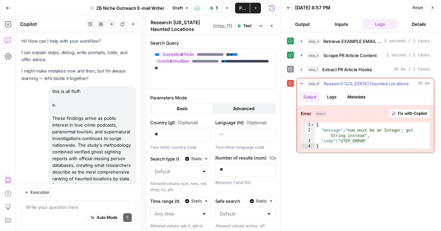
scroll to position [1551, 0]
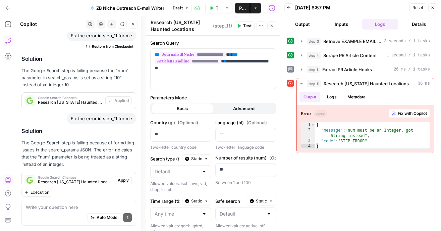
click at [86, 212] on div "Auto Mode Send" at bounding box center [79, 217] width 106 height 15
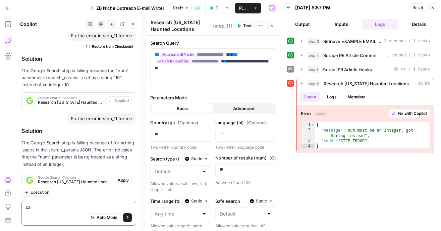
type textarea "c"
type textarea "its not wo"
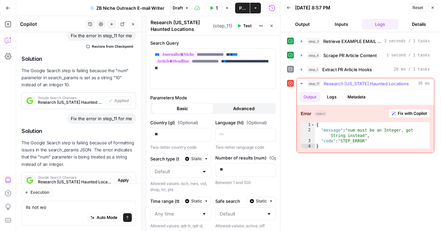
click at [407, 113] on span "Fix with Copilot" at bounding box center [412, 113] width 29 height 6
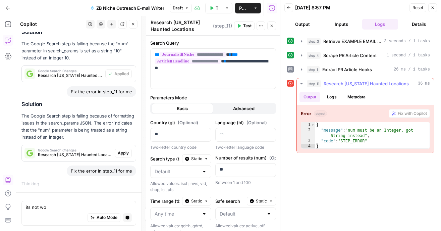
scroll to position [1458, 0]
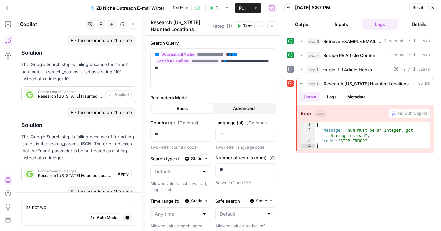
click at [128, 169] on button "Apply" at bounding box center [123, 173] width 17 height 9
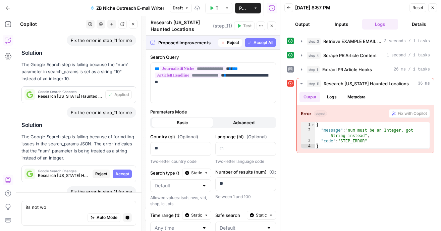
click at [129, 171] on span "Accept" at bounding box center [122, 174] width 14 height 6
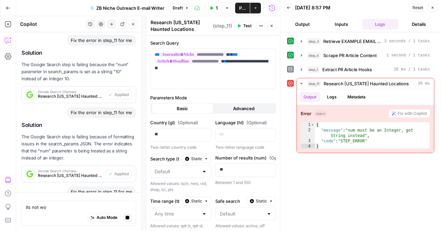
click at [168, 29] on textarea "Research [US_STATE] Haunted Locations" at bounding box center [181, 25] width 61 height 13
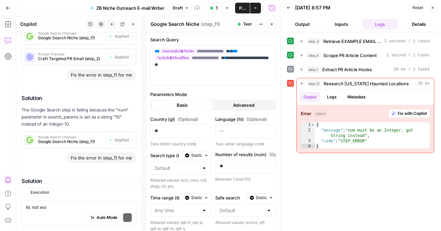
scroll to position [1652, 0]
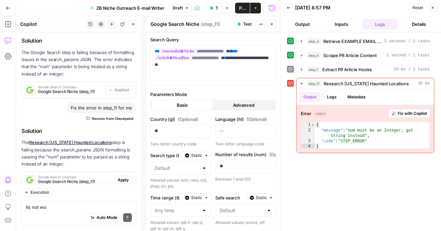
type textarea "Google Search Niche"
click at [127, 177] on span "Apply" at bounding box center [123, 180] width 11 height 6
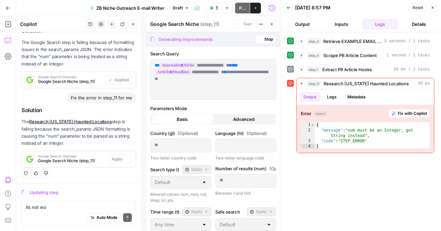
scroll to position [1534, 0]
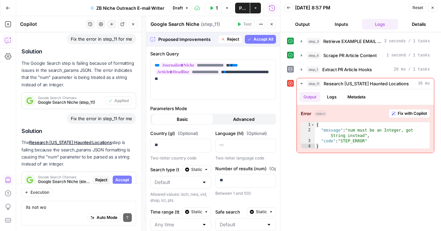
click at [260, 37] on span "Accept All" at bounding box center [263, 39] width 20 height 6
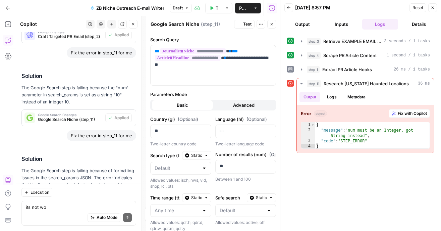
scroll to position [1652, 0]
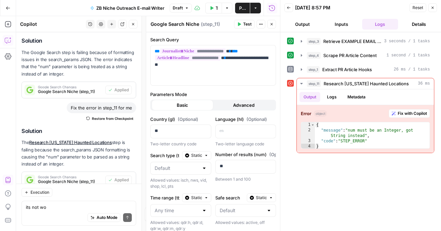
click at [433, 6] on icon "button" at bounding box center [432, 8] width 4 height 4
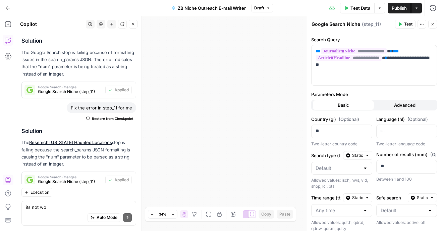
click at [353, 8] on span "Test Data" at bounding box center [360, 8] width 20 height 7
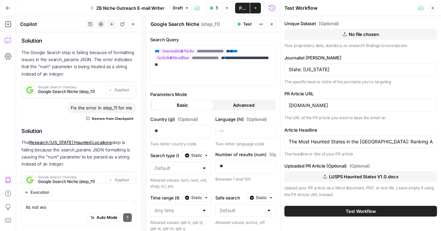
click at [336, 212] on button "Test Workflow" at bounding box center [360, 210] width 153 height 11
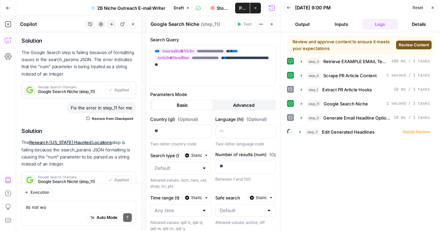
click at [403, 42] on span "Review Content" at bounding box center [414, 45] width 30 height 6
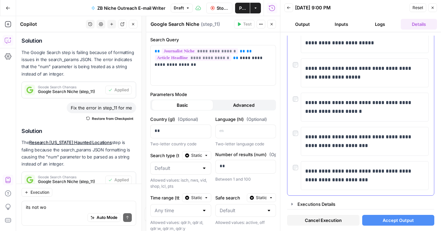
scroll to position [82, 0]
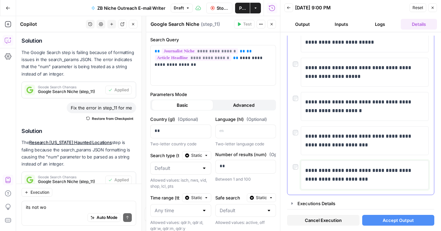
click at [342, 177] on p "**********" at bounding box center [364, 174] width 119 height 17
click at [297, 169] on div at bounding box center [297, 164] width 8 height 9
click at [369, 218] on button "Accept Output" at bounding box center [398, 220] width 72 height 11
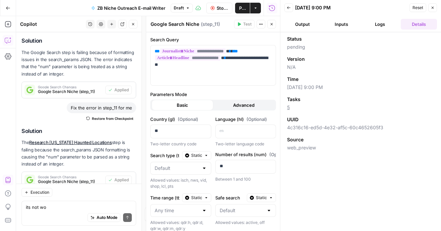
click at [305, 23] on button "Output" at bounding box center [302, 24] width 36 height 11
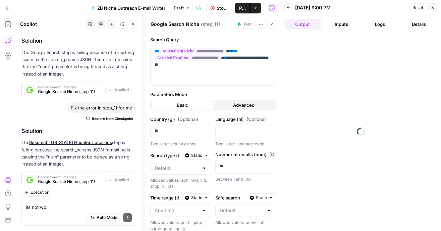
click at [377, 21] on button "Logs" at bounding box center [380, 24] width 36 height 11
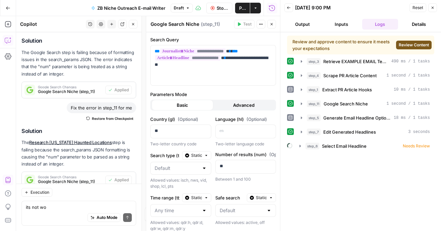
click at [396, 49] on div "Review and approve content to ensure it meets your expectations Review Content" at bounding box center [360, 45] width 147 height 19
click at [399, 49] on button "Review Content" at bounding box center [414, 45] width 36 height 9
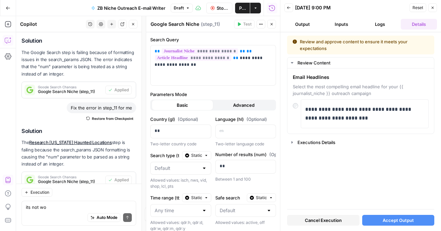
click at [383, 224] on button "Accept Output" at bounding box center [398, 220] width 72 height 11
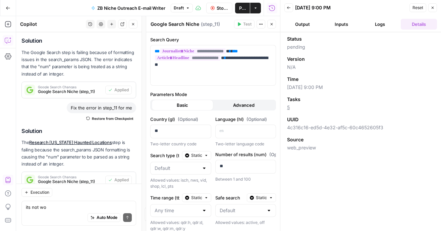
click at [379, 23] on button "Logs" at bounding box center [380, 24] width 36 height 11
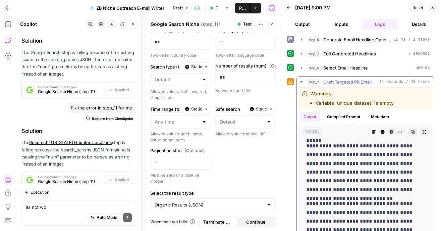
scroll to position [350, 0]
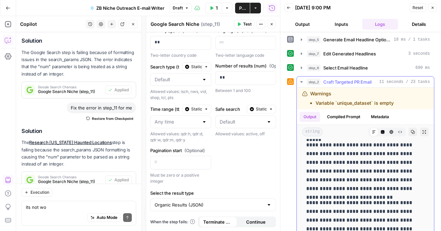
click at [337, 152] on p "**********" at bounding box center [365, 166] width 118 height 52
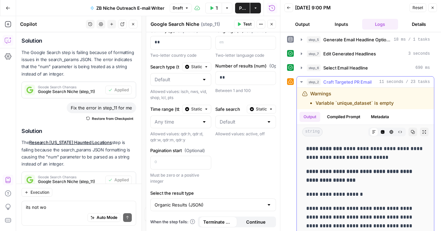
scroll to position [0, 0]
